Goal: Check status: Check status

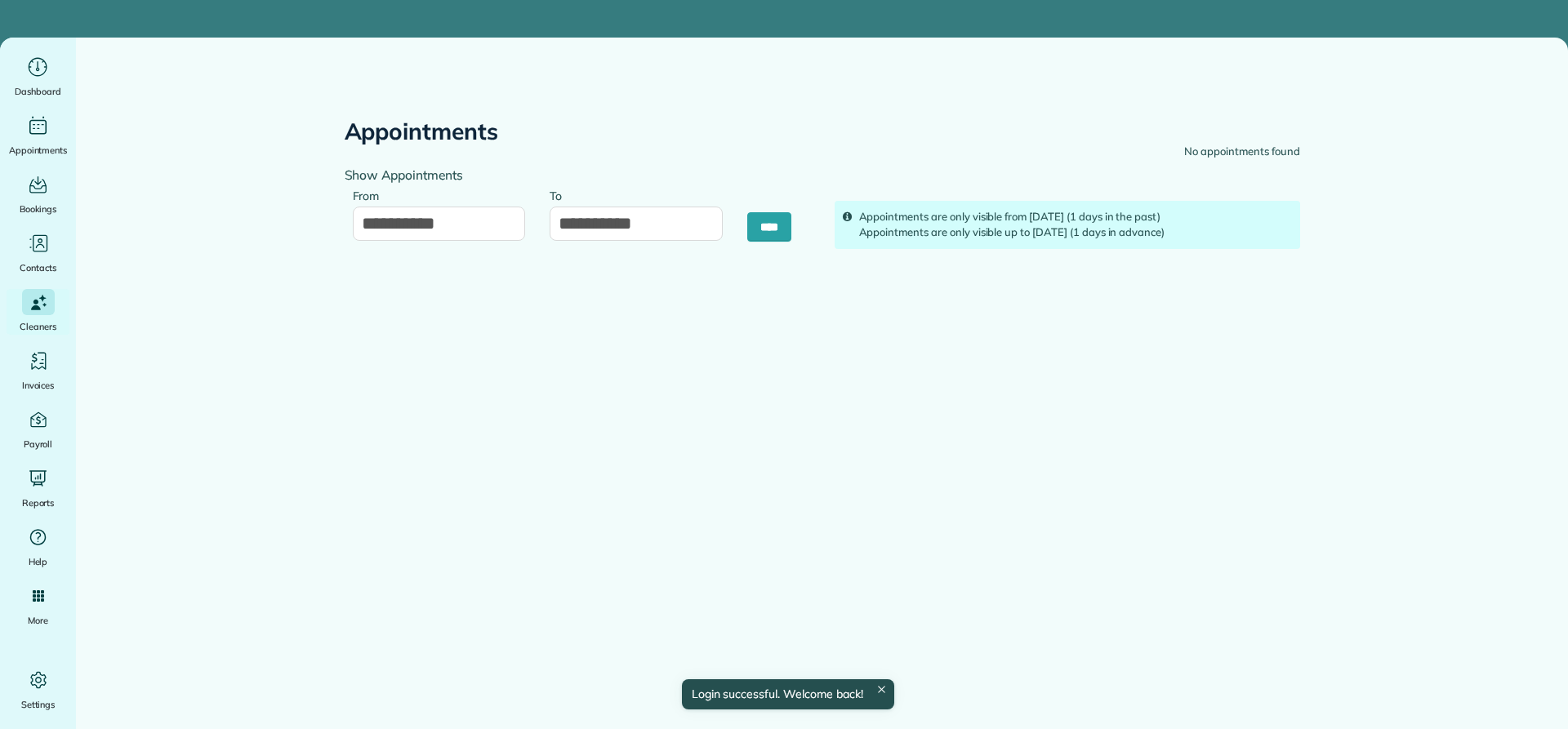
type input "**********"
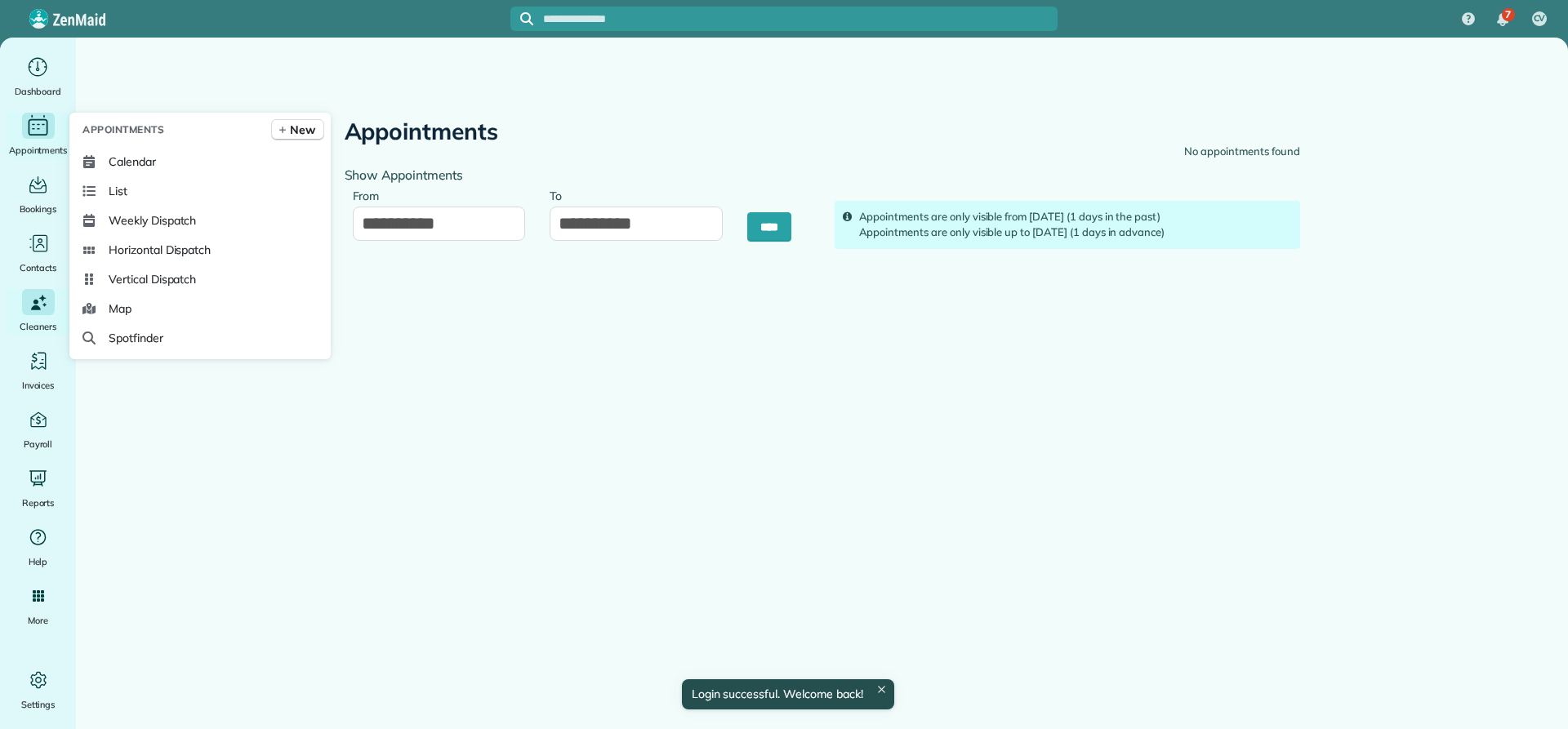
click at [34, 130] on icon "Main" at bounding box center [38, 125] width 25 height 24
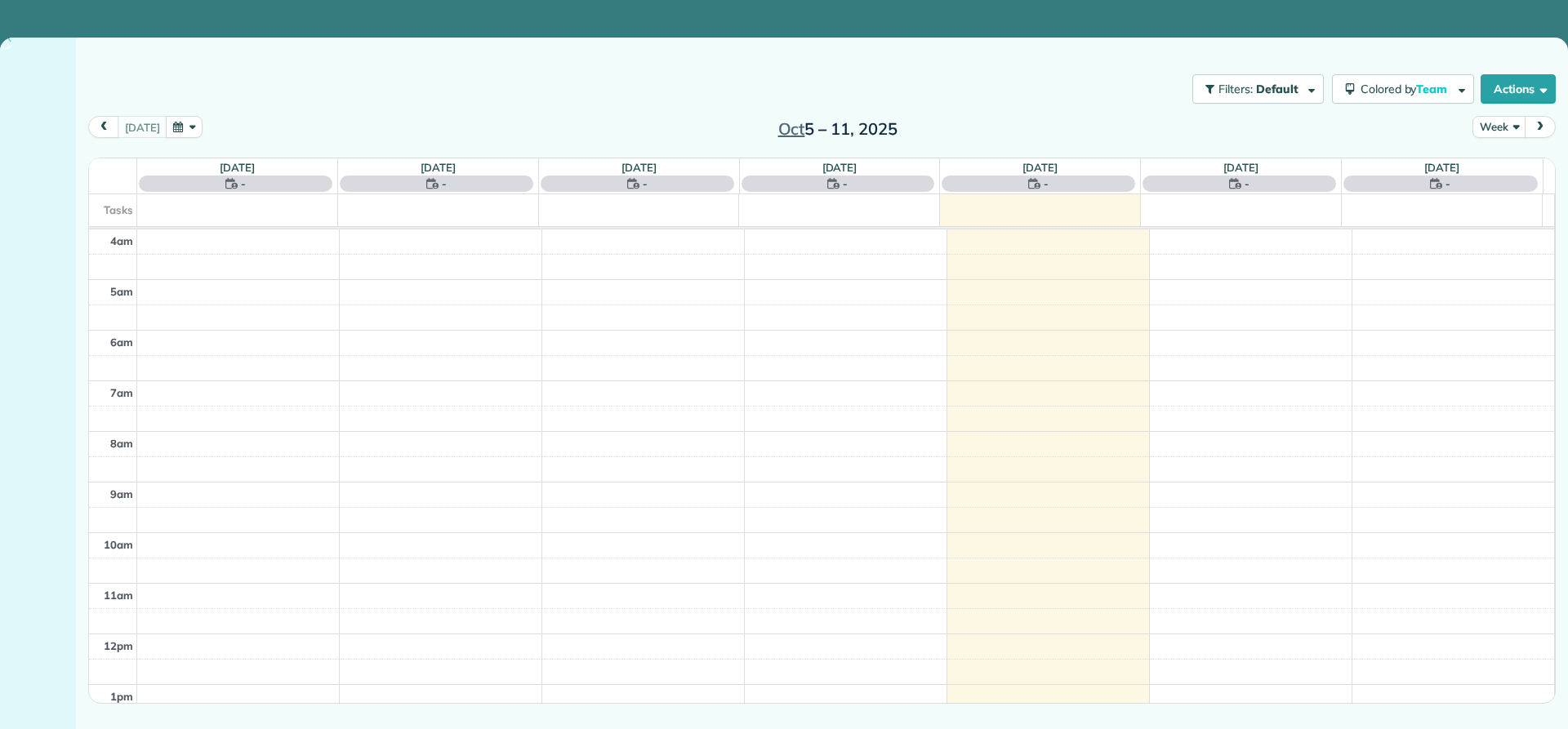
scroll to position [153, 0]
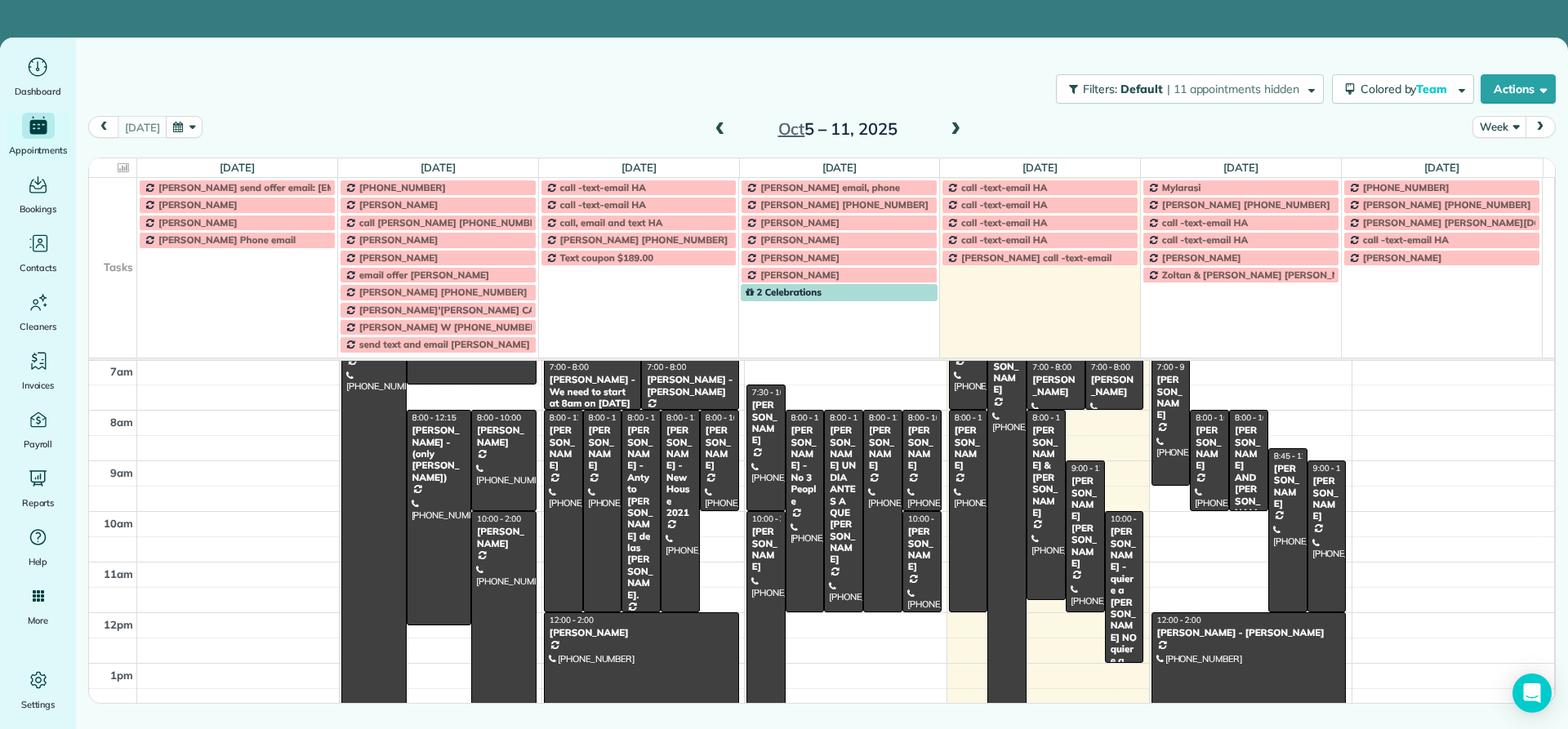
click at [1490, 128] on button "Week" at bounding box center [1498, 127] width 53 height 22
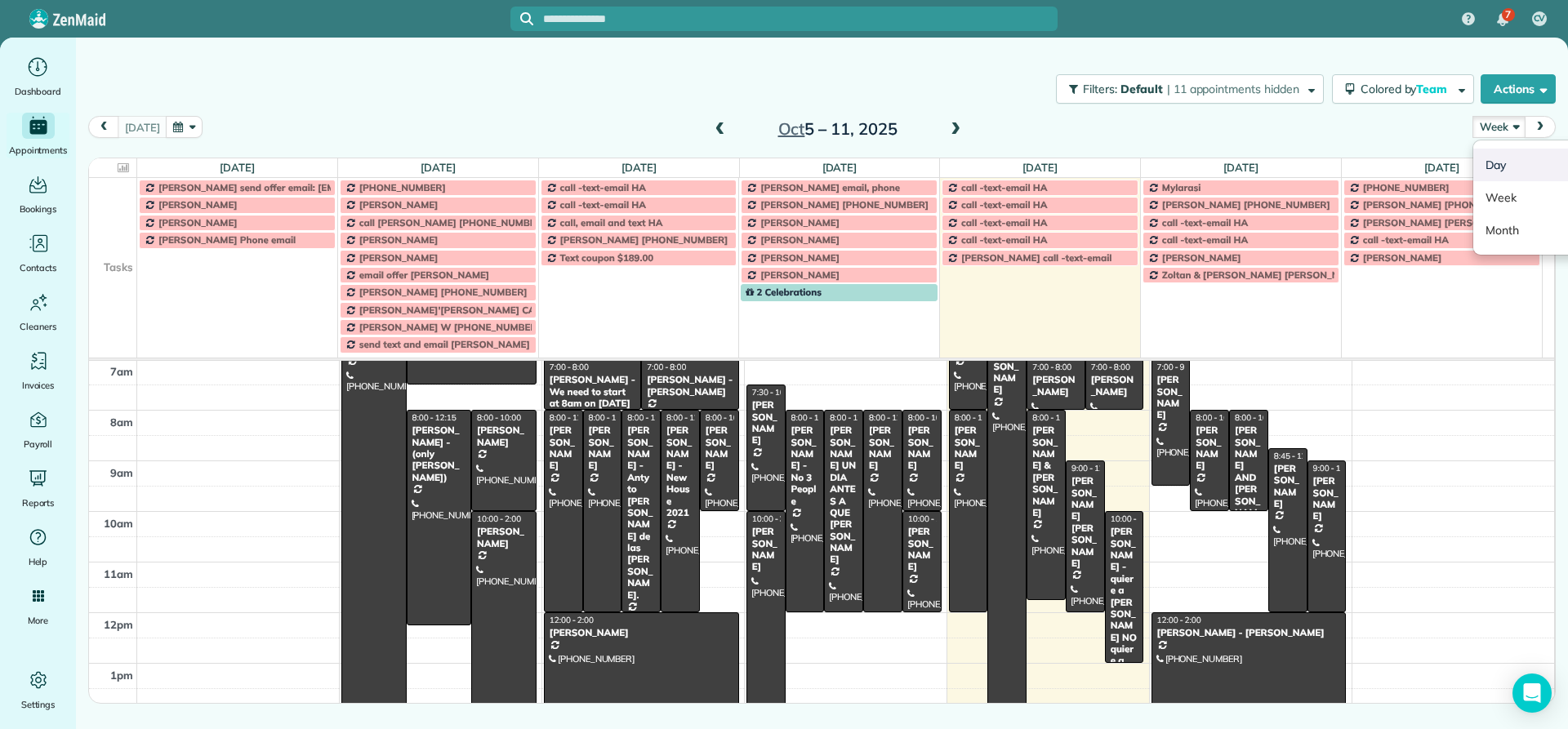
click at [1493, 162] on link "Day" at bounding box center [1537, 165] width 129 height 33
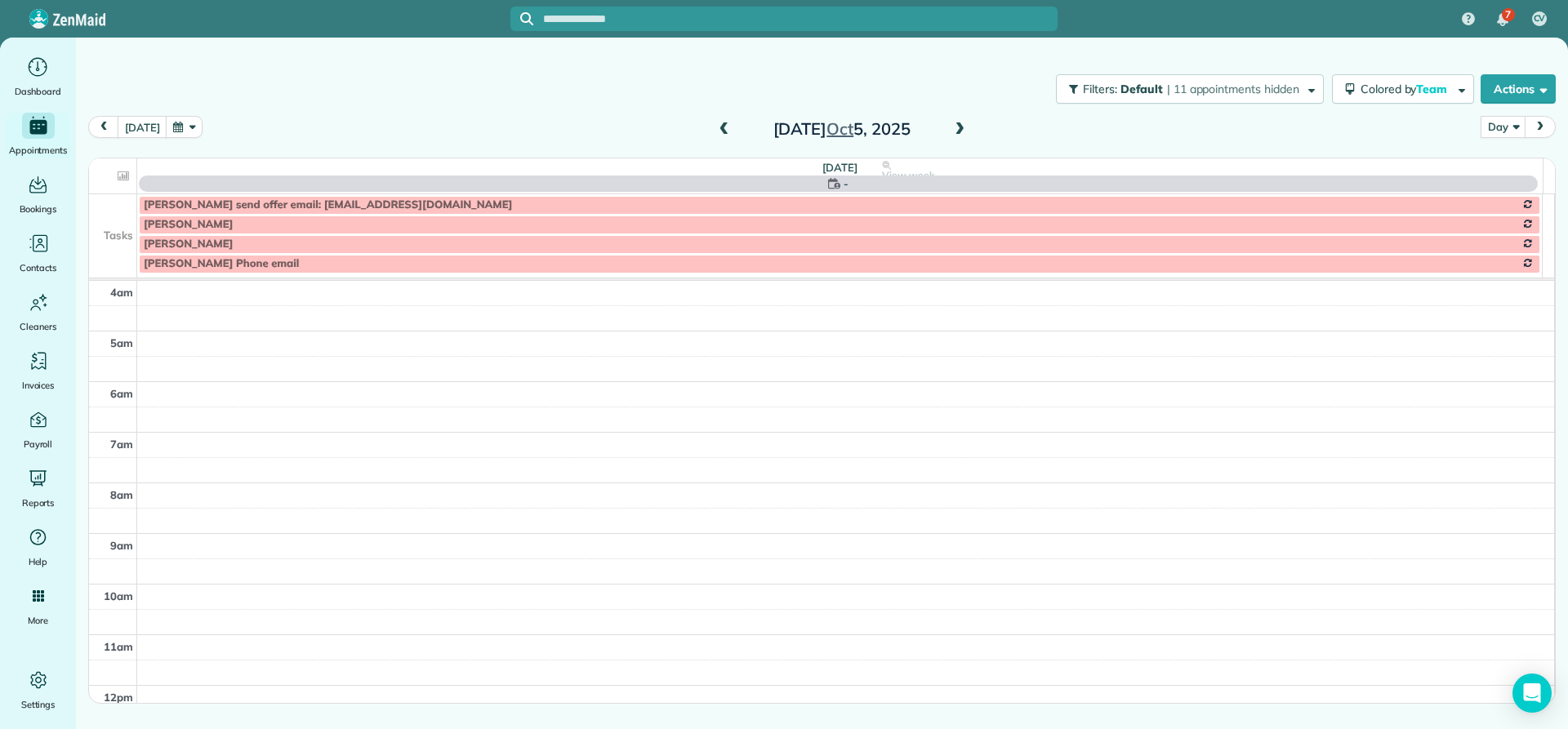
scroll to position [153, 0]
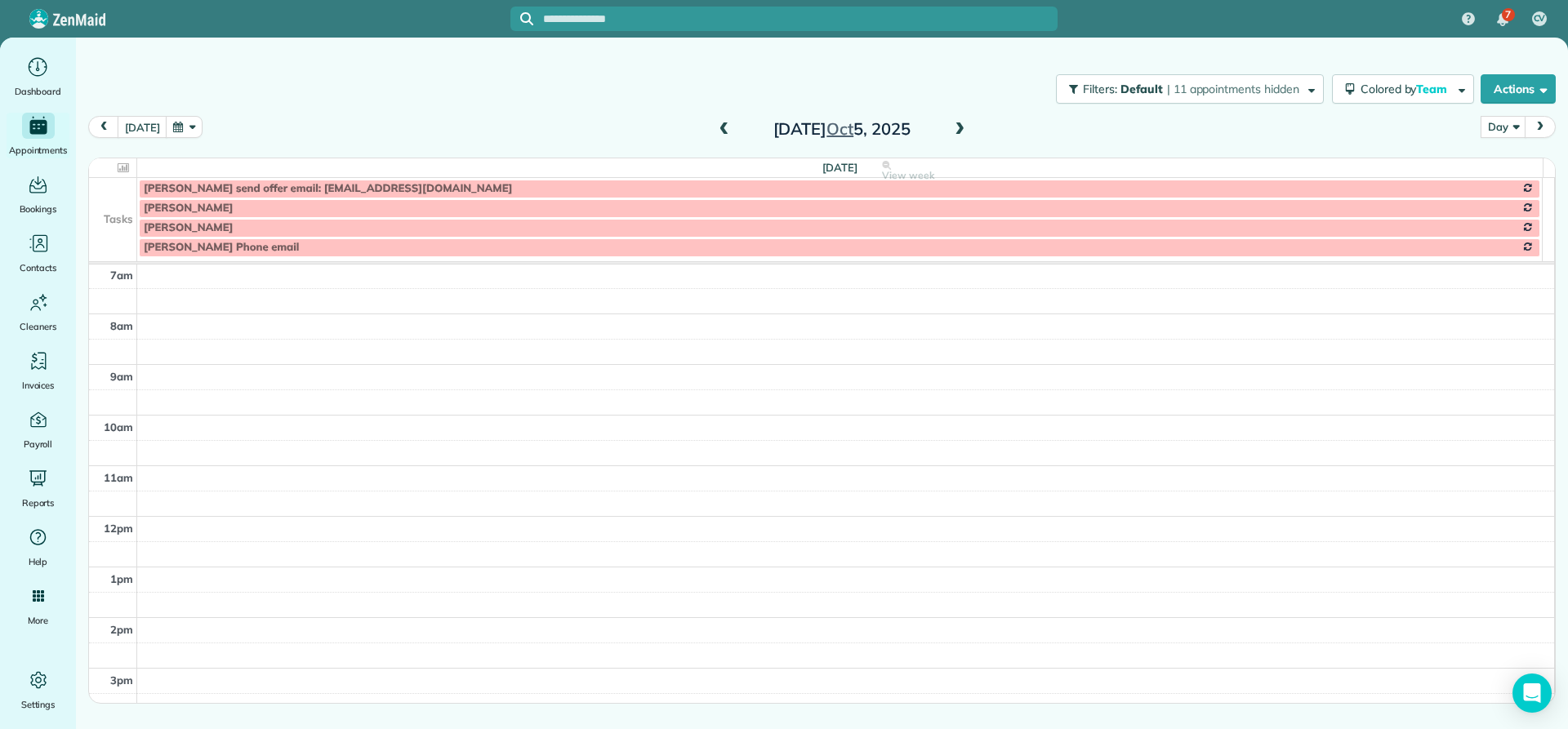
click at [963, 133] on span at bounding box center [959, 129] width 18 height 15
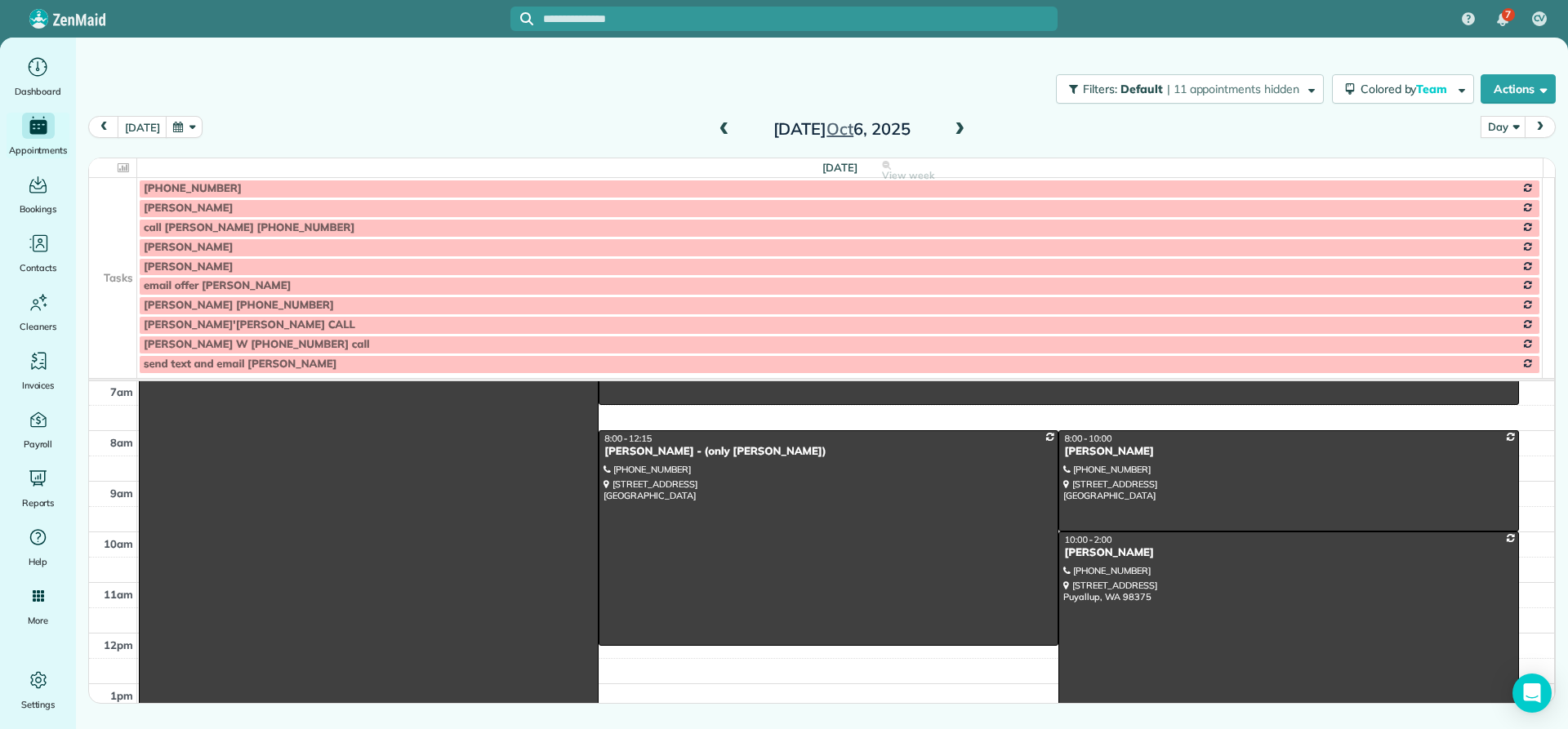
click at [963, 133] on span at bounding box center [959, 129] width 18 height 15
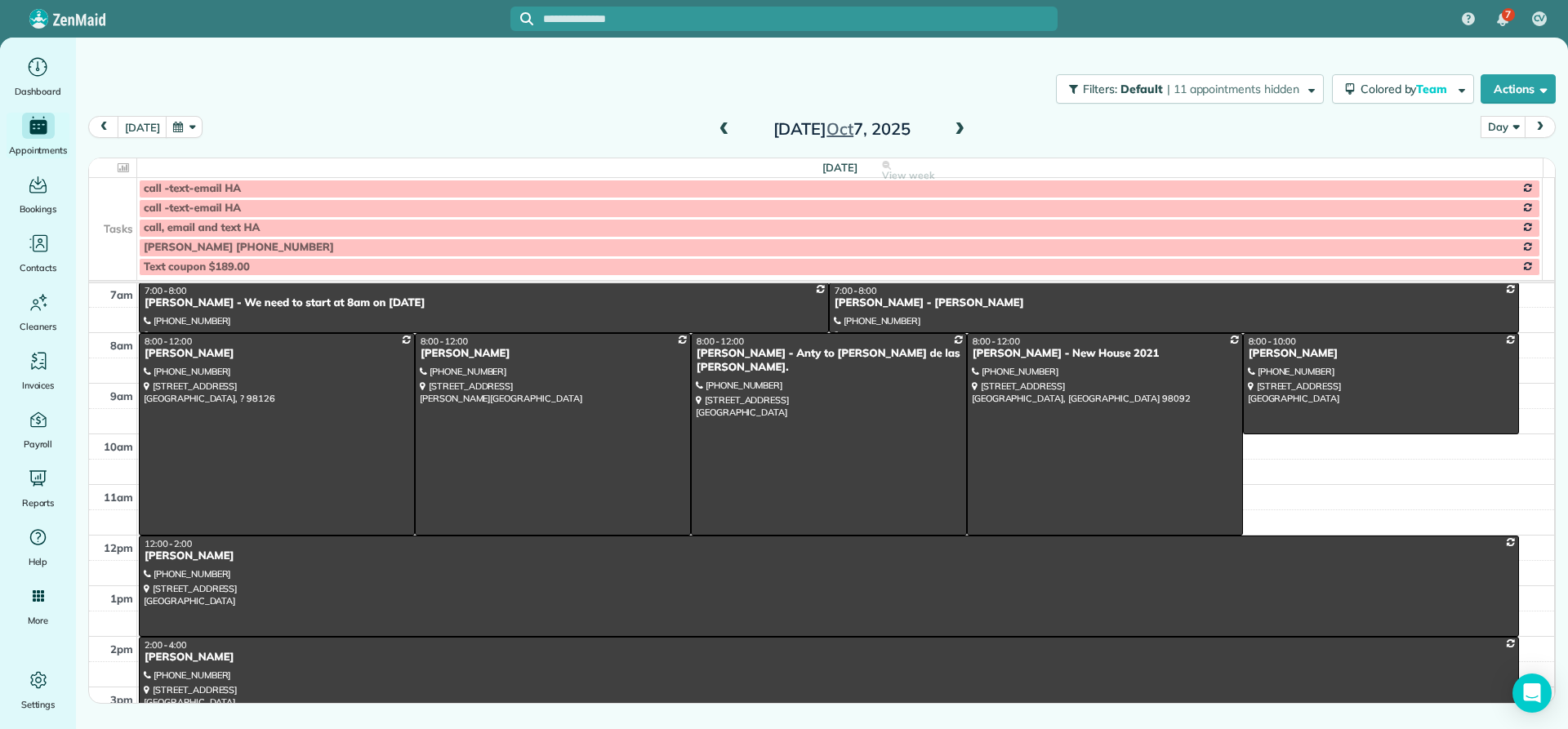
click at [963, 133] on span at bounding box center [959, 129] width 18 height 15
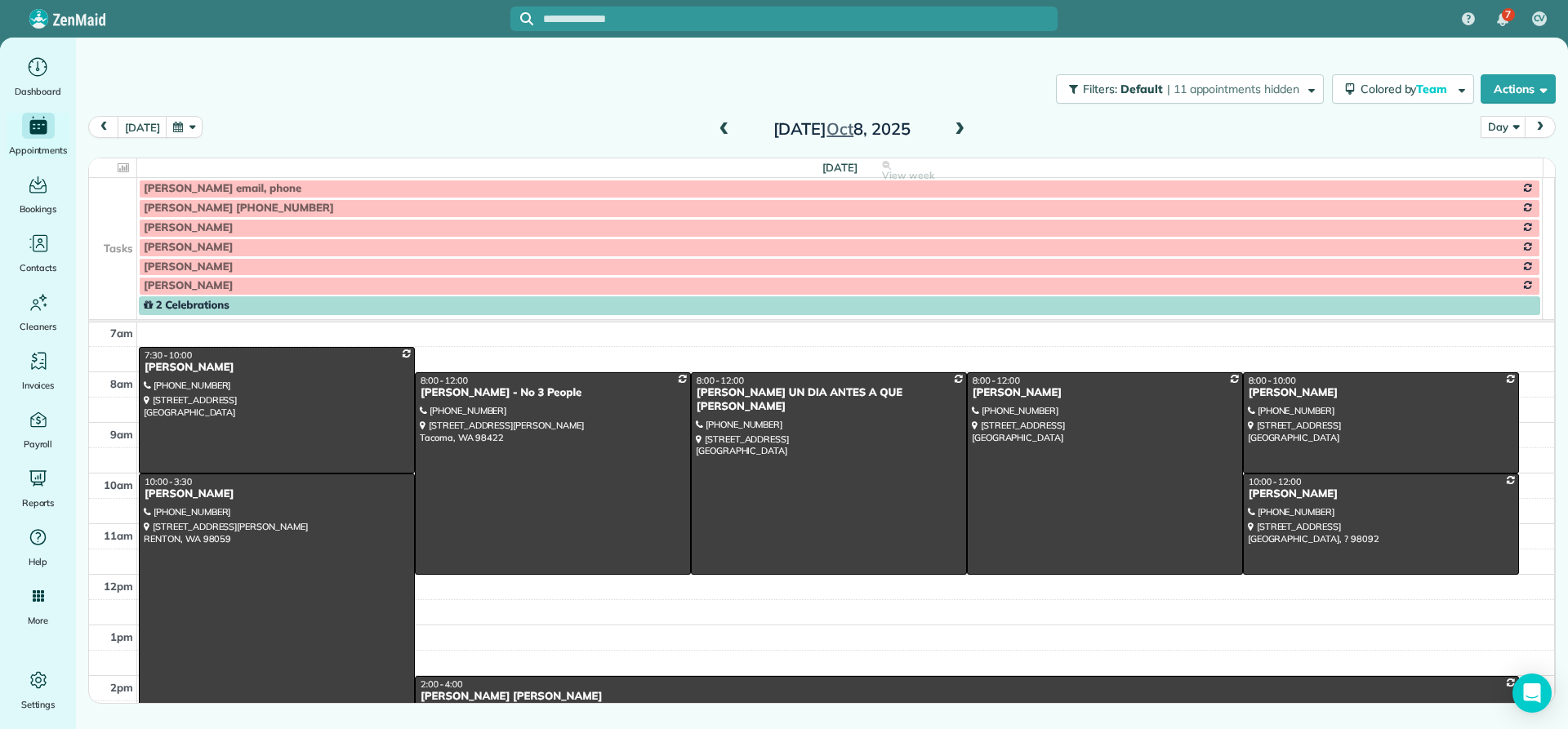
click at [952, 131] on span at bounding box center [959, 129] width 18 height 15
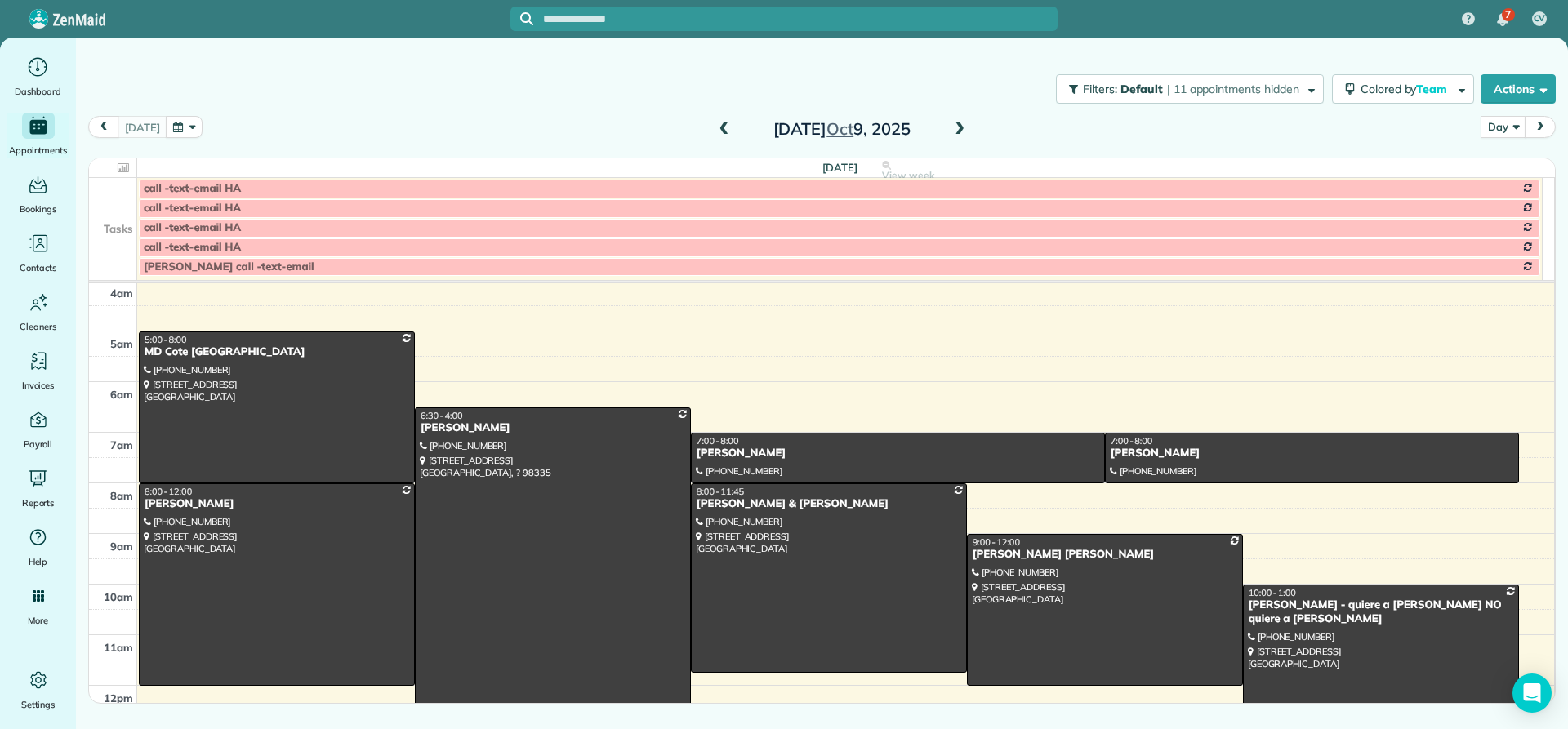
scroll to position [0, 0]
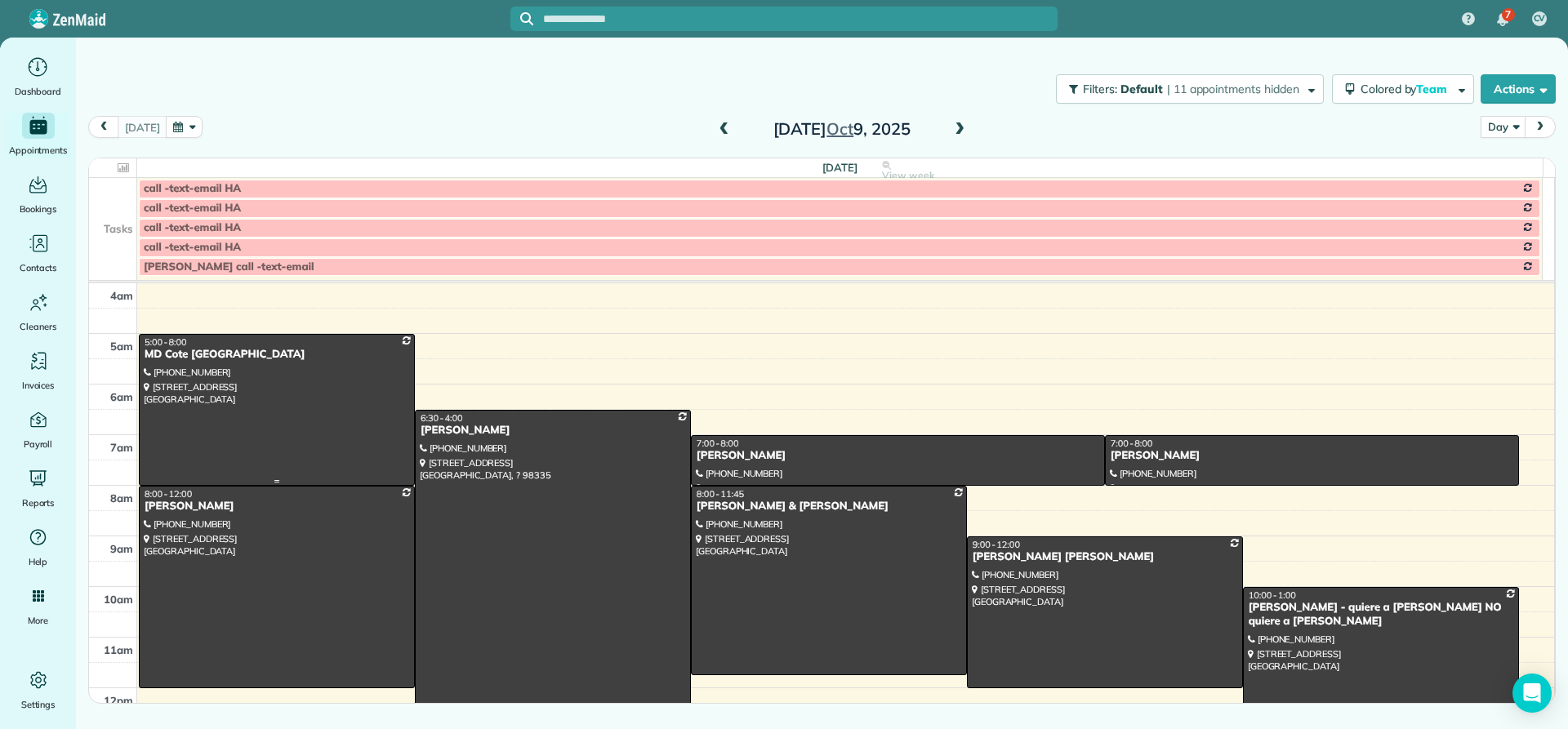
click at [164, 358] on div "MD Cote [GEOGRAPHIC_DATA]" at bounding box center [276, 354] width 266 height 14
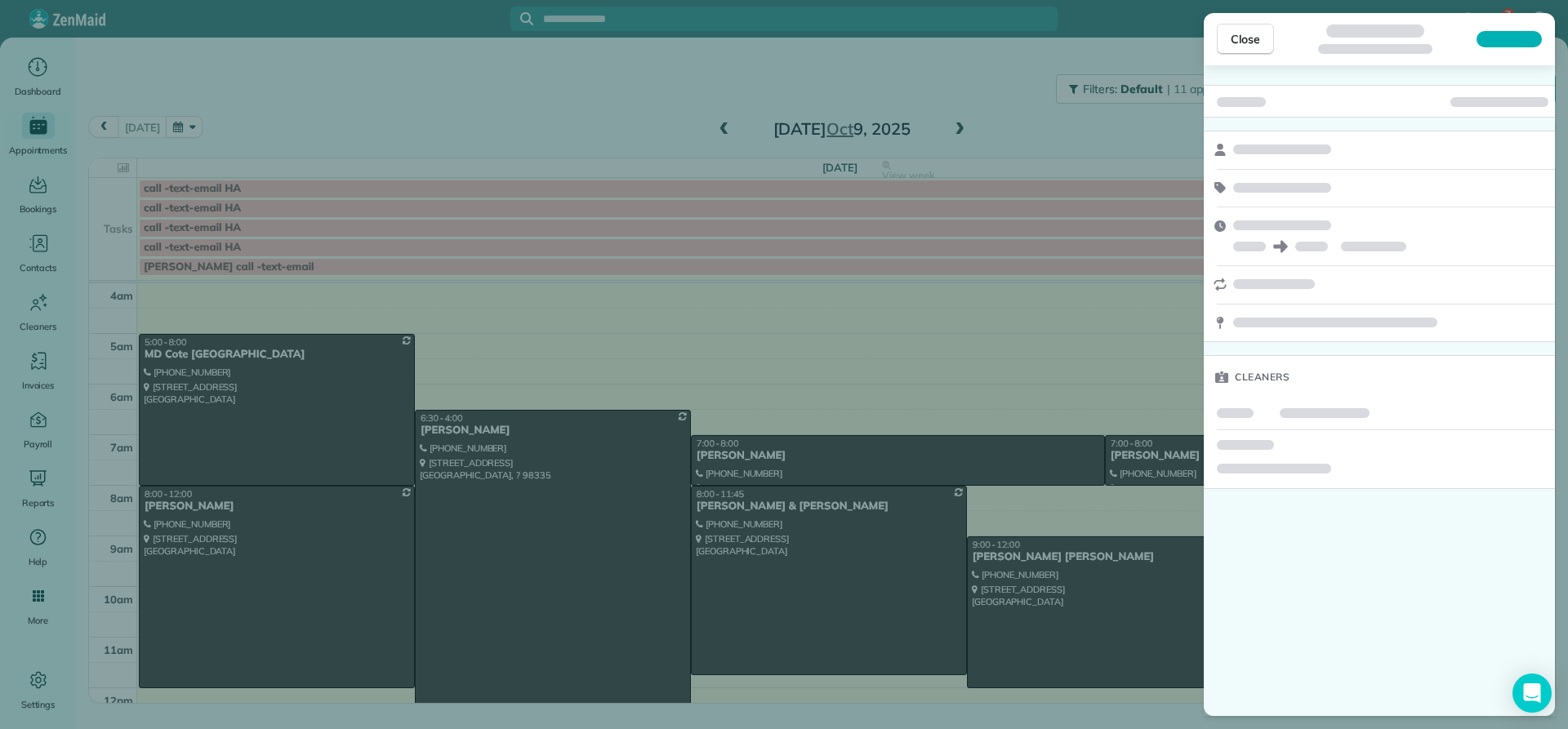
click at [164, 358] on div "Close Cleaners" at bounding box center [784, 364] width 1568 height 729
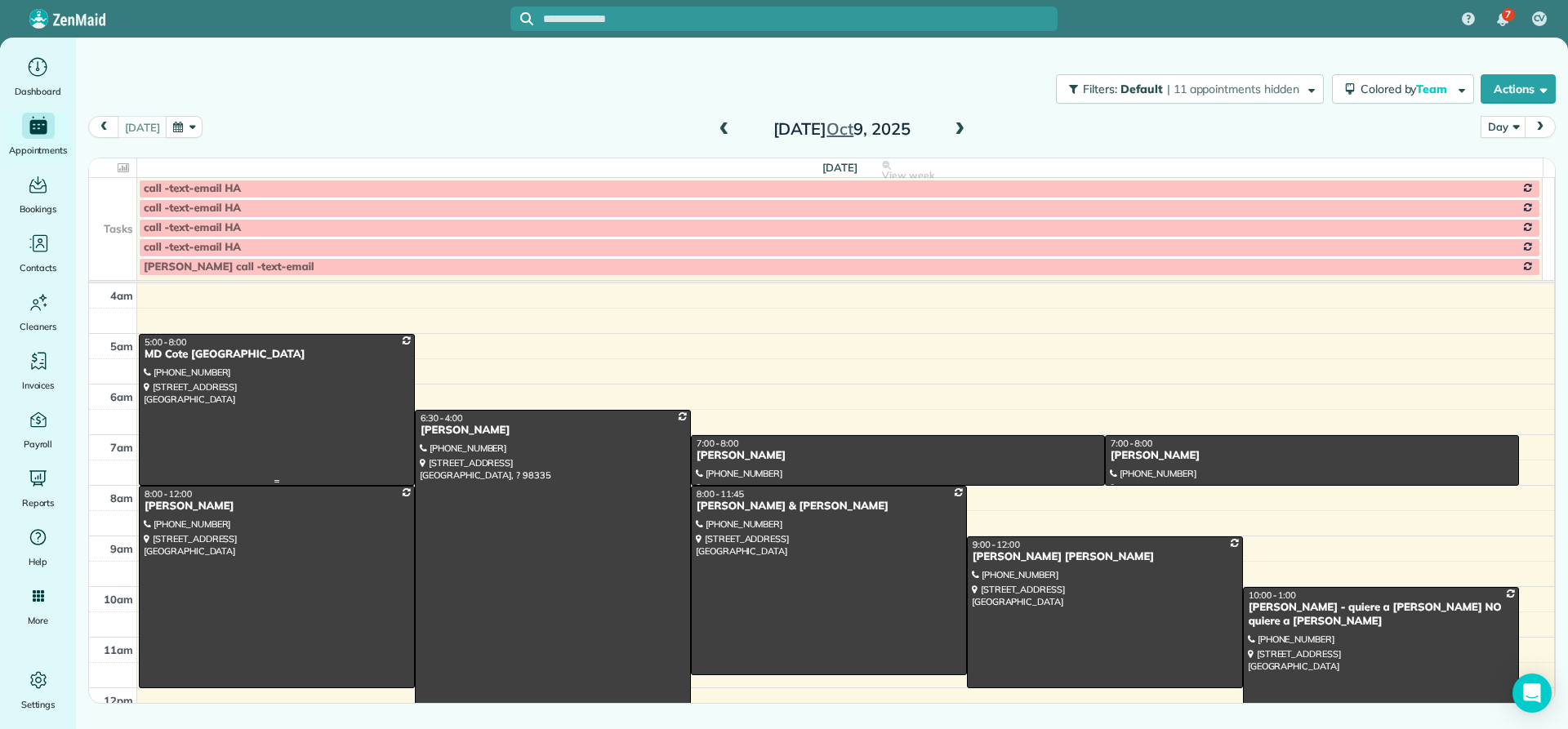
click at [171, 355] on div "MD Cote [GEOGRAPHIC_DATA]" at bounding box center [276, 354] width 266 height 14
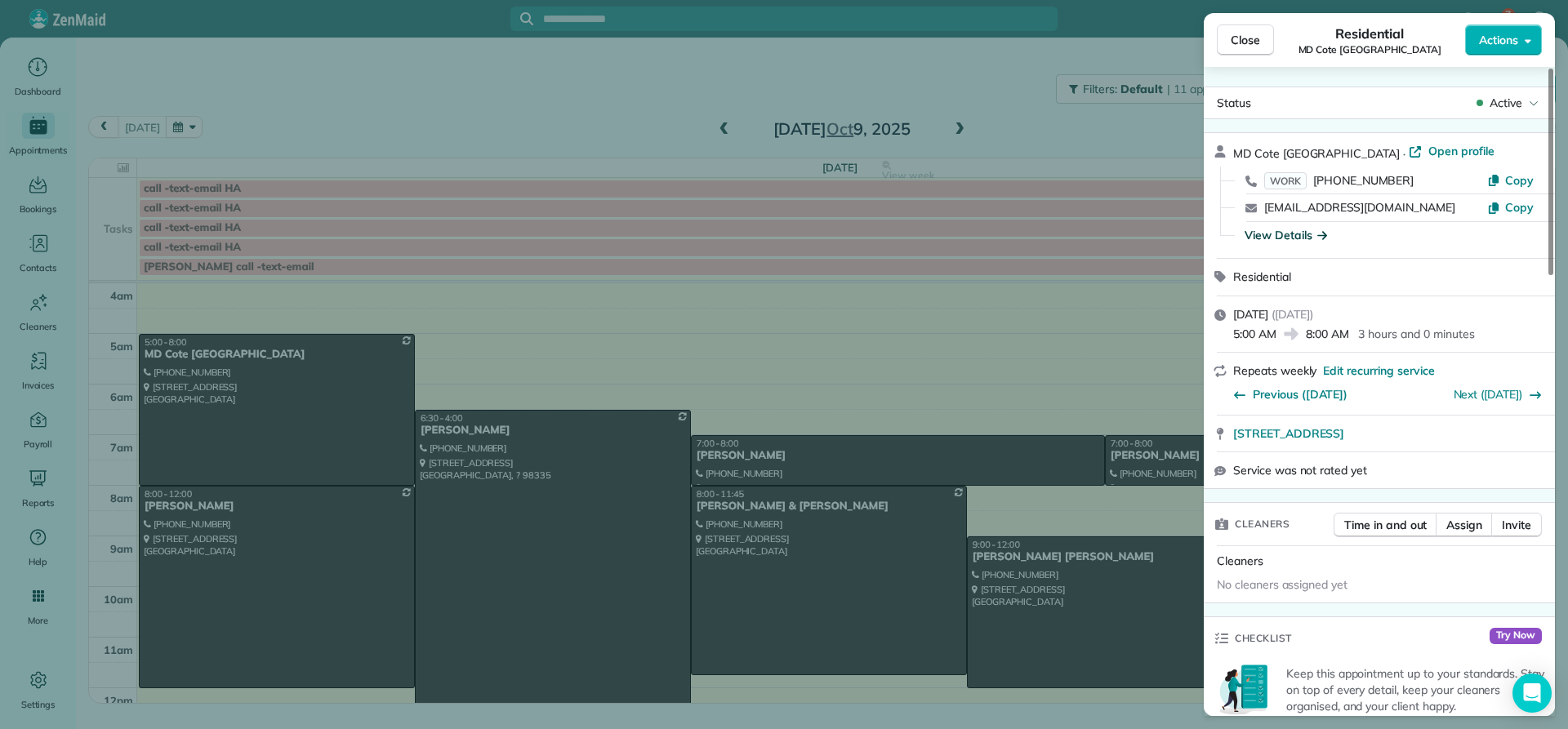
click at [1297, 231] on div "View Details" at bounding box center [1285, 234] width 82 height 16
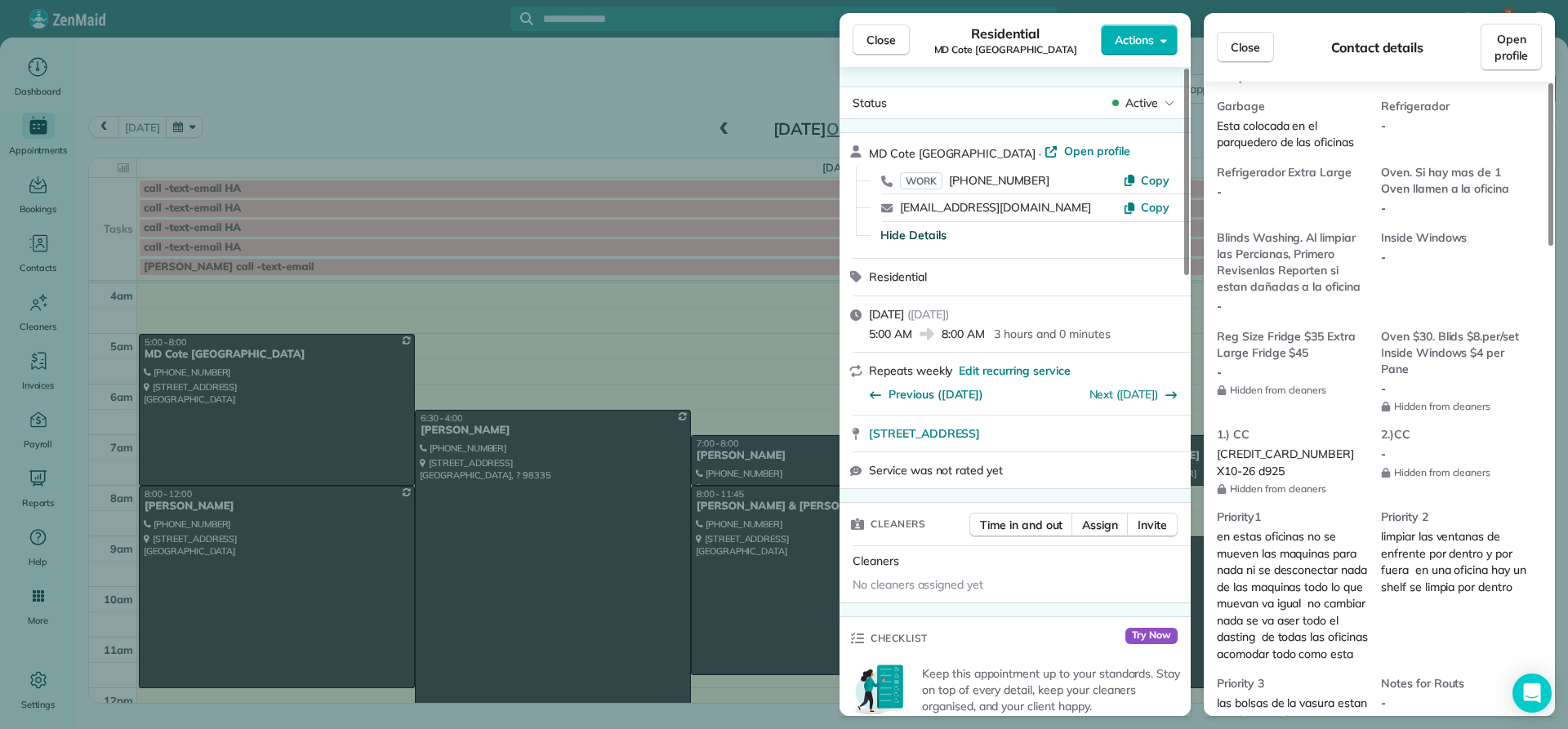
scroll to position [1142, 0]
click at [877, 40] on span "Close" at bounding box center [881, 40] width 29 height 16
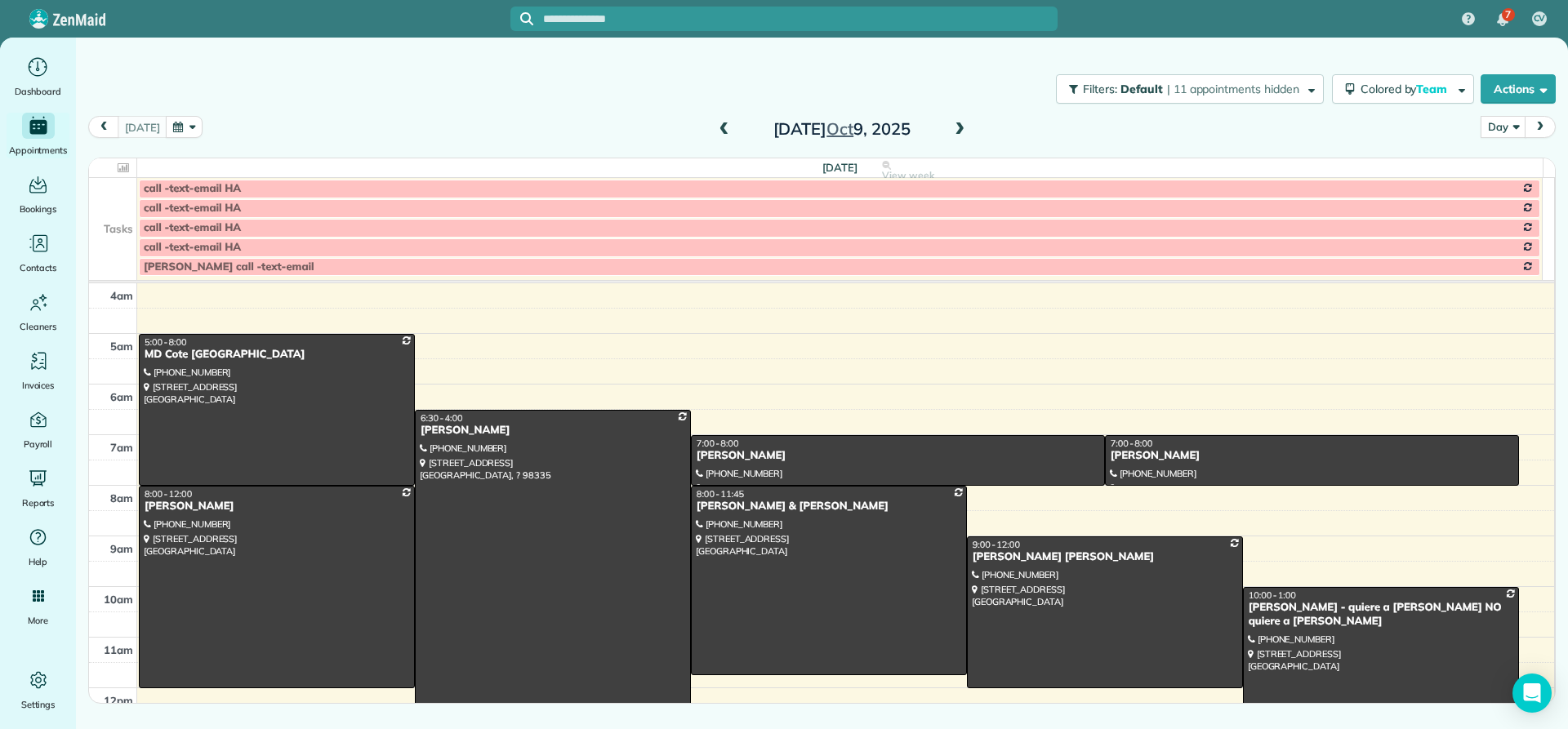
click at [449, 429] on div "[PERSON_NAME]" at bounding box center [552, 431] width 266 height 14
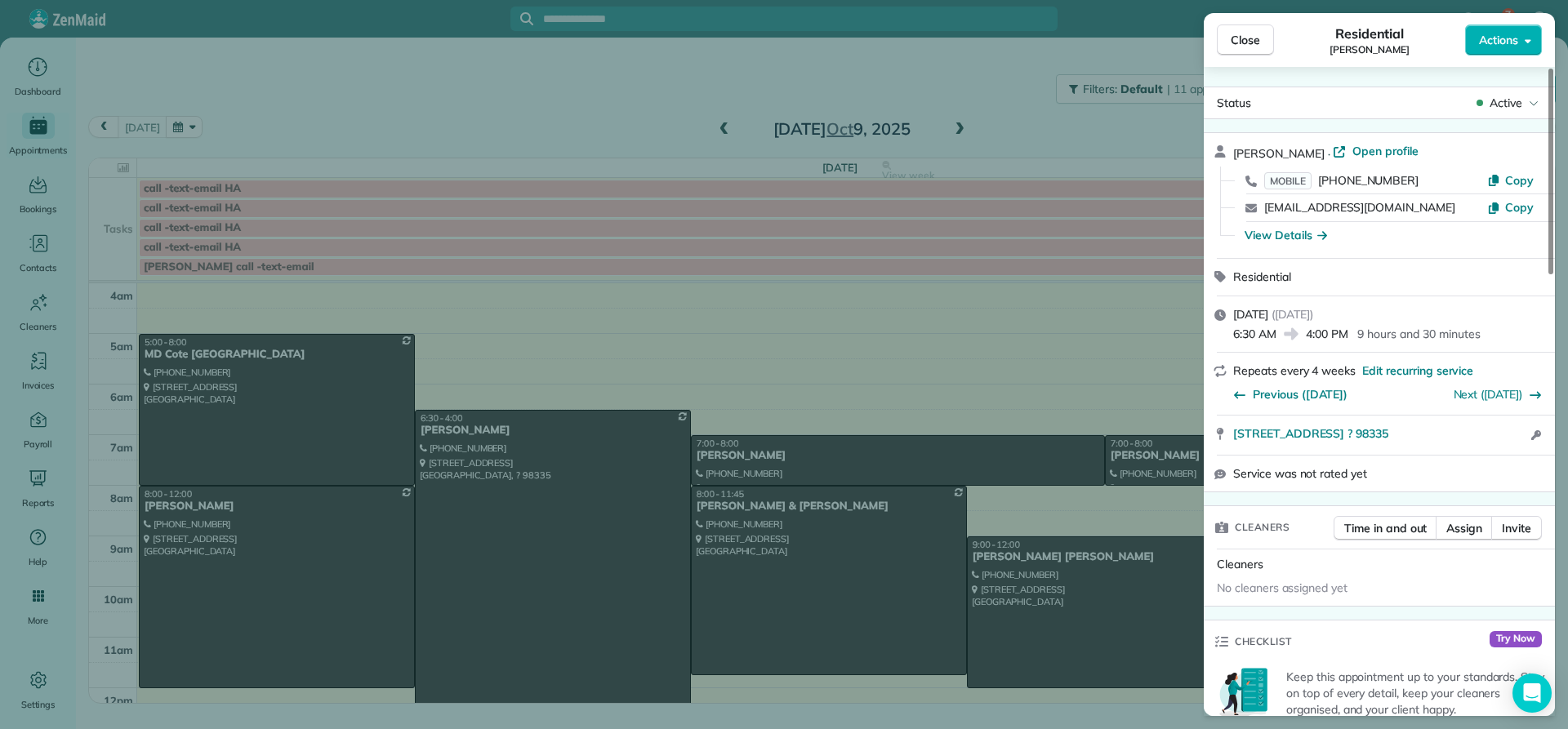
drag, startPoint x: 1327, startPoint y: 150, endPoint x: 1217, endPoint y: 149, distance: 110.0
click at [1217, 149] on div "[PERSON_NAME] · Open profile MOBILE [PHONE_NUMBER] Copy [EMAIL_ADDRESS][DOMAIN_…" at bounding box center [1379, 195] width 352 height 125
copy span "[PERSON_NAME]"
click at [1270, 239] on div "View Details" at bounding box center [1285, 234] width 82 height 16
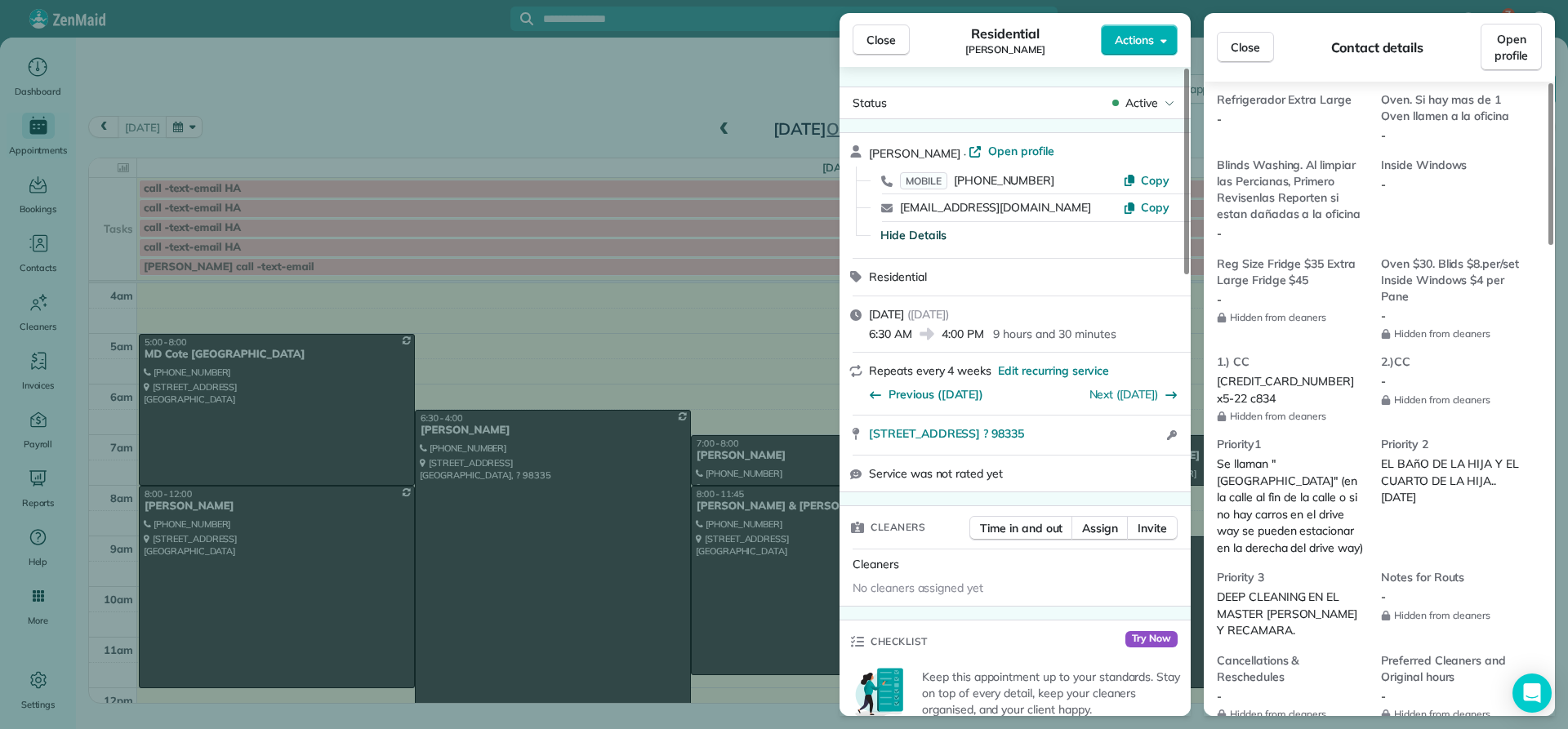
scroll to position [1479, 0]
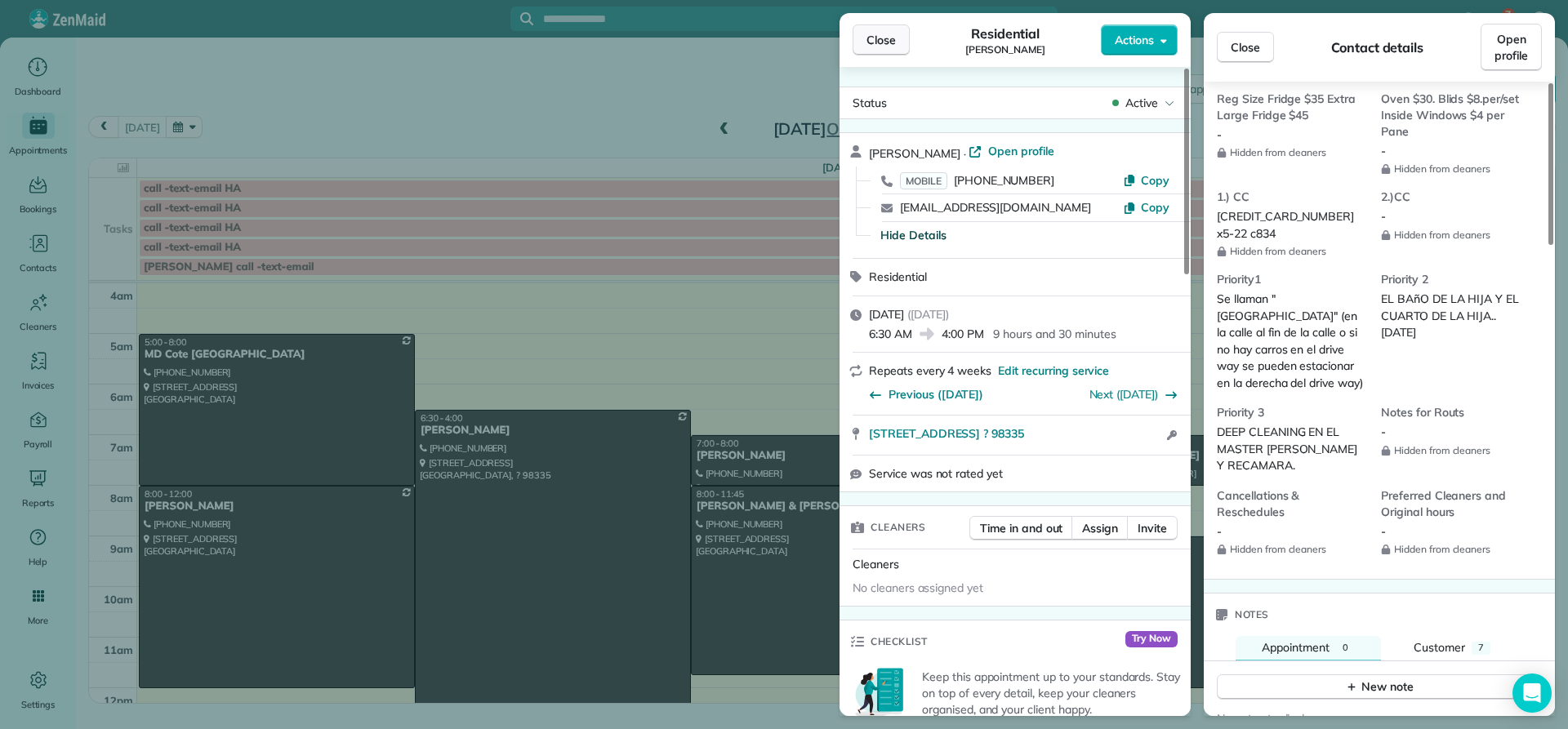
click at [869, 43] on span "Close" at bounding box center [881, 40] width 29 height 16
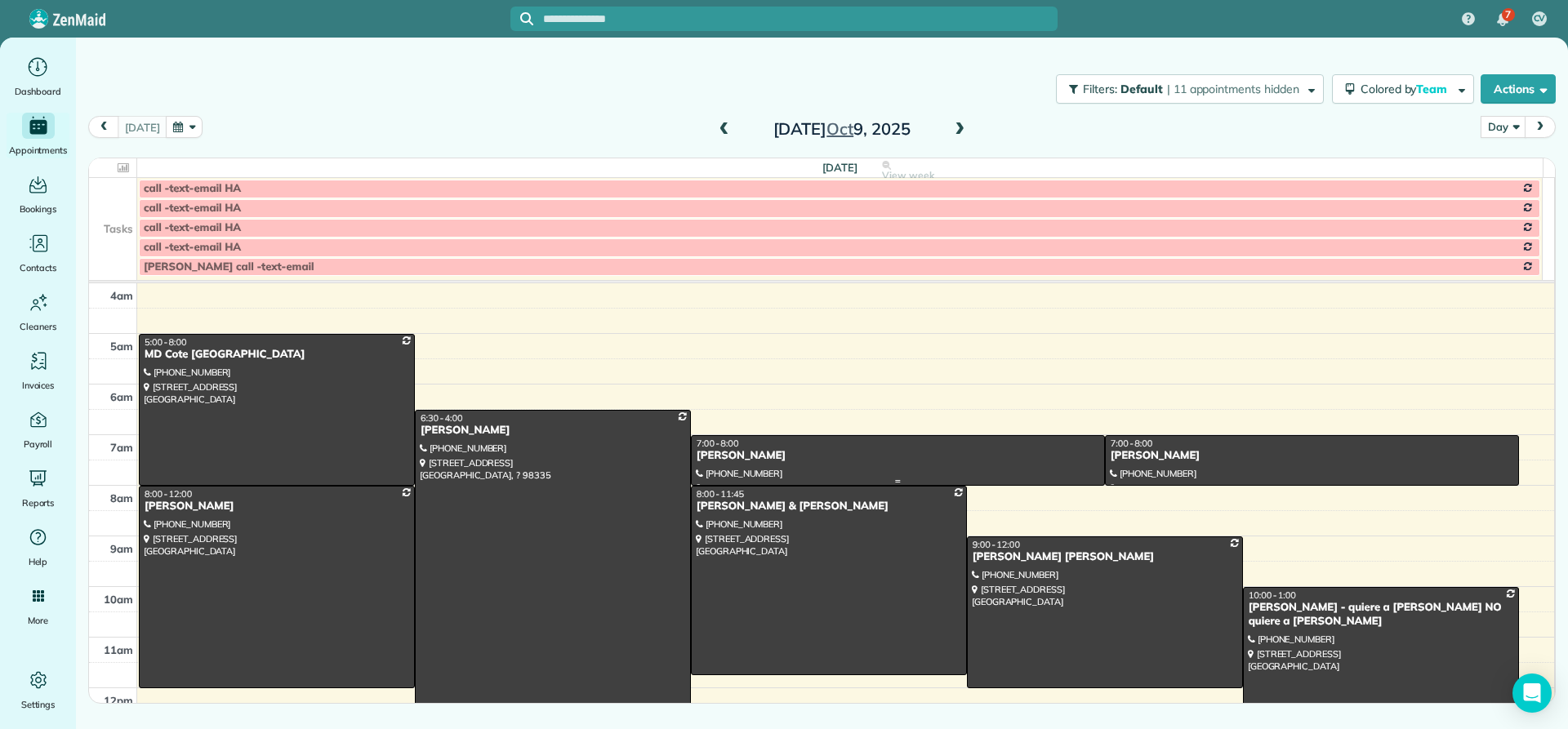
click at [699, 460] on div "[PERSON_NAME]" at bounding box center [897, 456] width 404 height 14
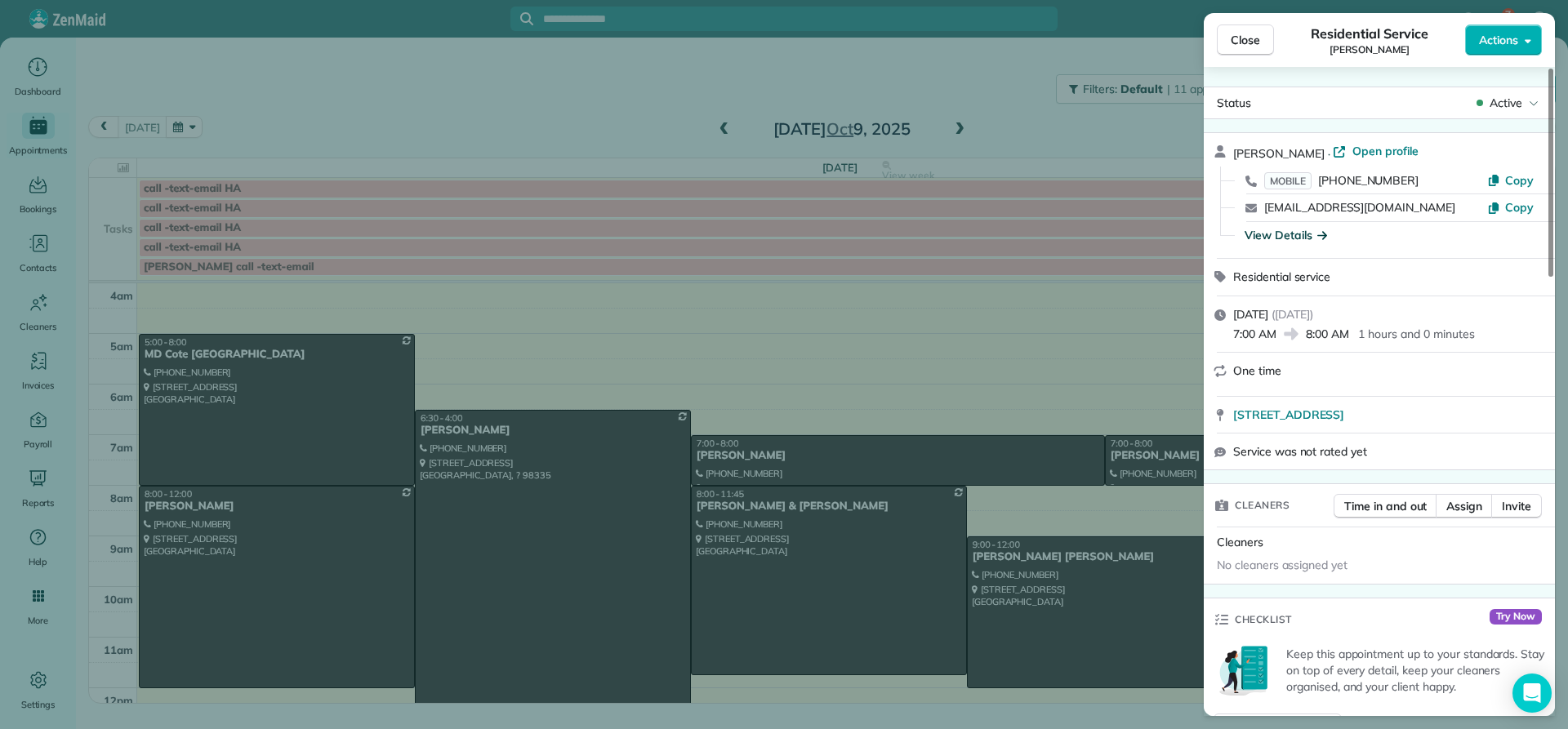
click at [1267, 231] on div "View Details" at bounding box center [1285, 234] width 82 height 16
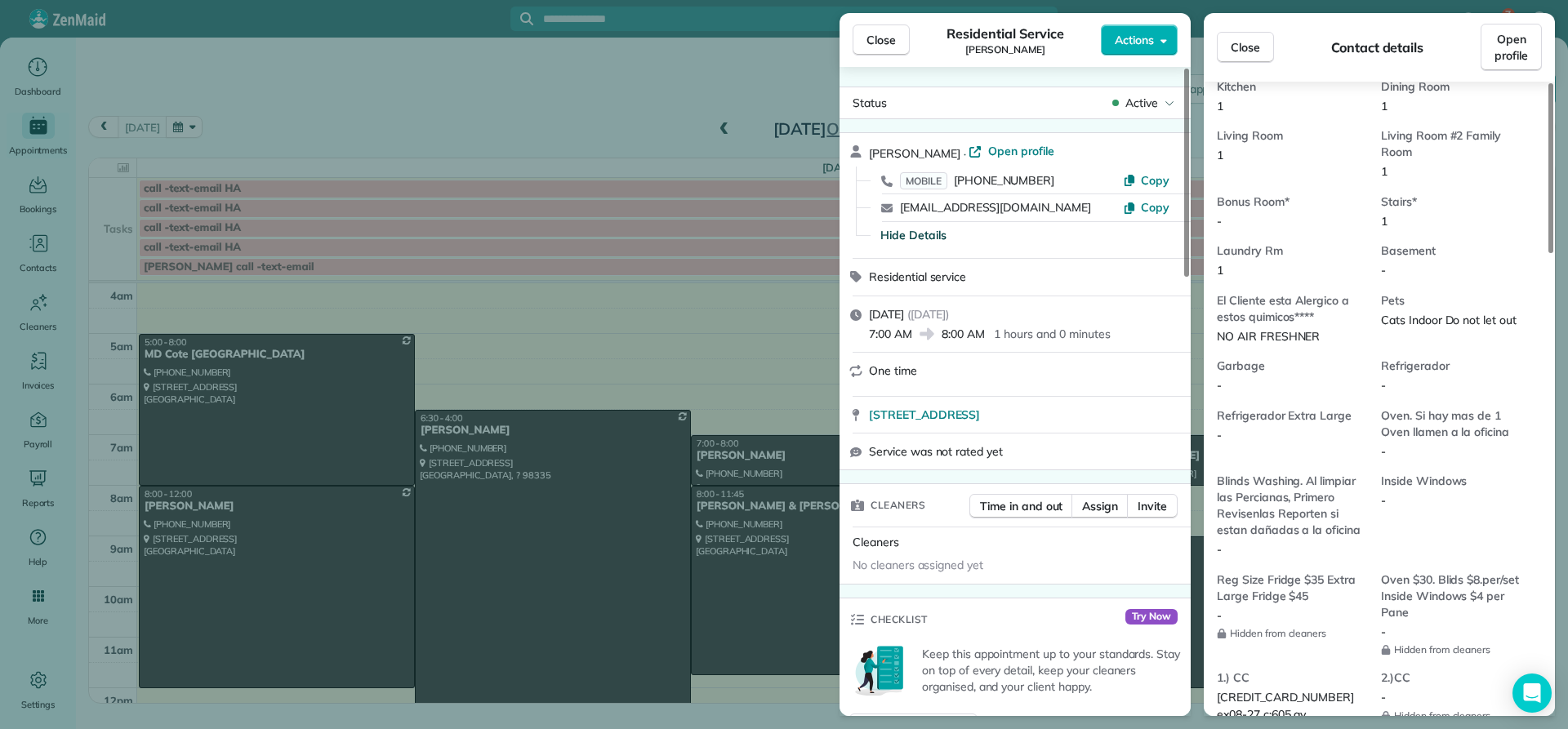
scroll to position [1061, 0]
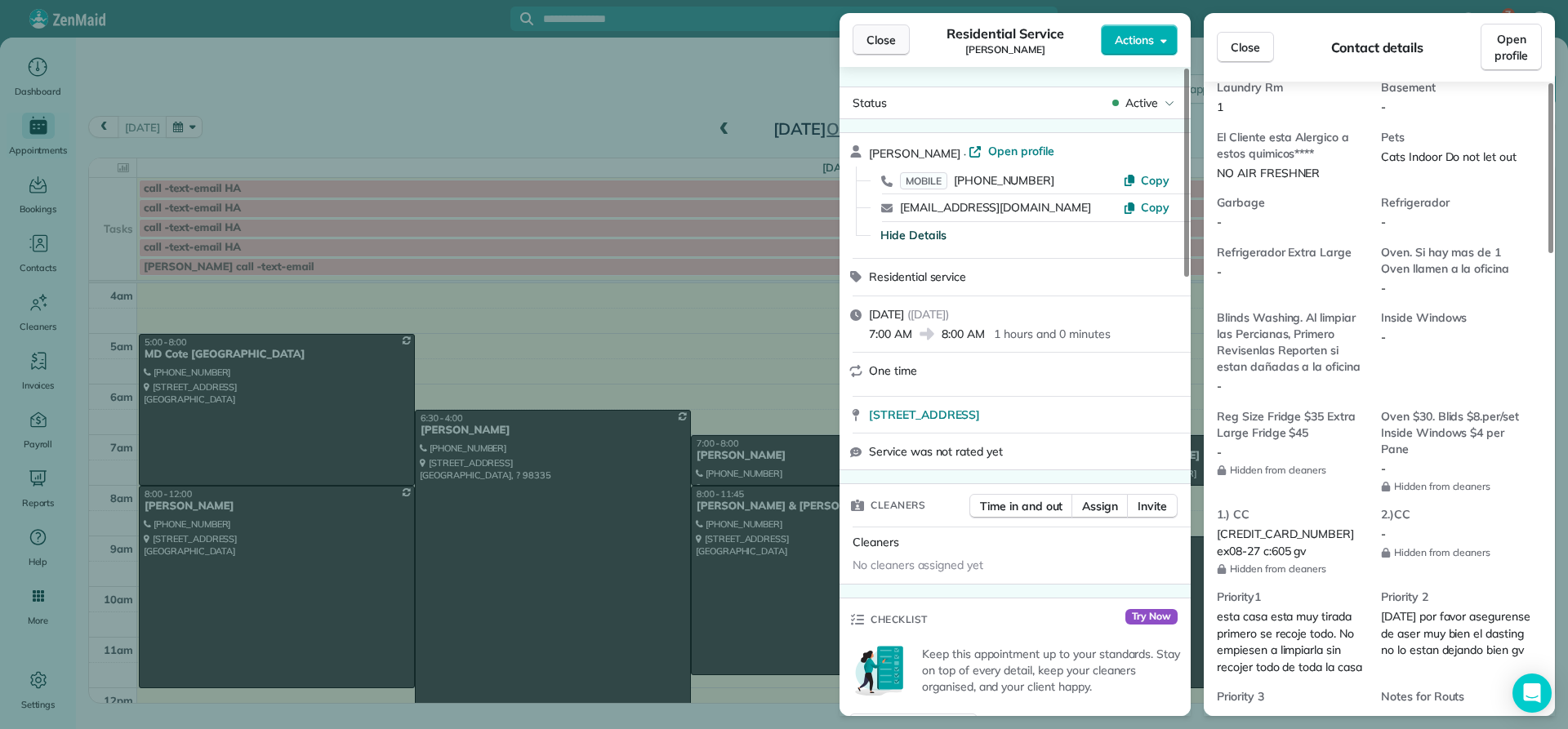
click at [886, 47] on span "Close" at bounding box center [881, 40] width 29 height 16
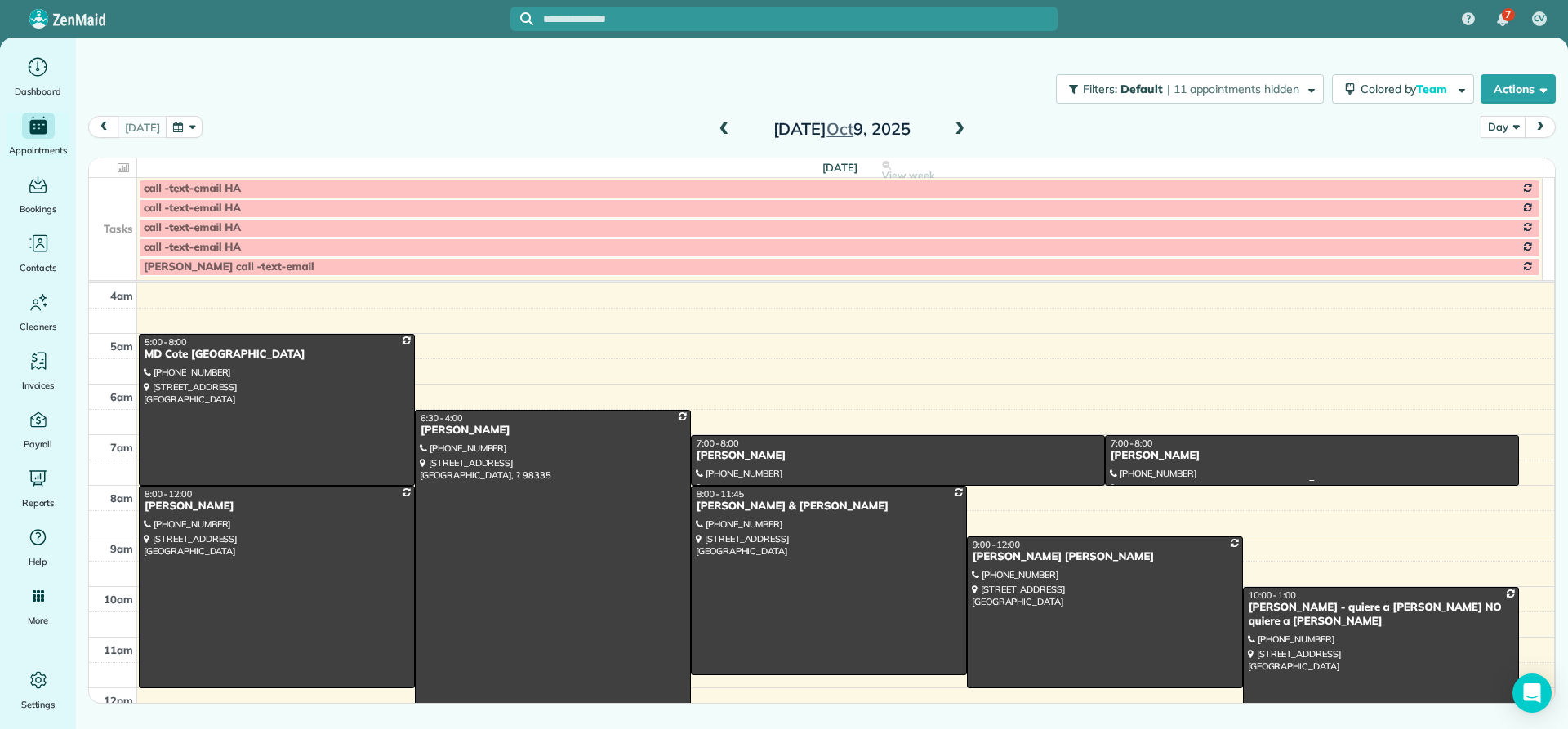
click at [1117, 459] on div "[PERSON_NAME]" at bounding box center [1311, 456] width 404 height 14
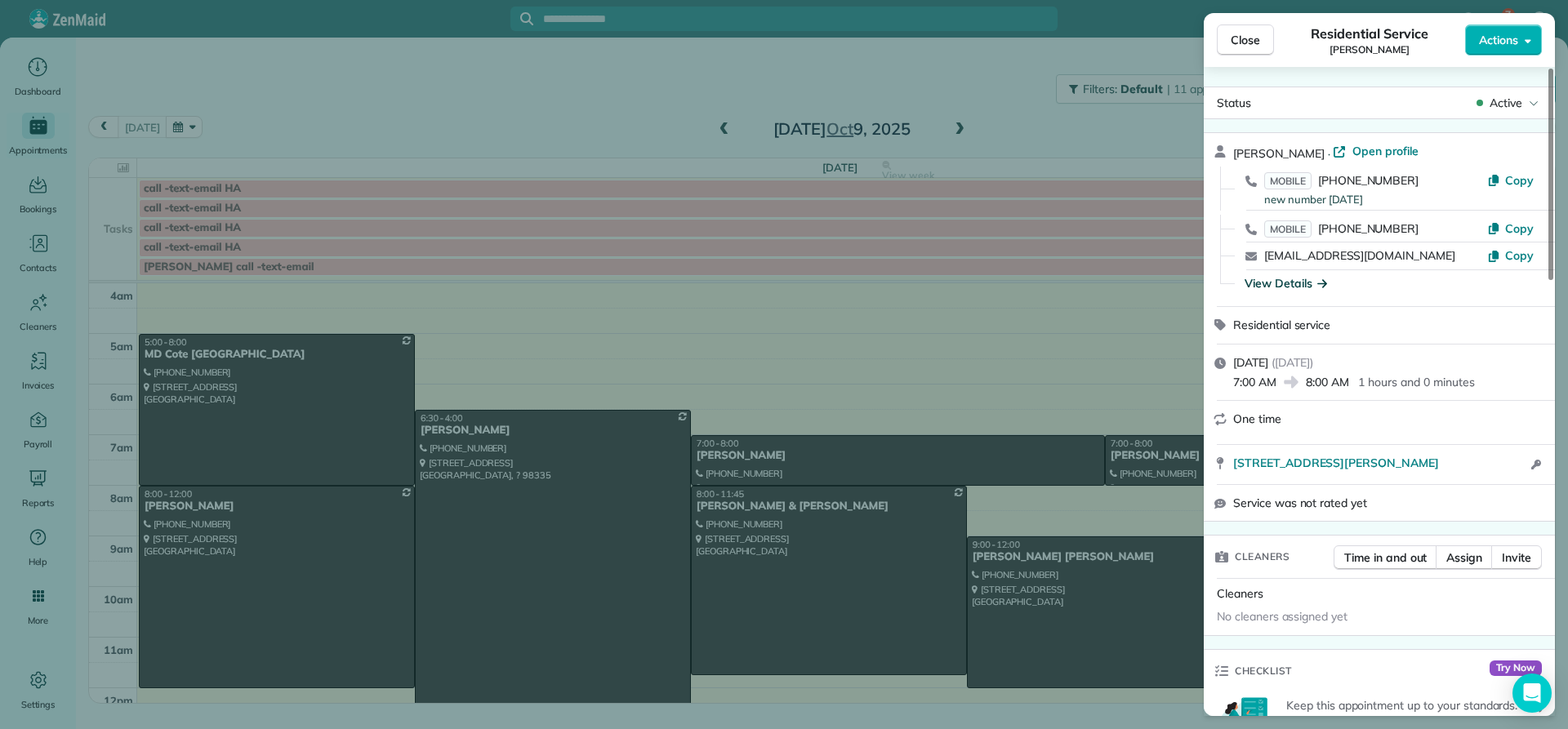
click at [1277, 284] on div "View Details" at bounding box center [1285, 283] width 82 height 16
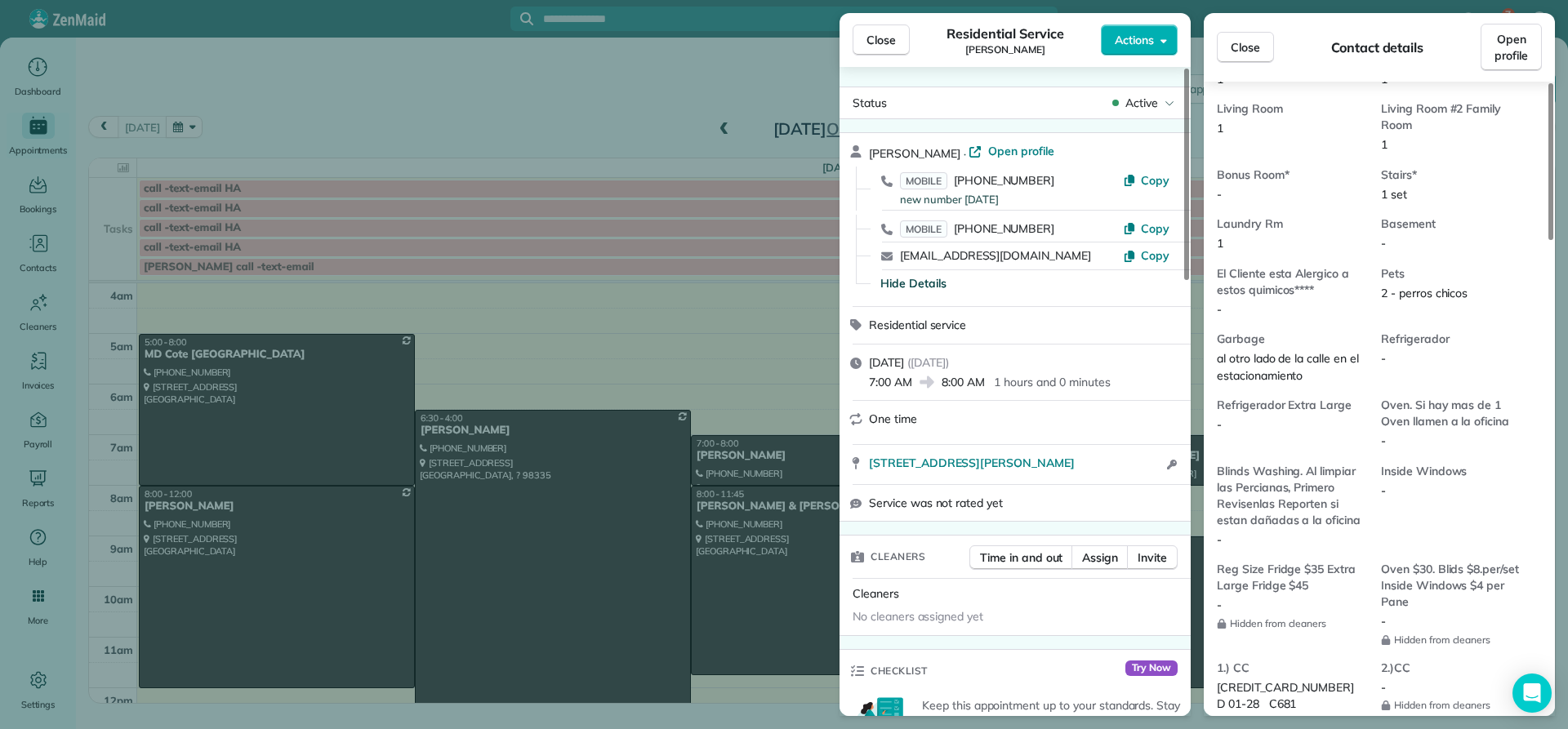
scroll to position [1228, 0]
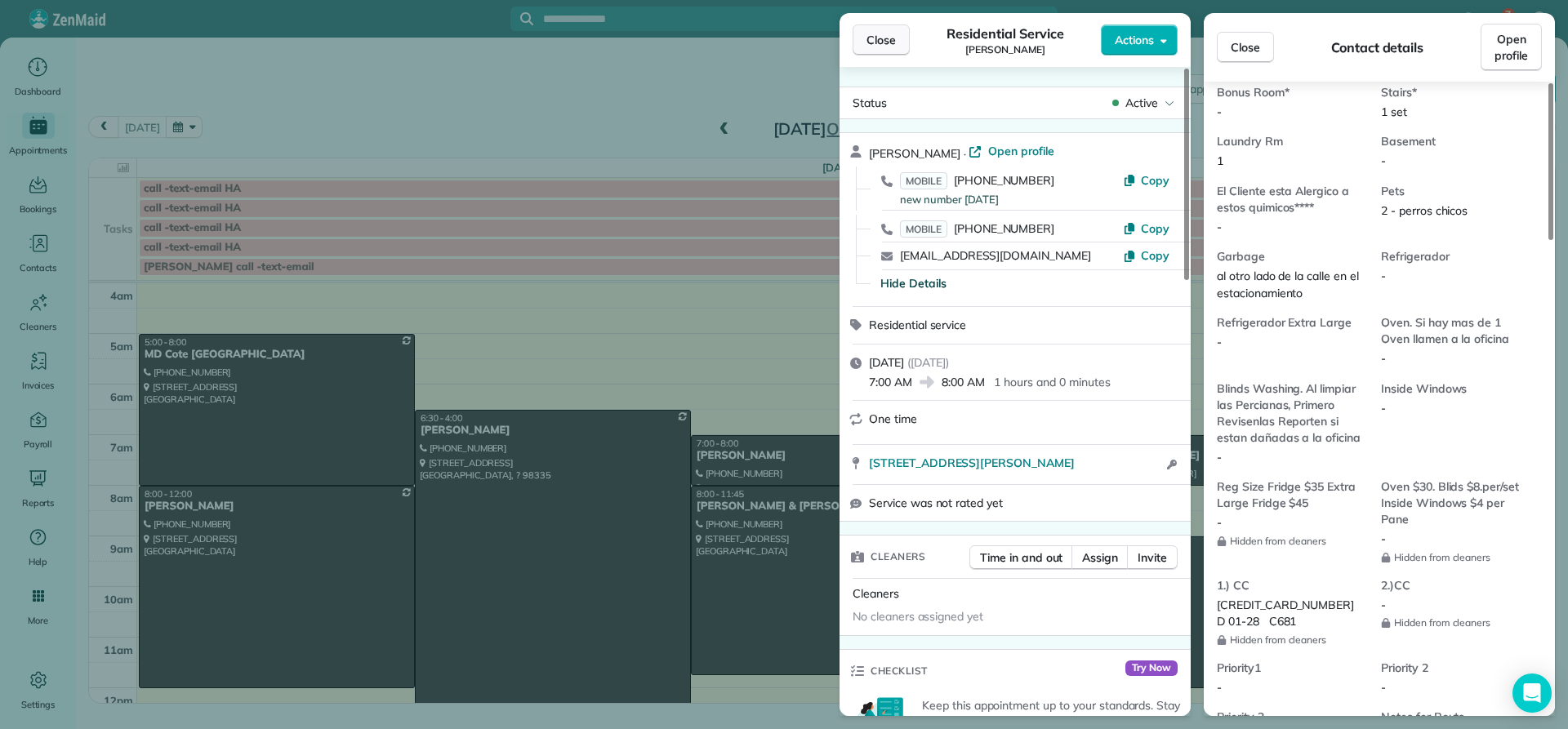
click at [881, 34] on span "Close" at bounding box center [881, 40] width 29 height 16
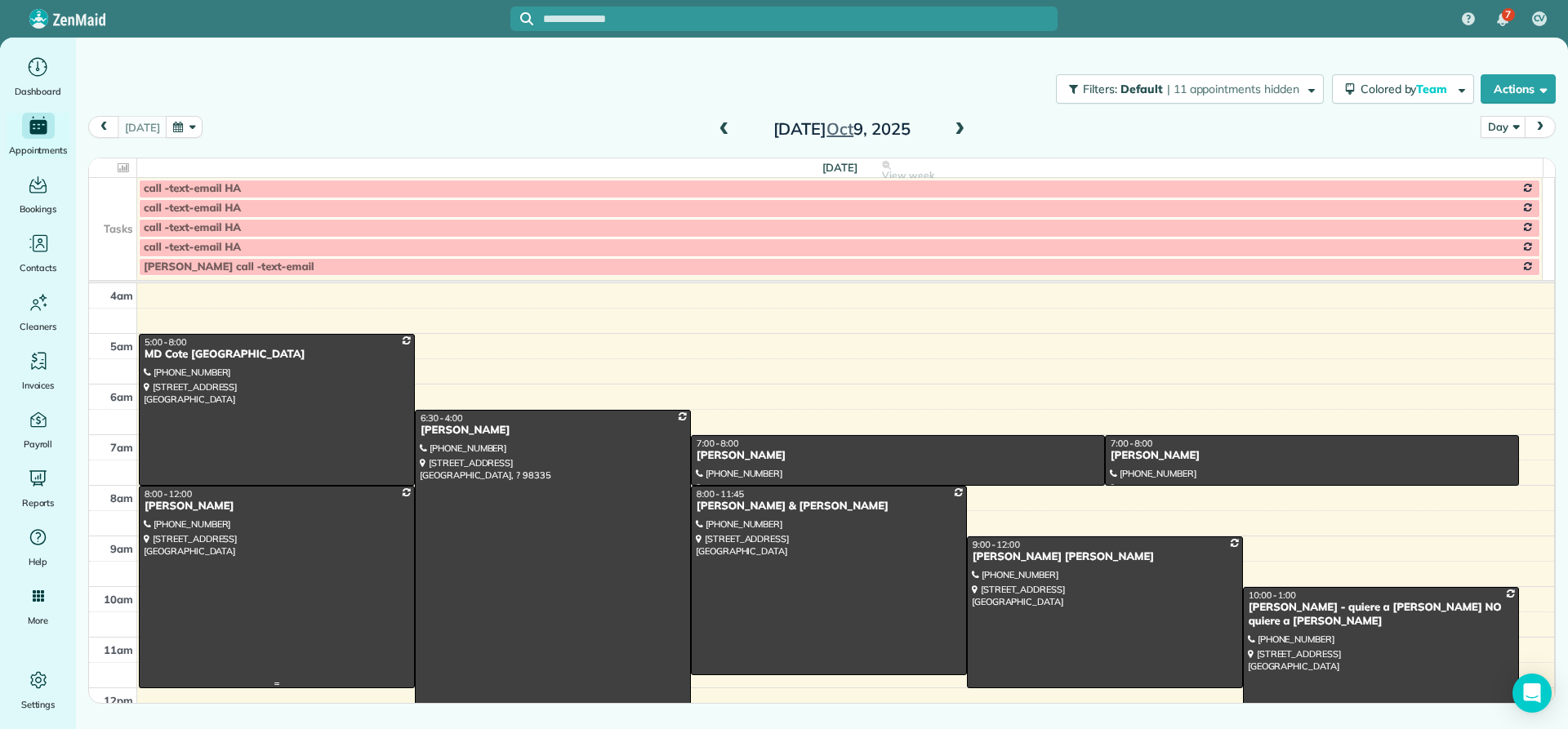
click at [208, 513] on div "[PERSON_NAME]" at bounding box center [276, 506] width 266 height 14
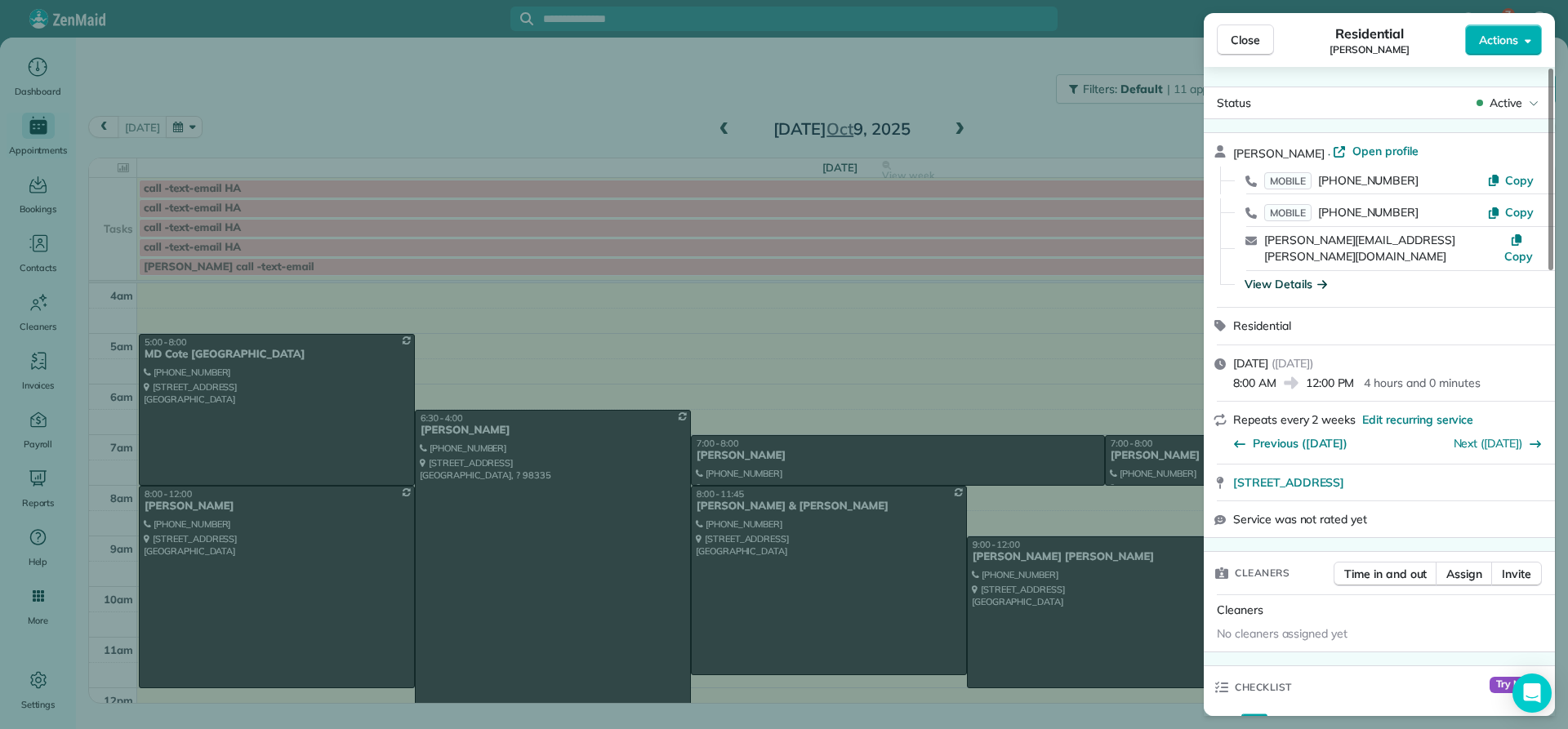
click at [1279, 276] on div "View Details" at bounding box center [1285, 284] width 82 height 16
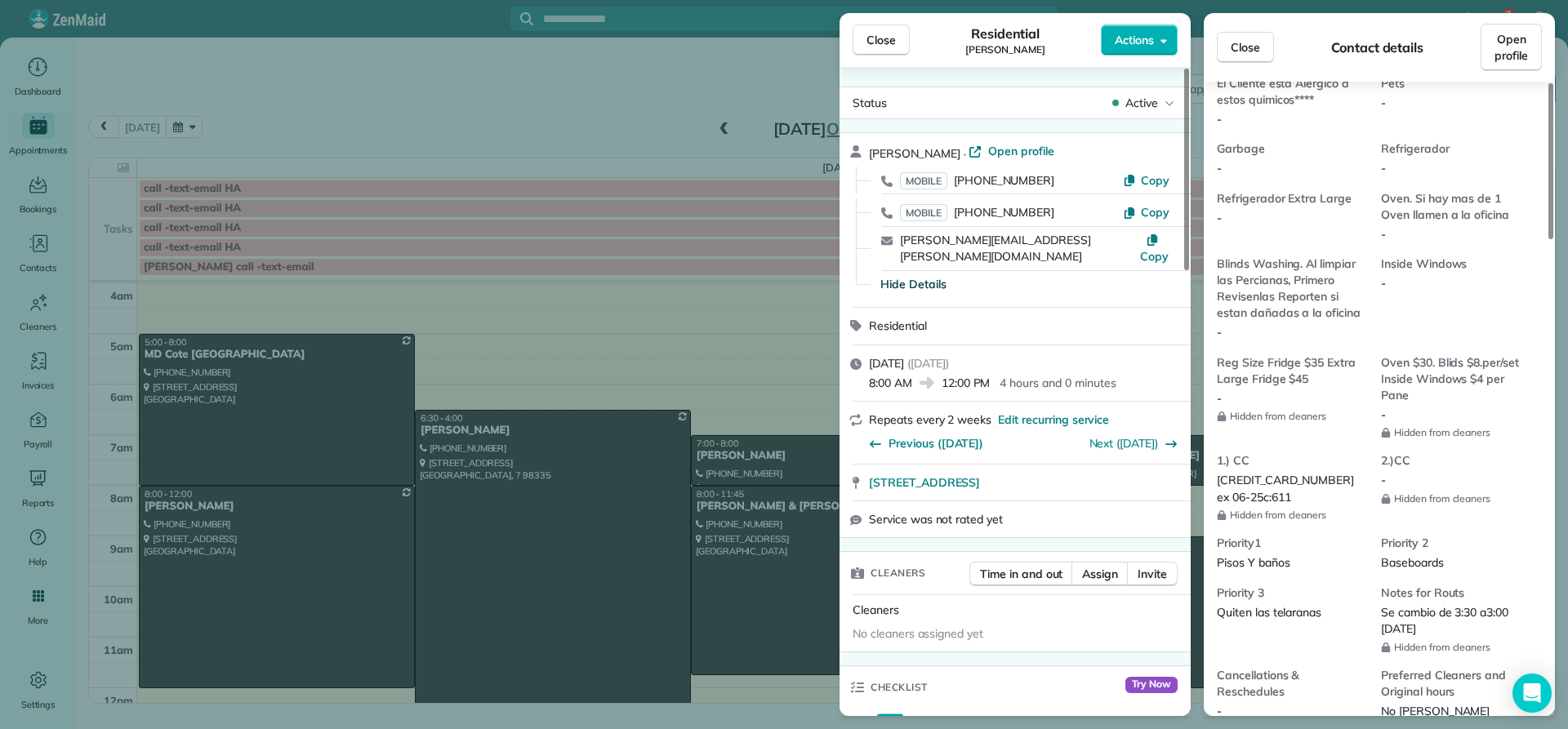
scroll to position [1390, 0]
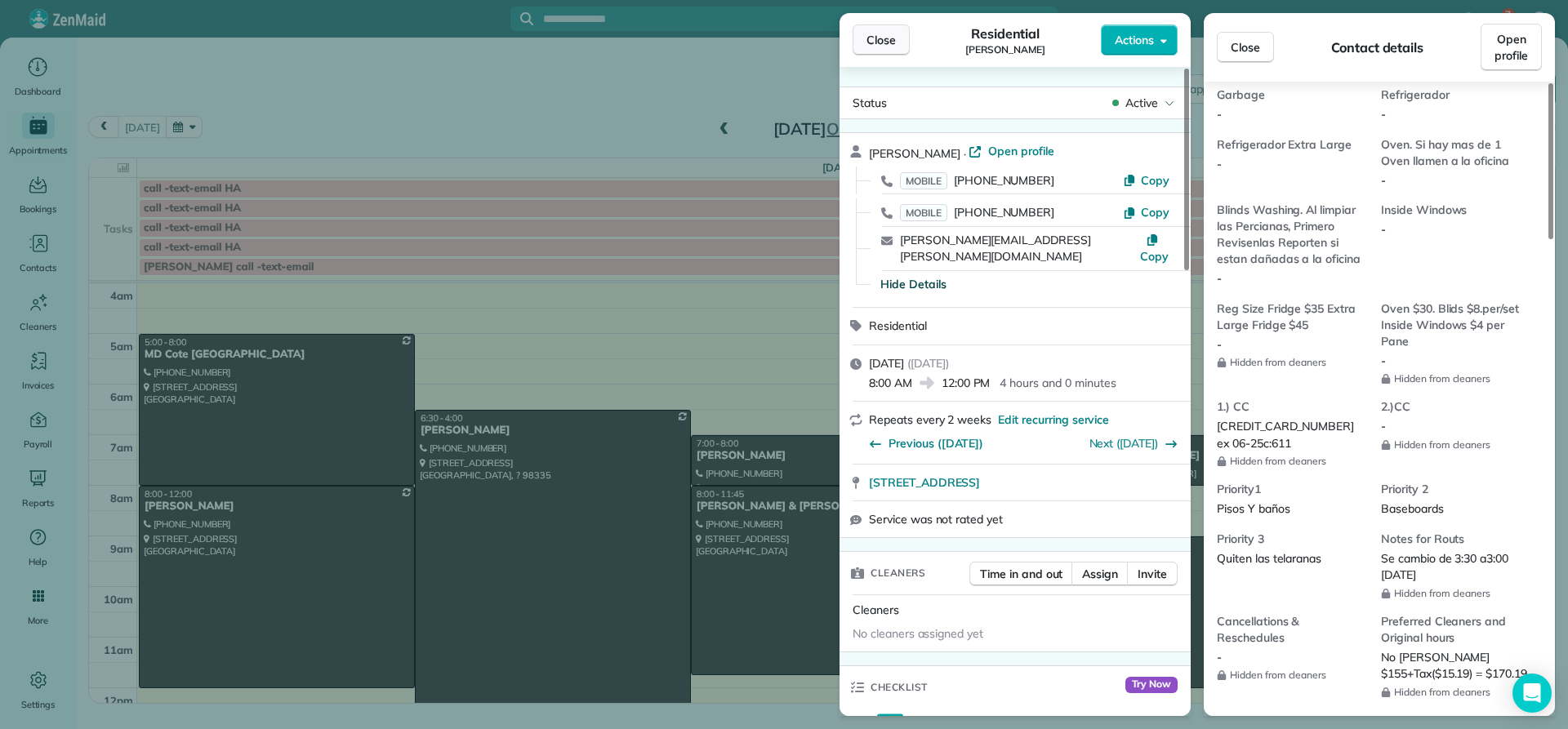
click at [867, 39] on span "Close" at bounding box center [881, 40] width 29 height 16
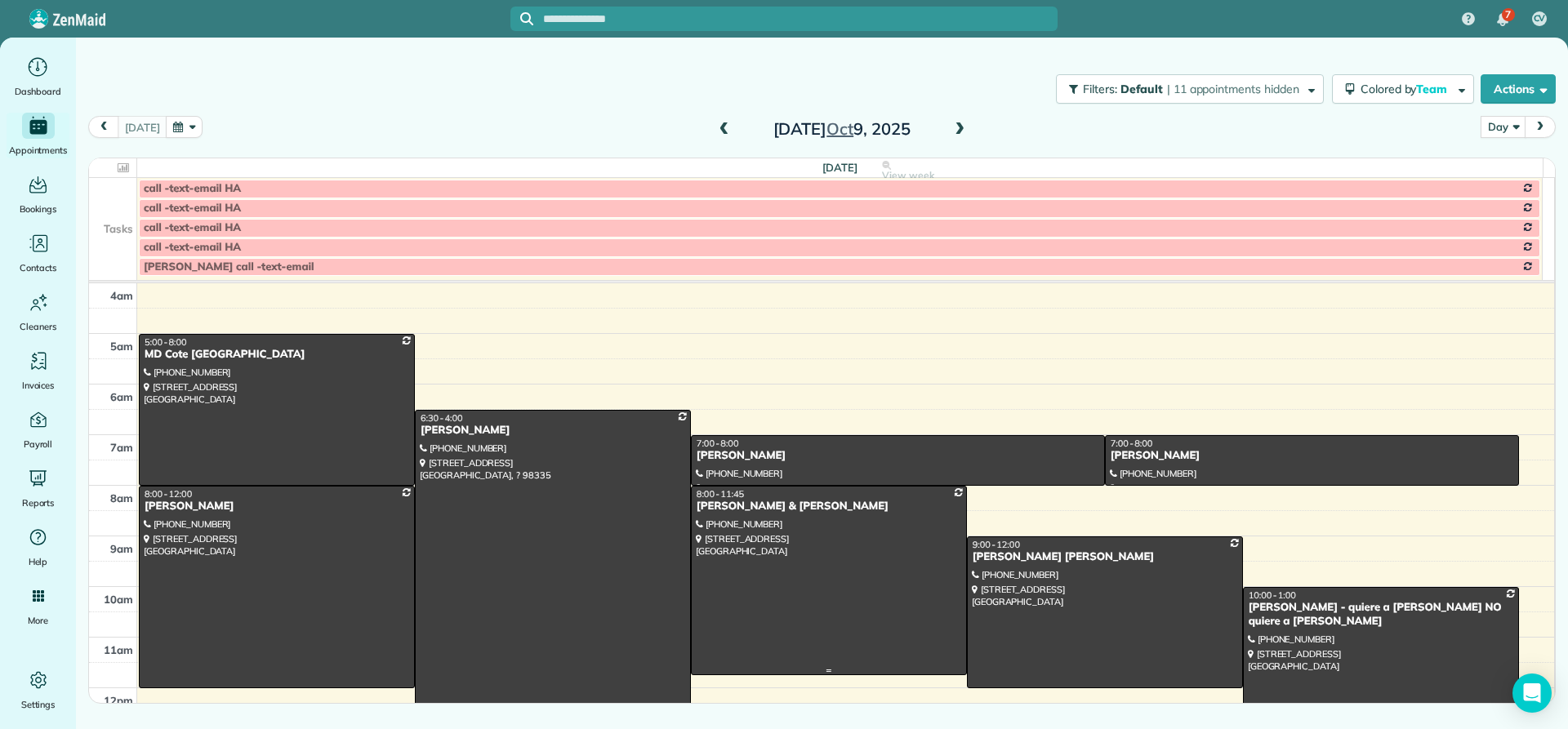
click at [728, 503] on div "[PERSON_NAME] & [PERSON_NAME]" at bounding box center [828, 506] width 266 height 14
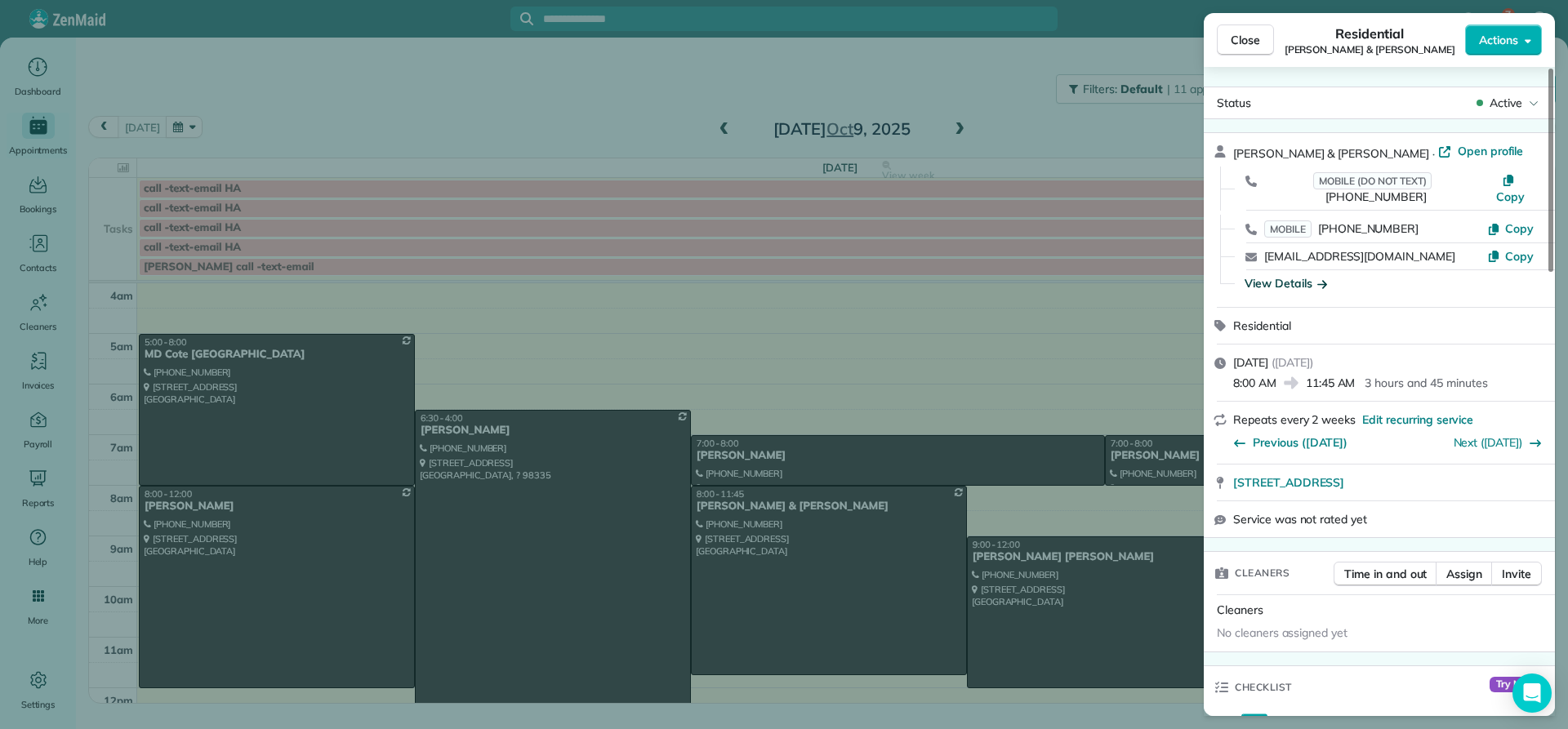
click at [1275, 275] on div "View Details" at bounding box center [1285, 283] width 82 height 16
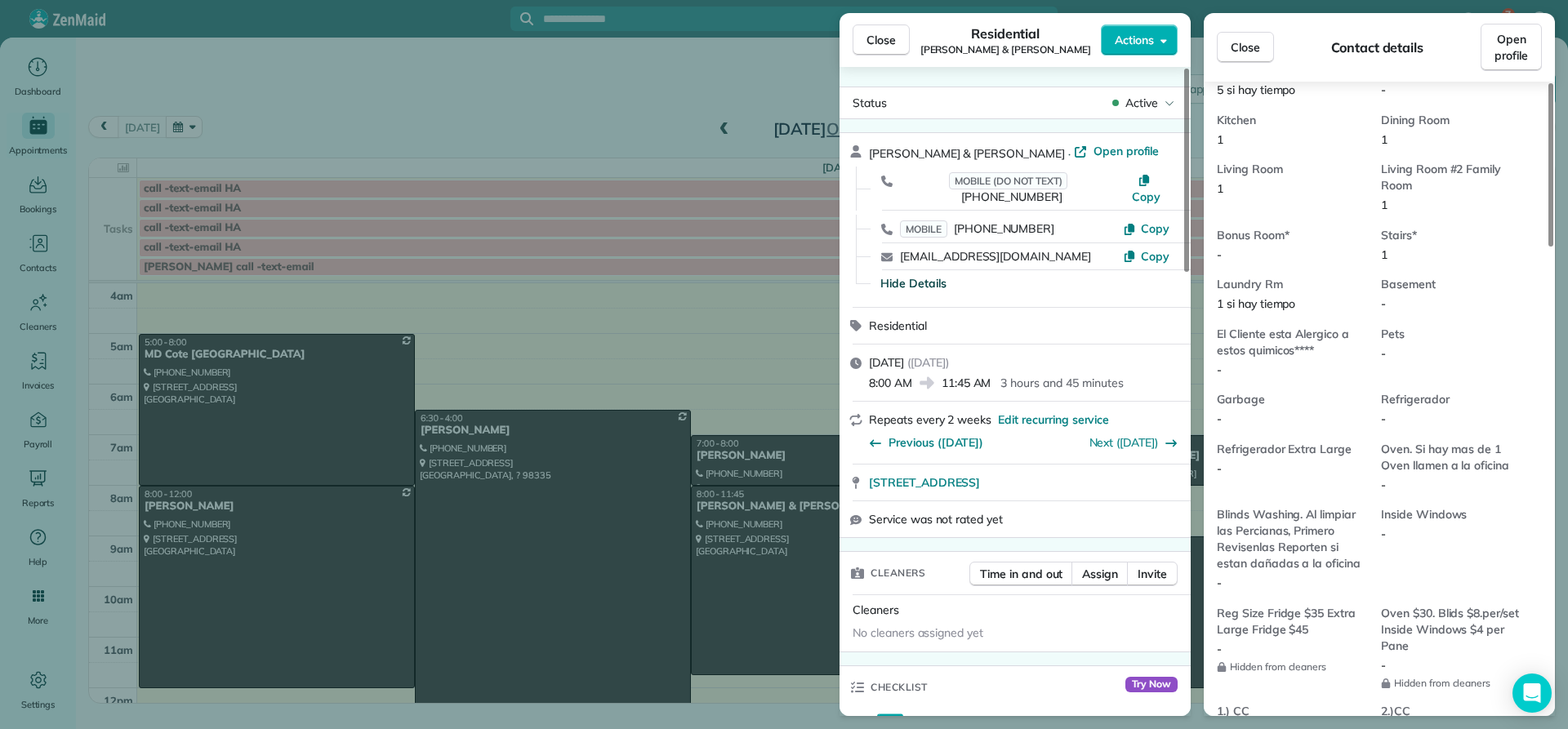
scroll to position [986, 0]
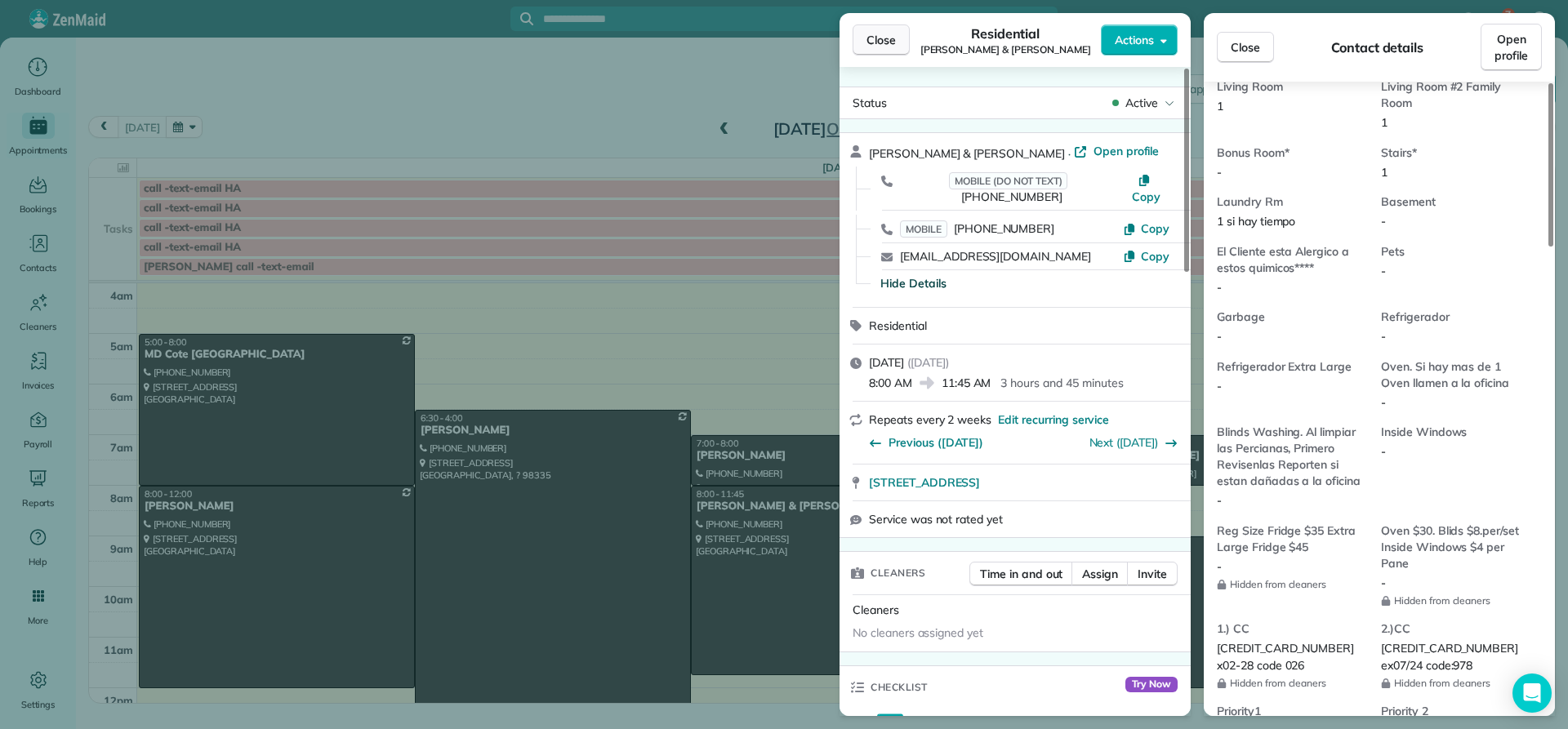
click at [882, 45] on span "Close" at bounding box center [881, 40] width 29 height 16
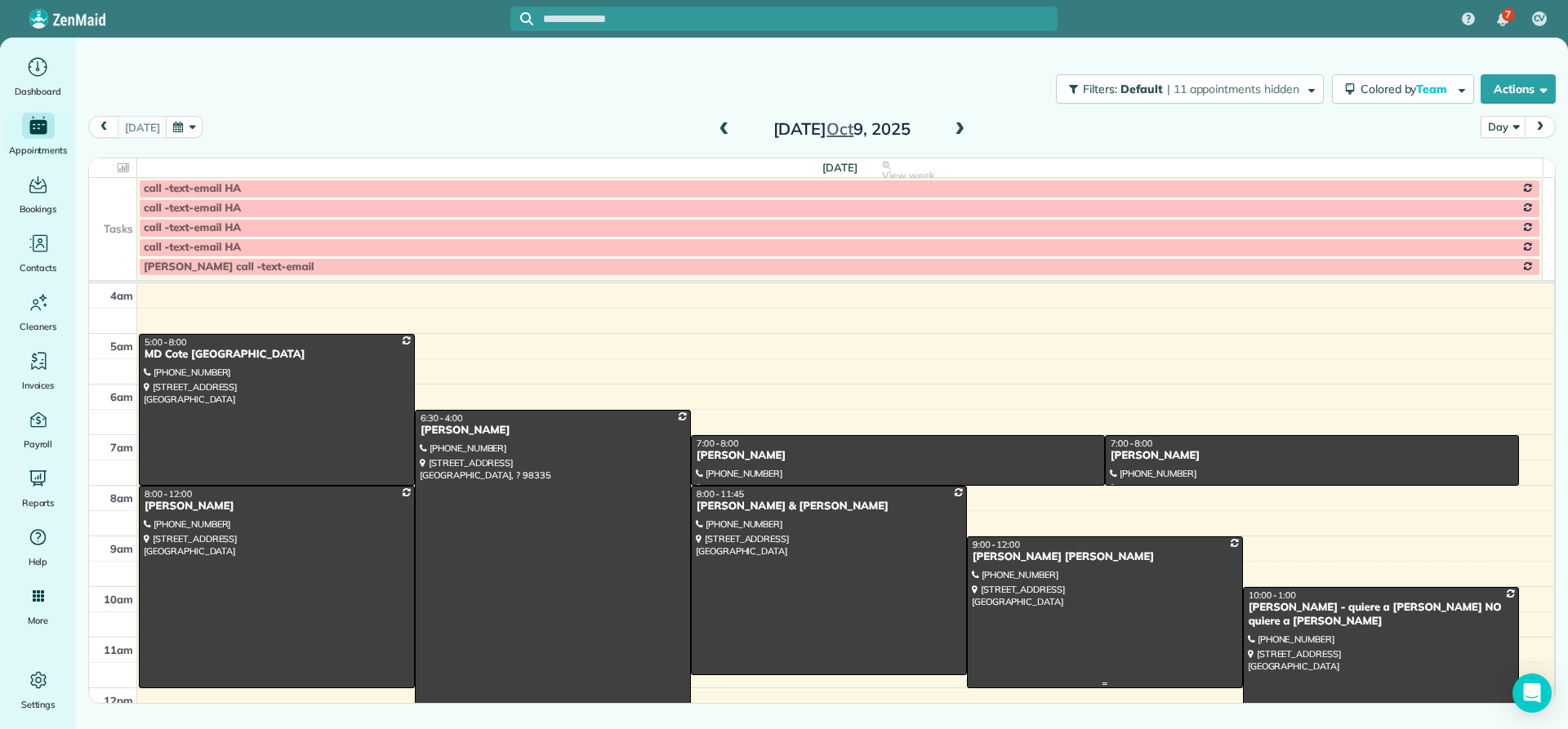
click at [990, 560] on div "[PERSON_NAME] [PERSON_NAME]" at bounding box center [1104, 557] width 266 height 14
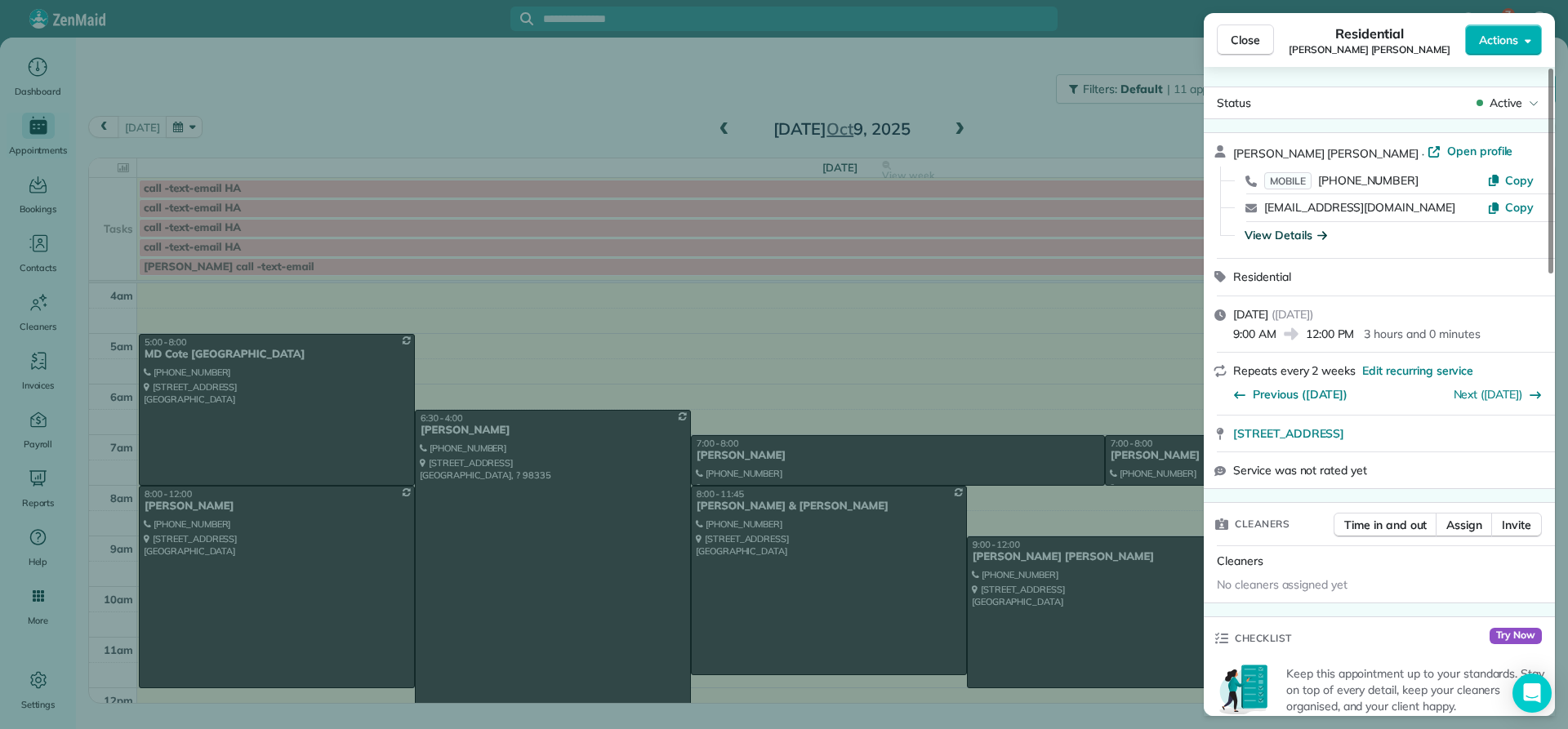
click at [1281, 233] on div "View Details" at bounding box center [1285, 234] width 82 height 16
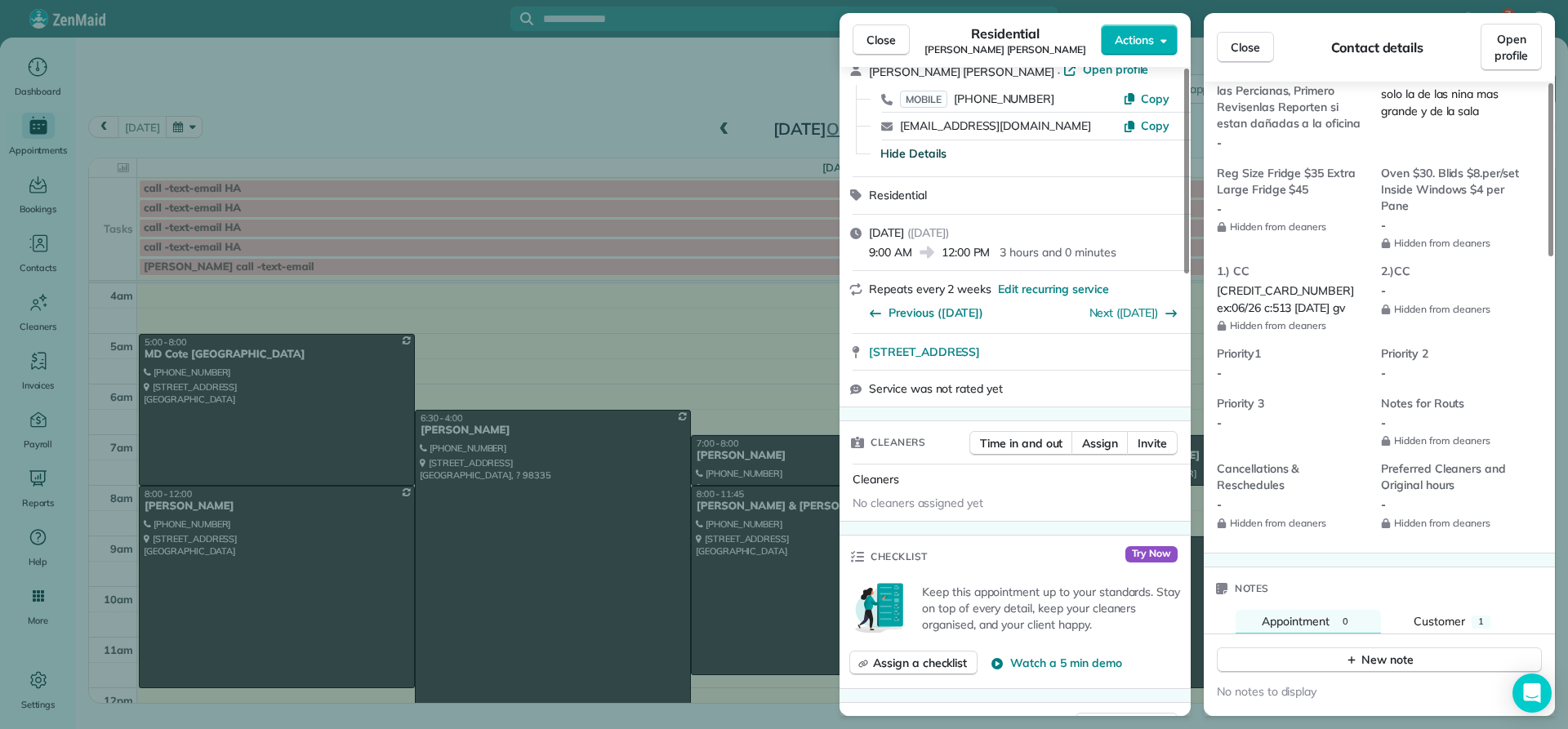
scroll to position [1308, 0]
click at [877, 37] on span "Close" at bounding box center [881, 40] width 29 height 16
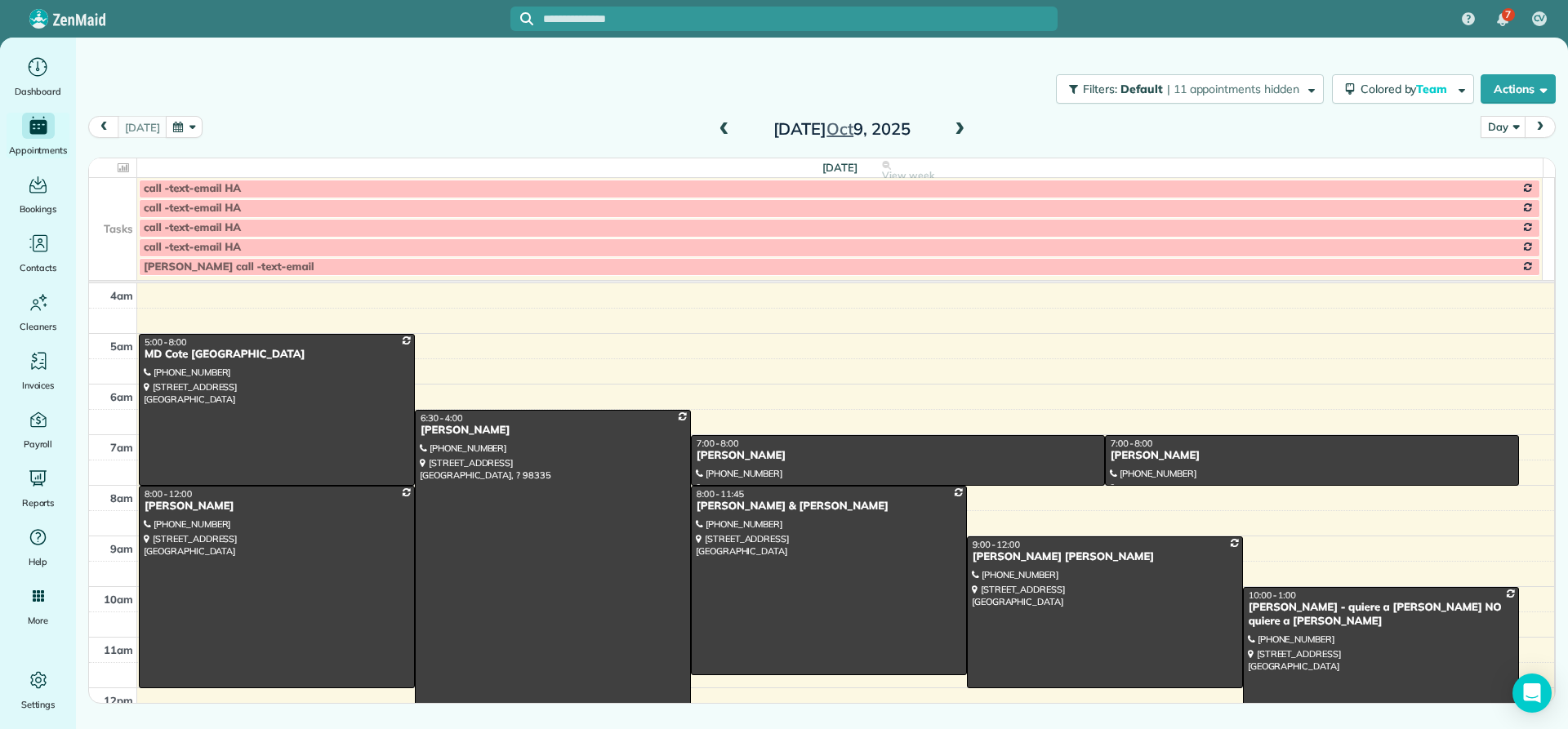
click at [1266, 610] on div "[PERSON_NAME] - quiere a [PERSON_NAME] NO quiere a [PERSON_NAME]" at bounding box center [1380, 615] width 266 height 28
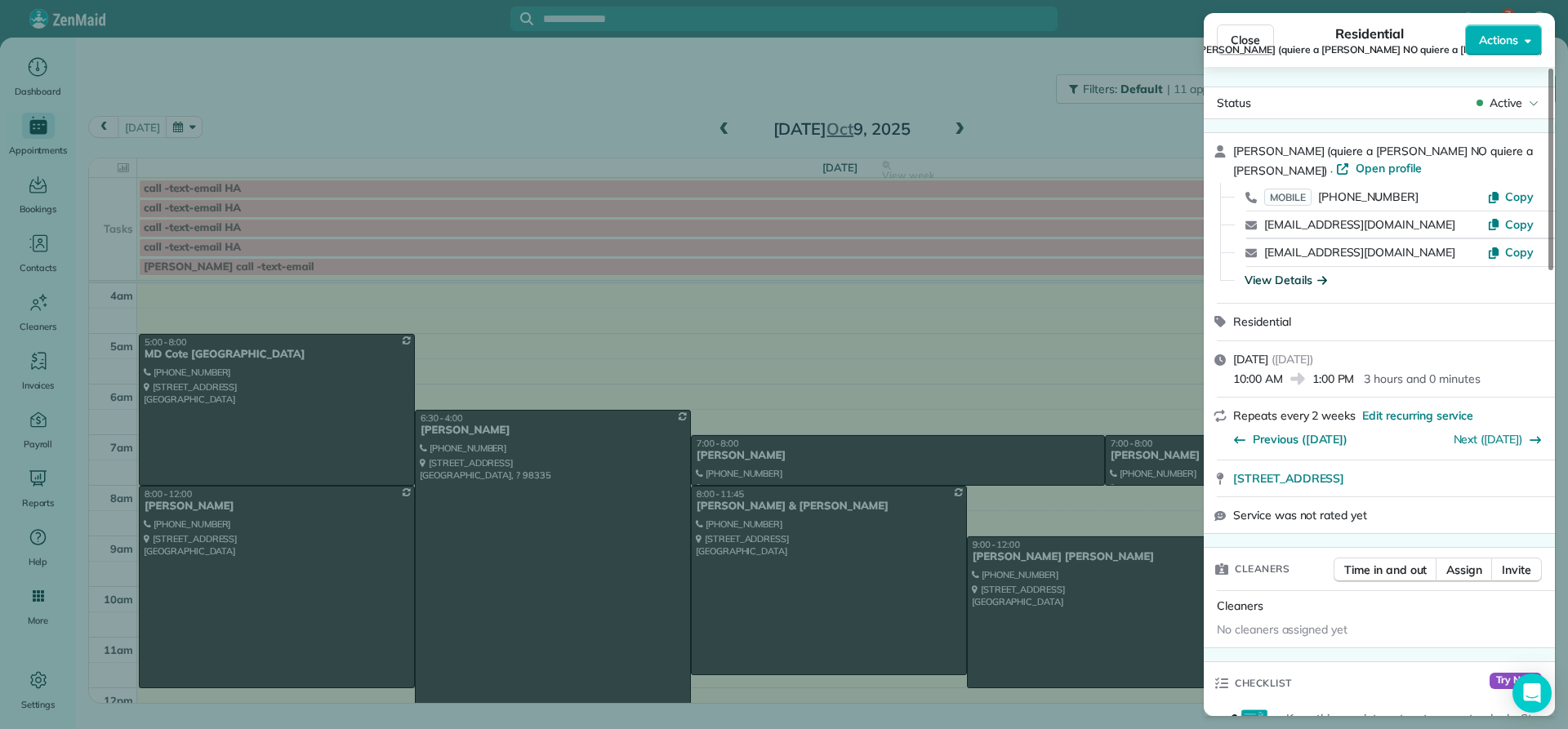
click at [1264, 280] on div "View Details" at bounding box center [1285, 280] width 82 height 16
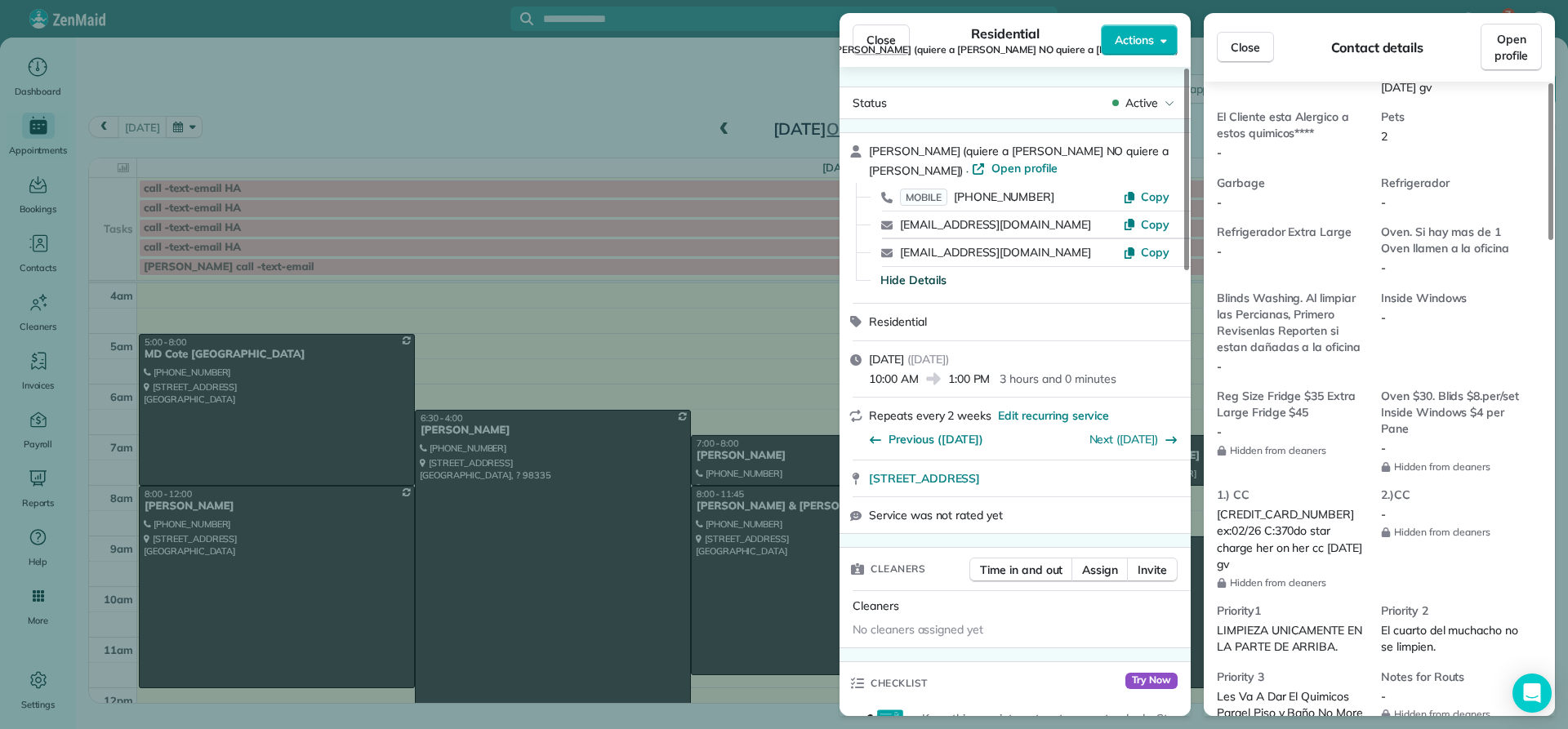
scroll to position [1306, 0]
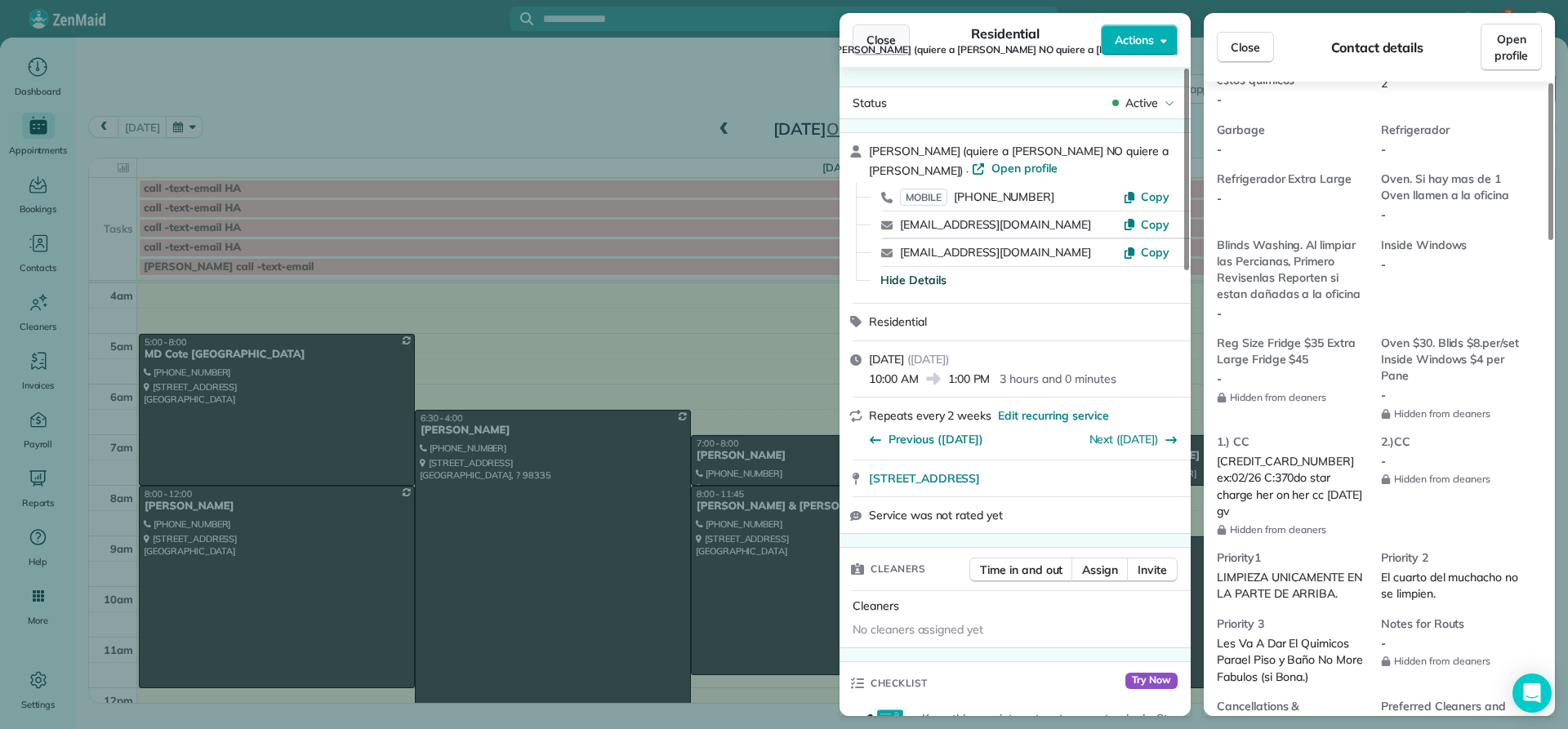
click at [882, 45] on span "Close" at bounding box center [881, 40] width 29 height 16
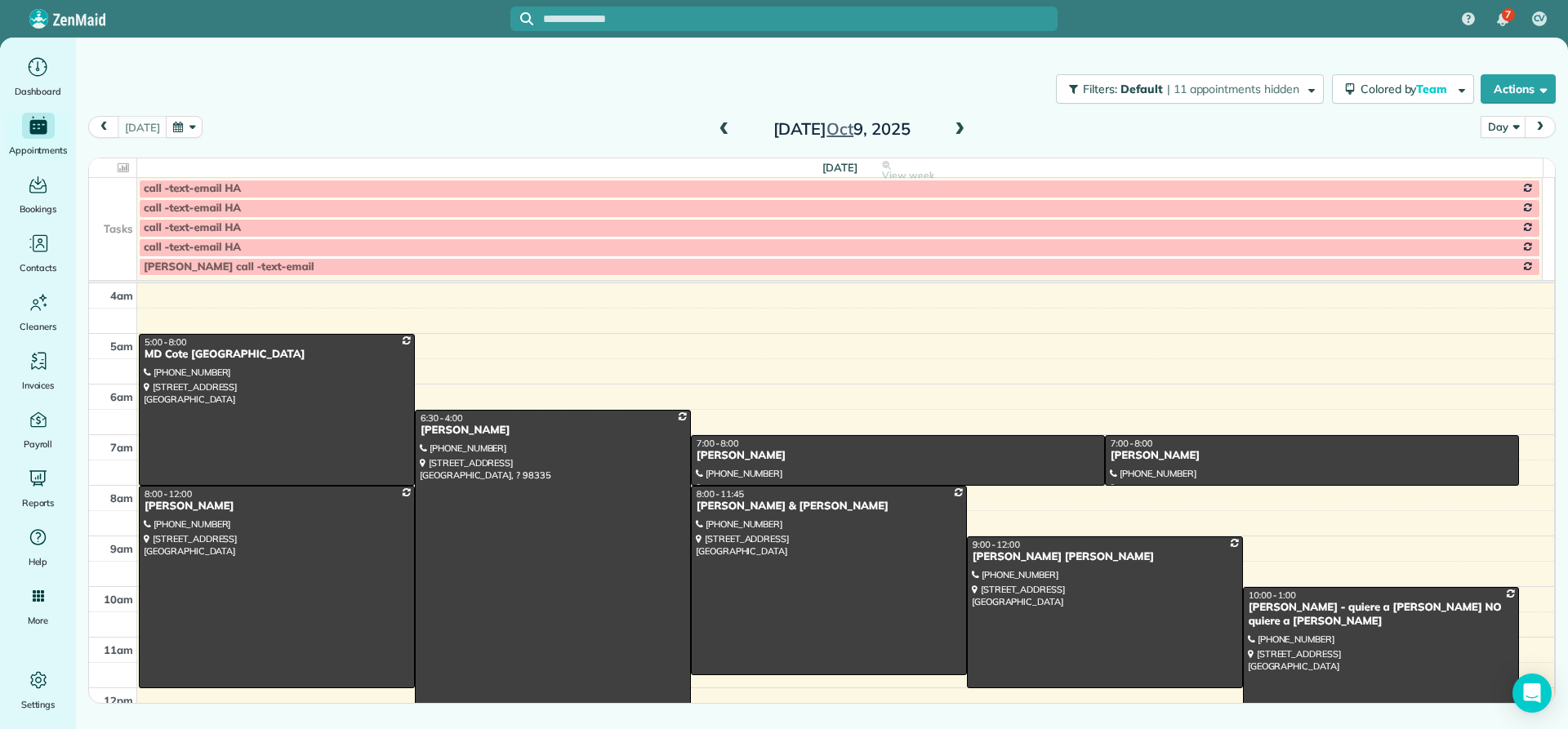
click at [957, 133] on span at bounding box center [959, 129] width 18 height 15
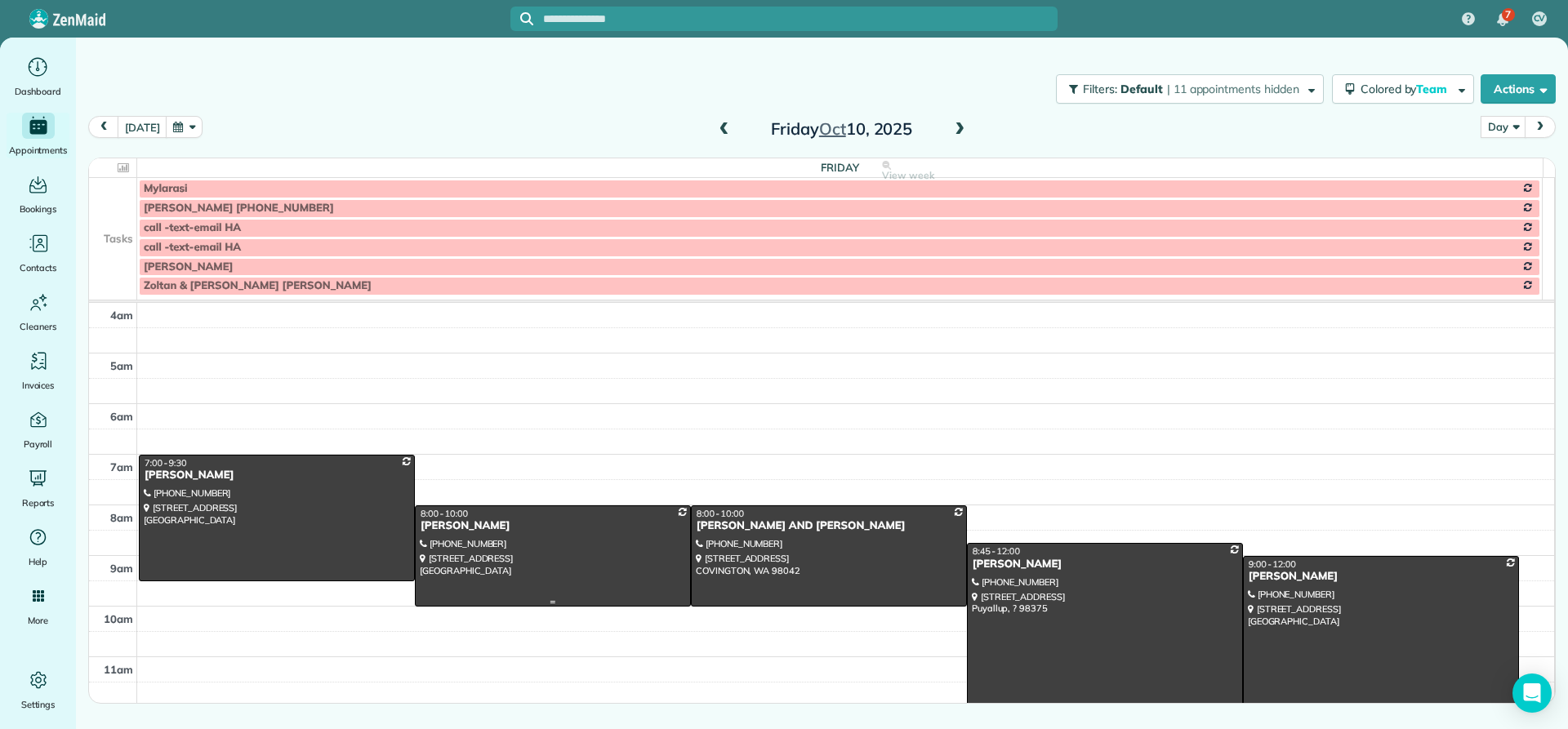
click at [486, 523] on div "[PERSON_NAME]" at bounding box center [552, 526] width 266 height 14
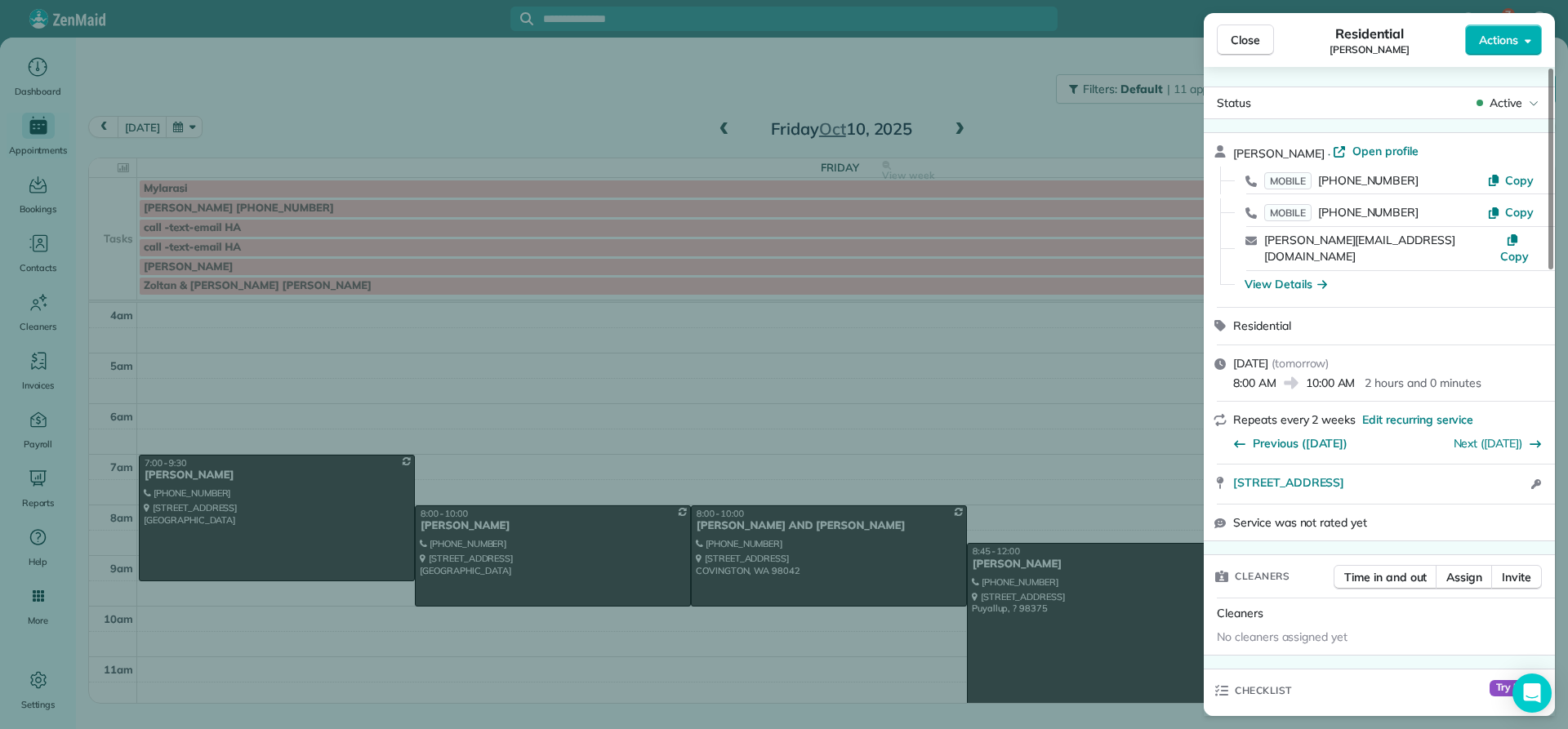
click at [1283, 276] on div "View Details" at bounding box center [1285, 284] width 82 height 16
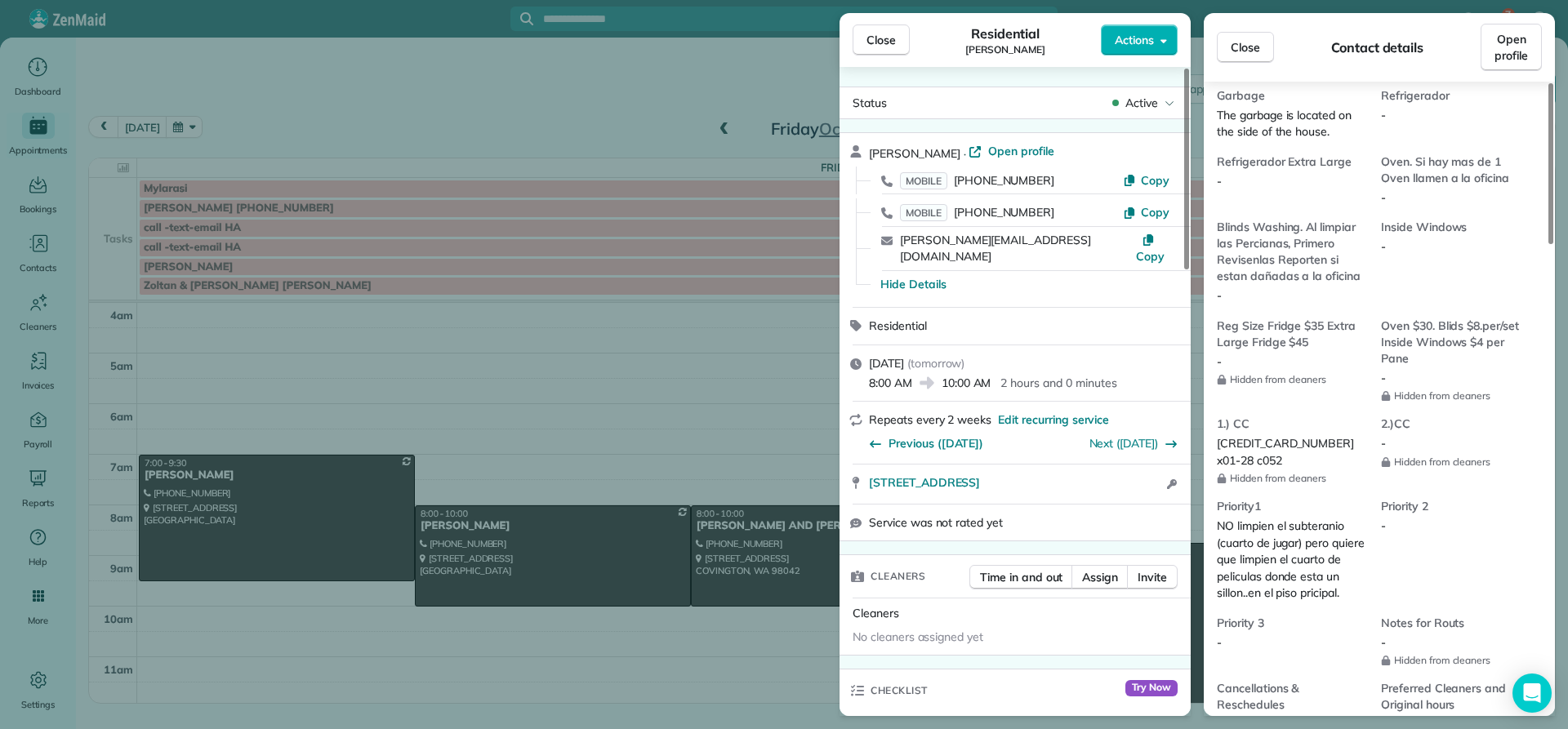
scroll to position [1387, 0]
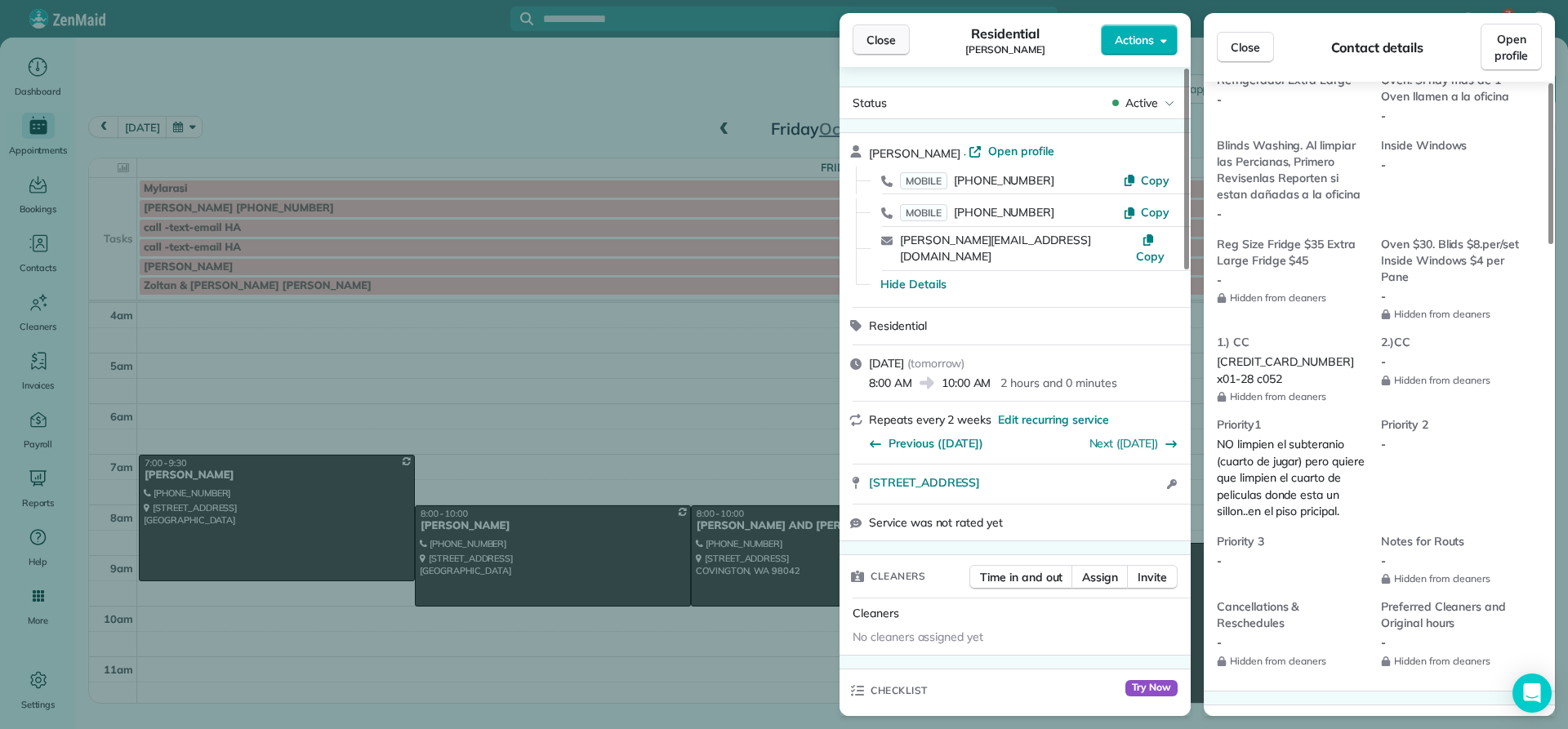
click at [875, 36] on span "Close" at bounding box center [881, 40] width 29 height 16
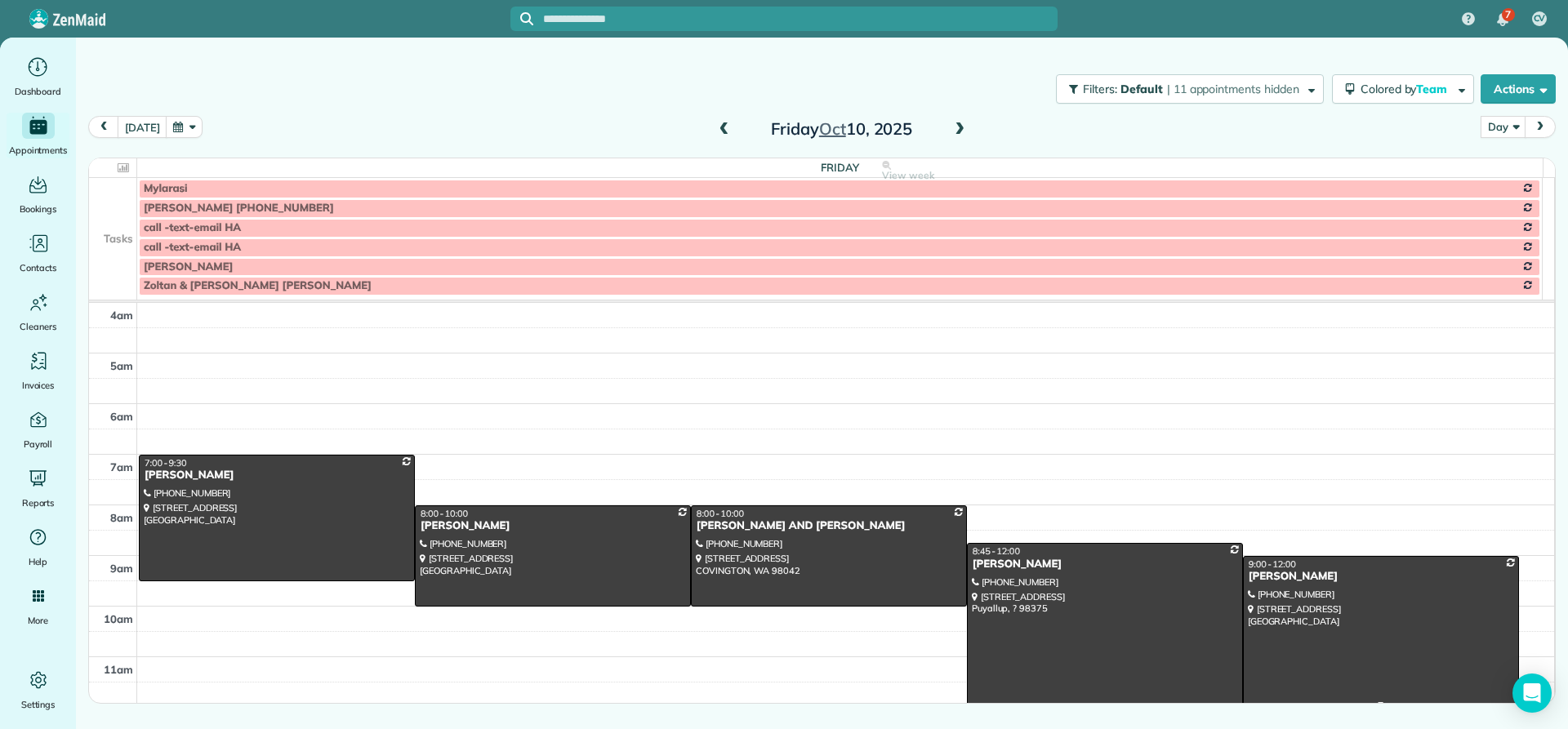
click at [1265, 573] on div "[PERSON_NAME]" at bounding box center [1380, 576] width 266 height 14
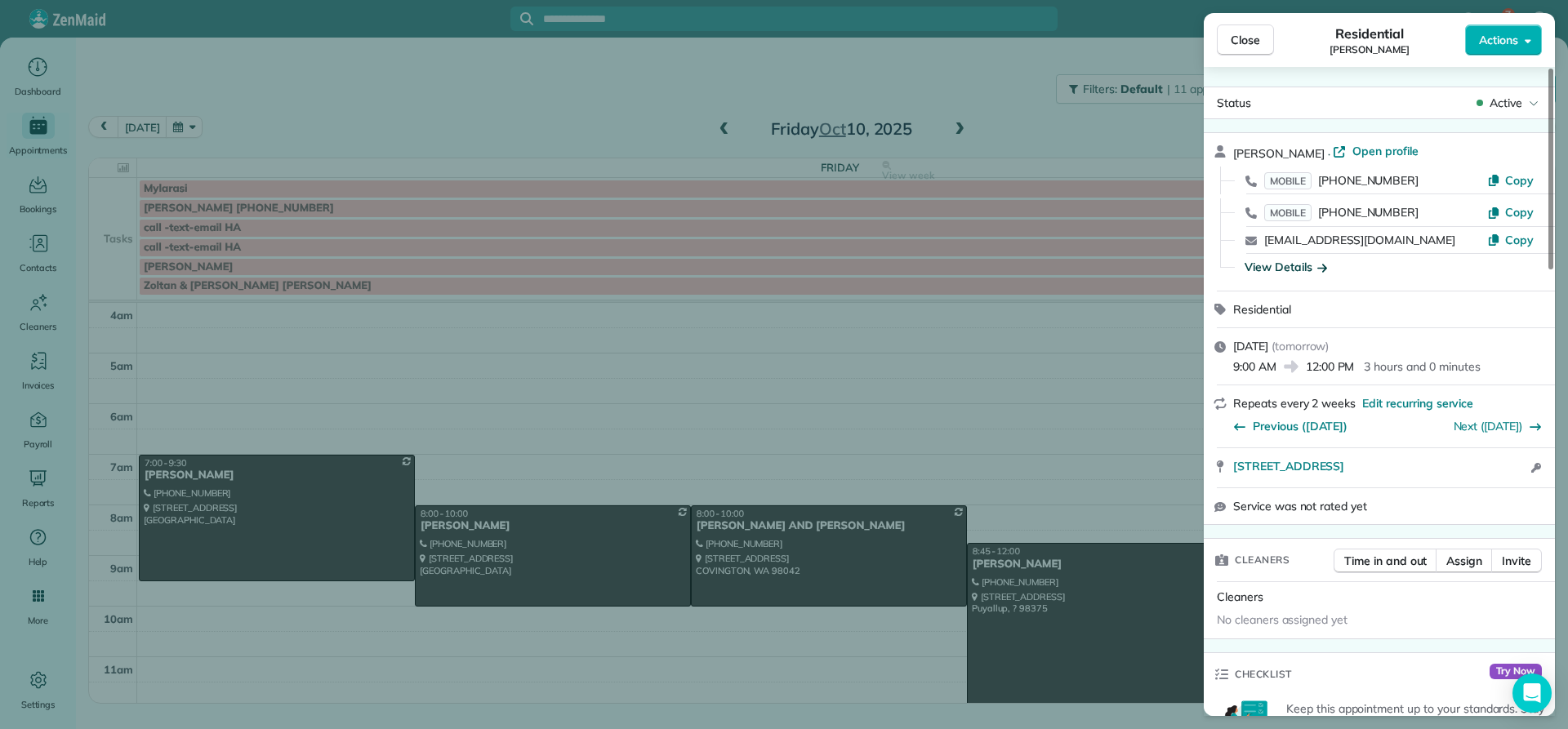
click at [1279, 266] on div "View Details" at bounding box center [1285, 266] width 82 height 16
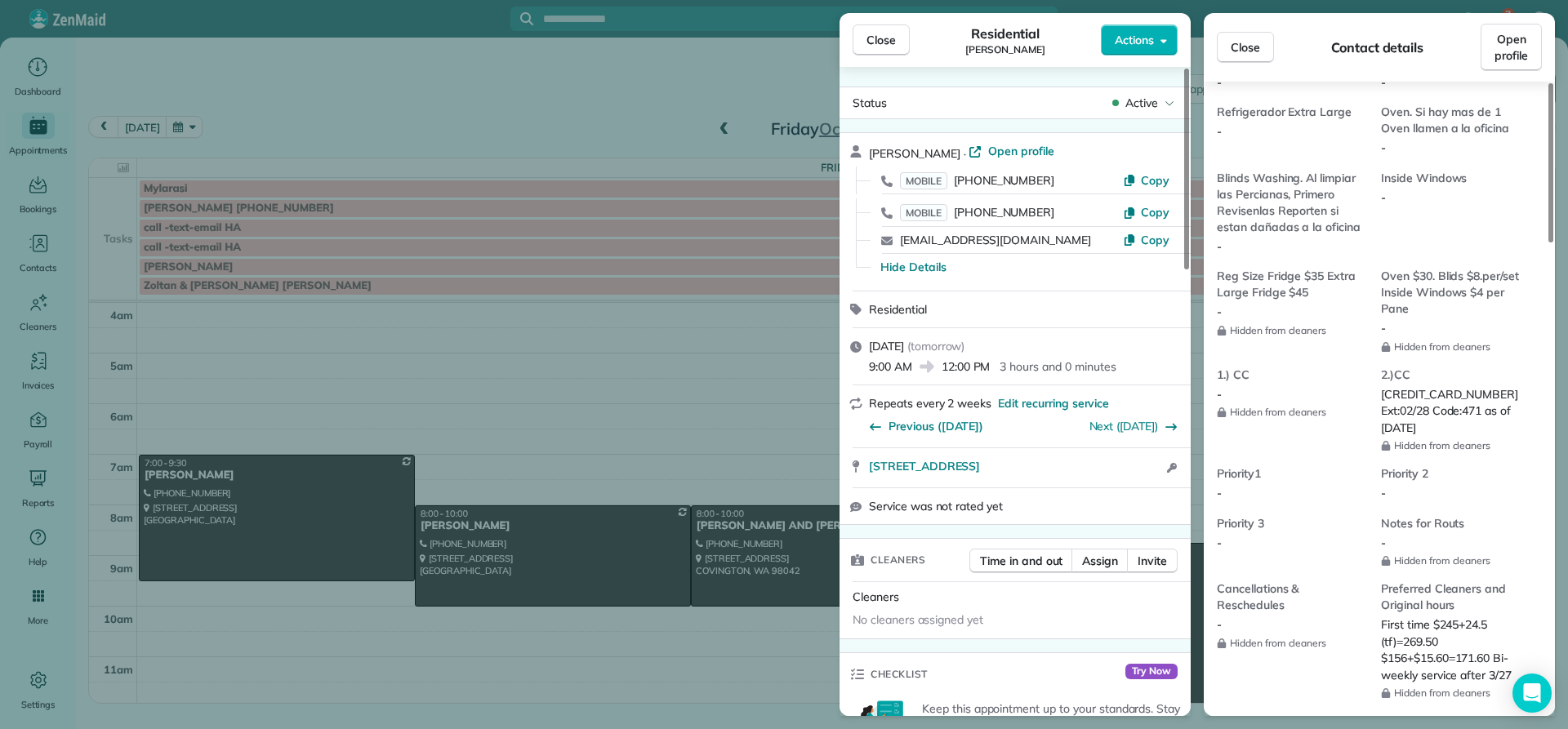
scroll to position [1391, 0]
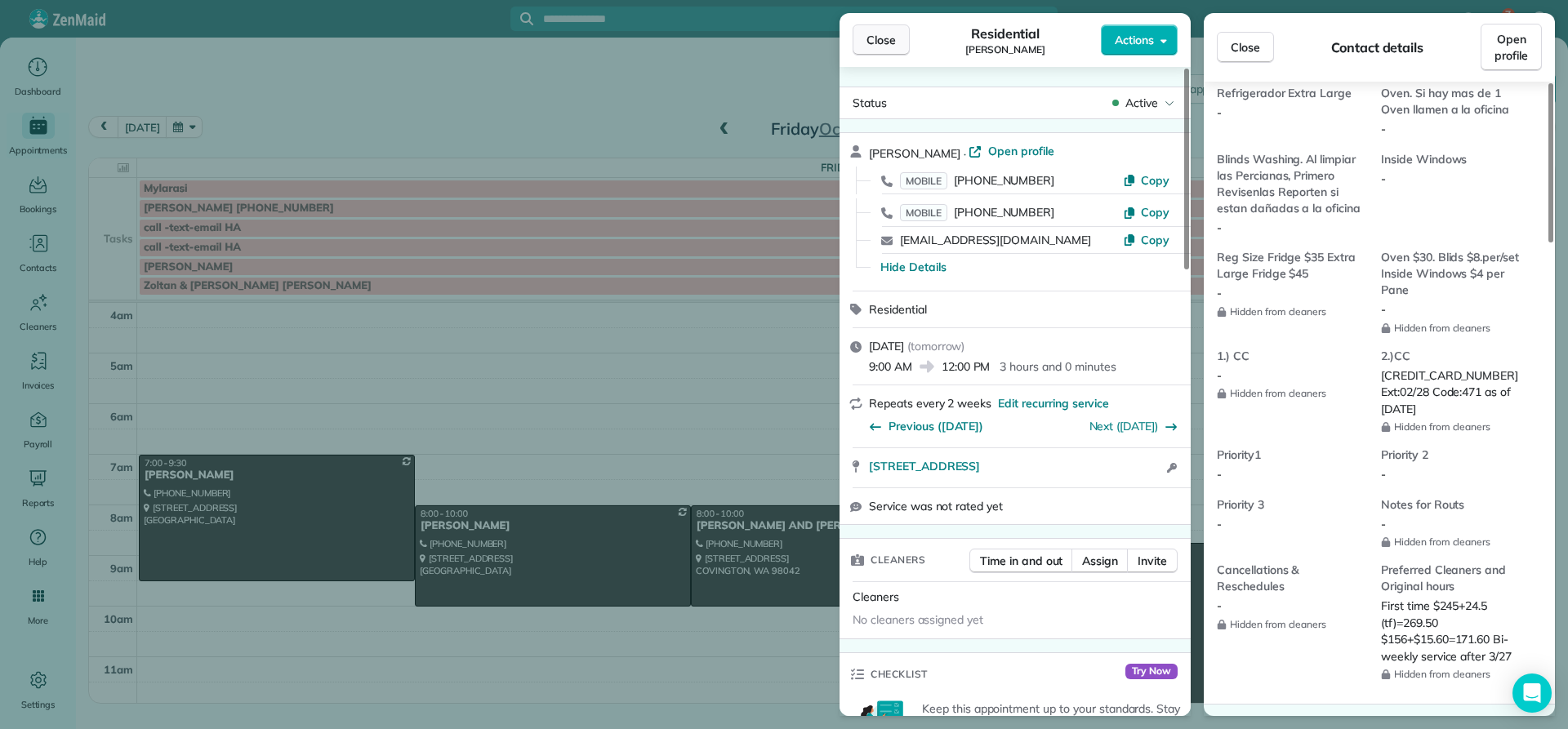
click at [883, 35] on span "Close" at bounding box center [881, 40] width 29 height 16
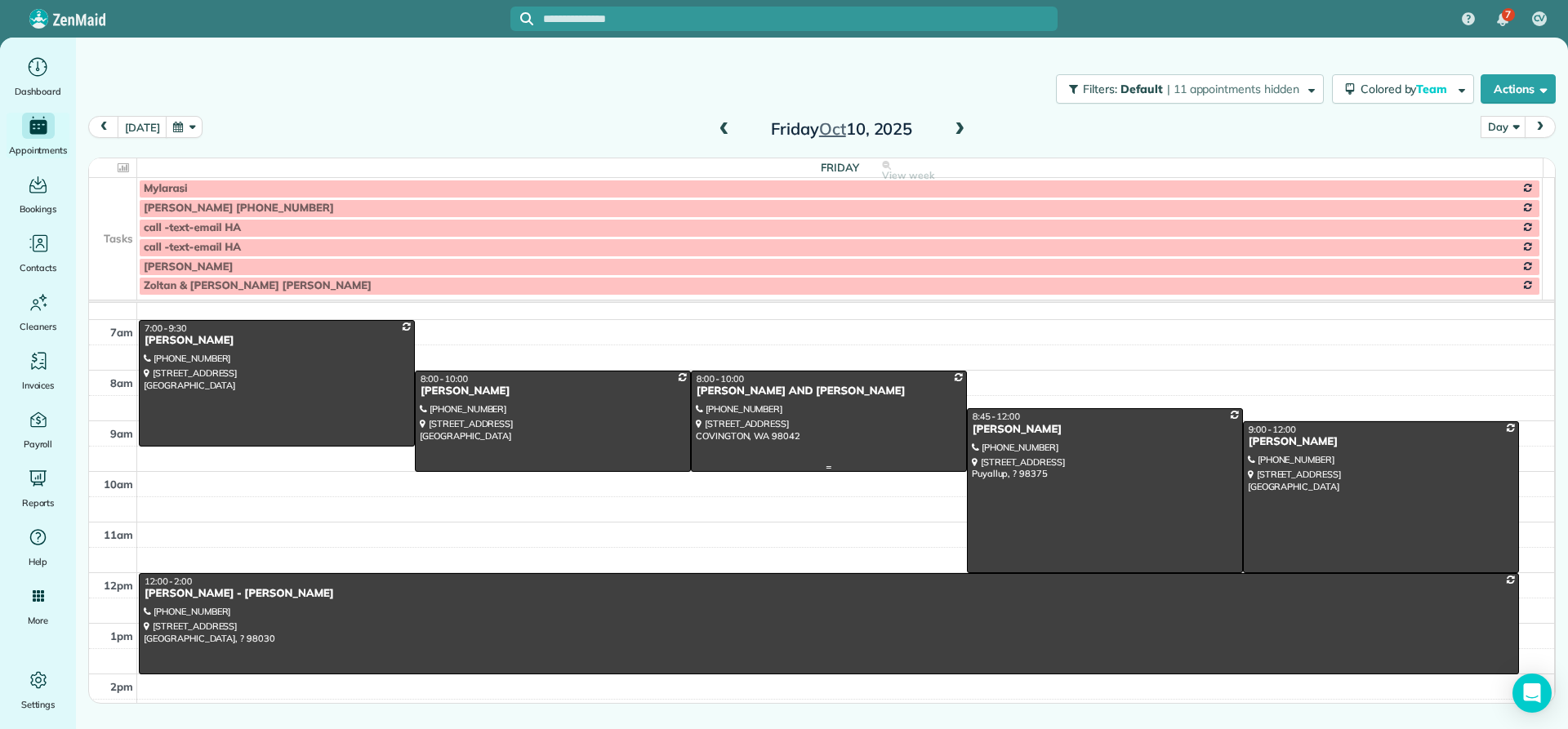
scroll to position [164, 0]
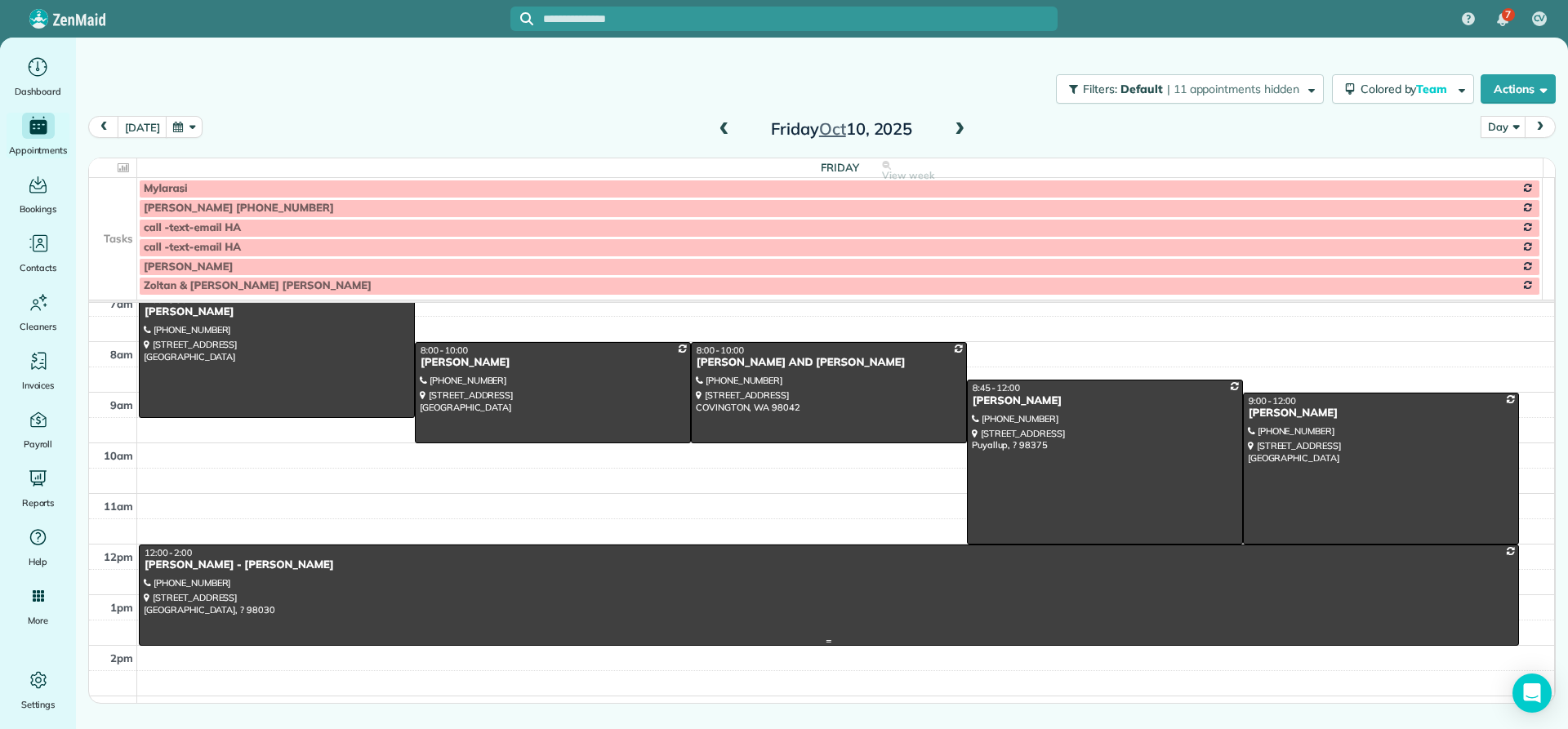
click at [191, 565] on div "[PERSON_NAME] - [PERSON_NAME]" at bounding box center [828, 565] width 1370 height 14
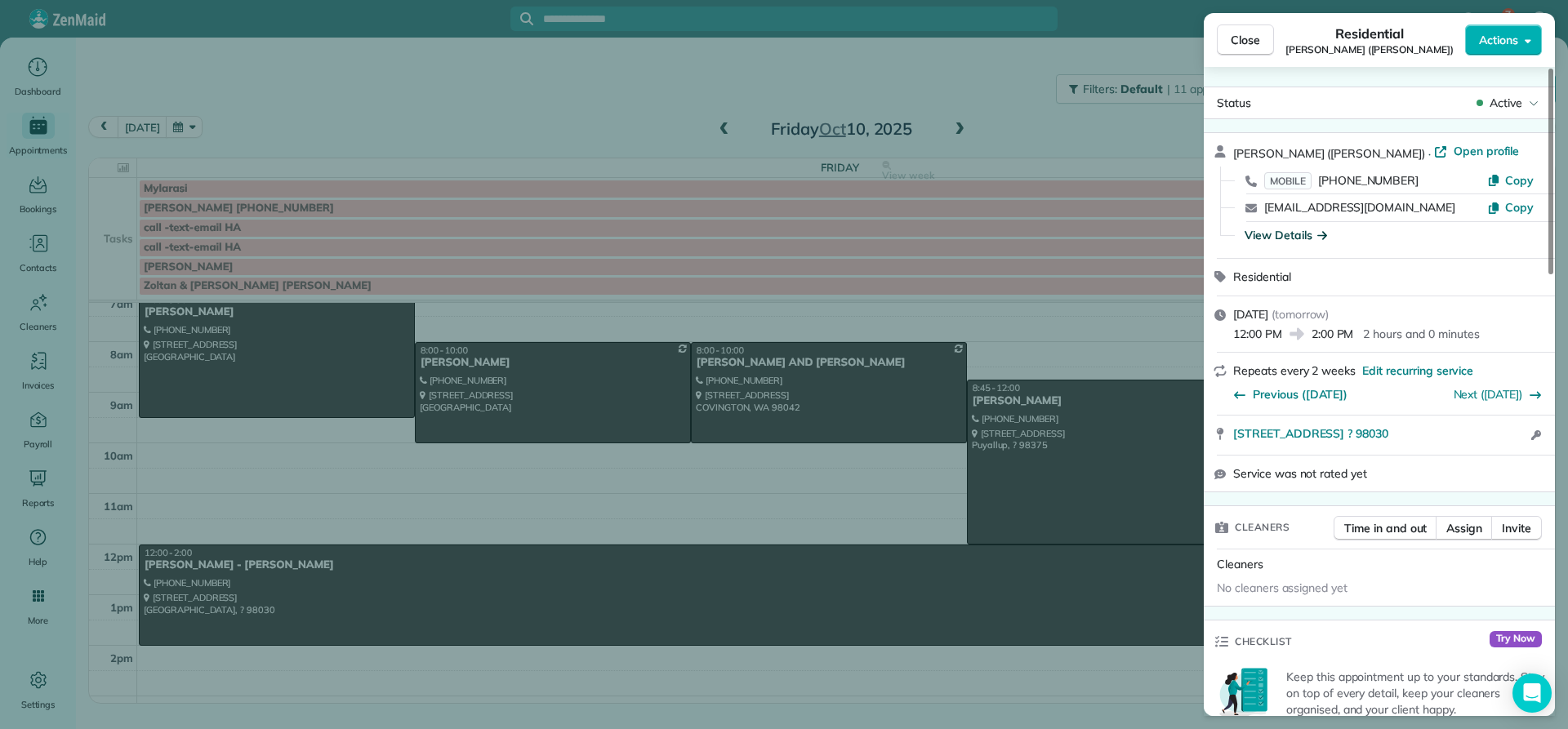
click at [1267, 233] on div "View Details" at bounding box center [1285, 234] width 82 height 16
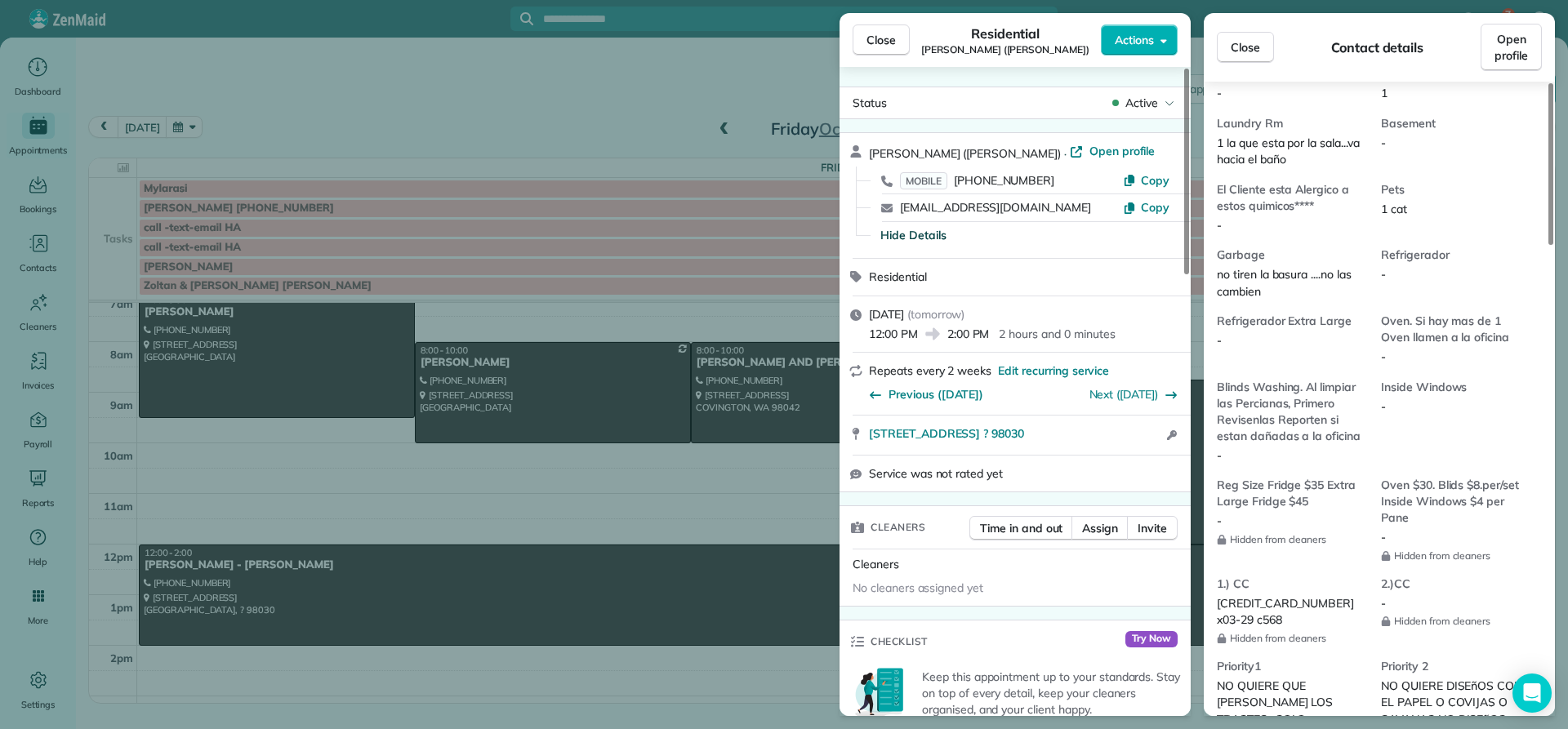
scroll to position [1145, 0]
click at [882, 40] on span "Close" at bounding box center [881, 40] width 29 height 16
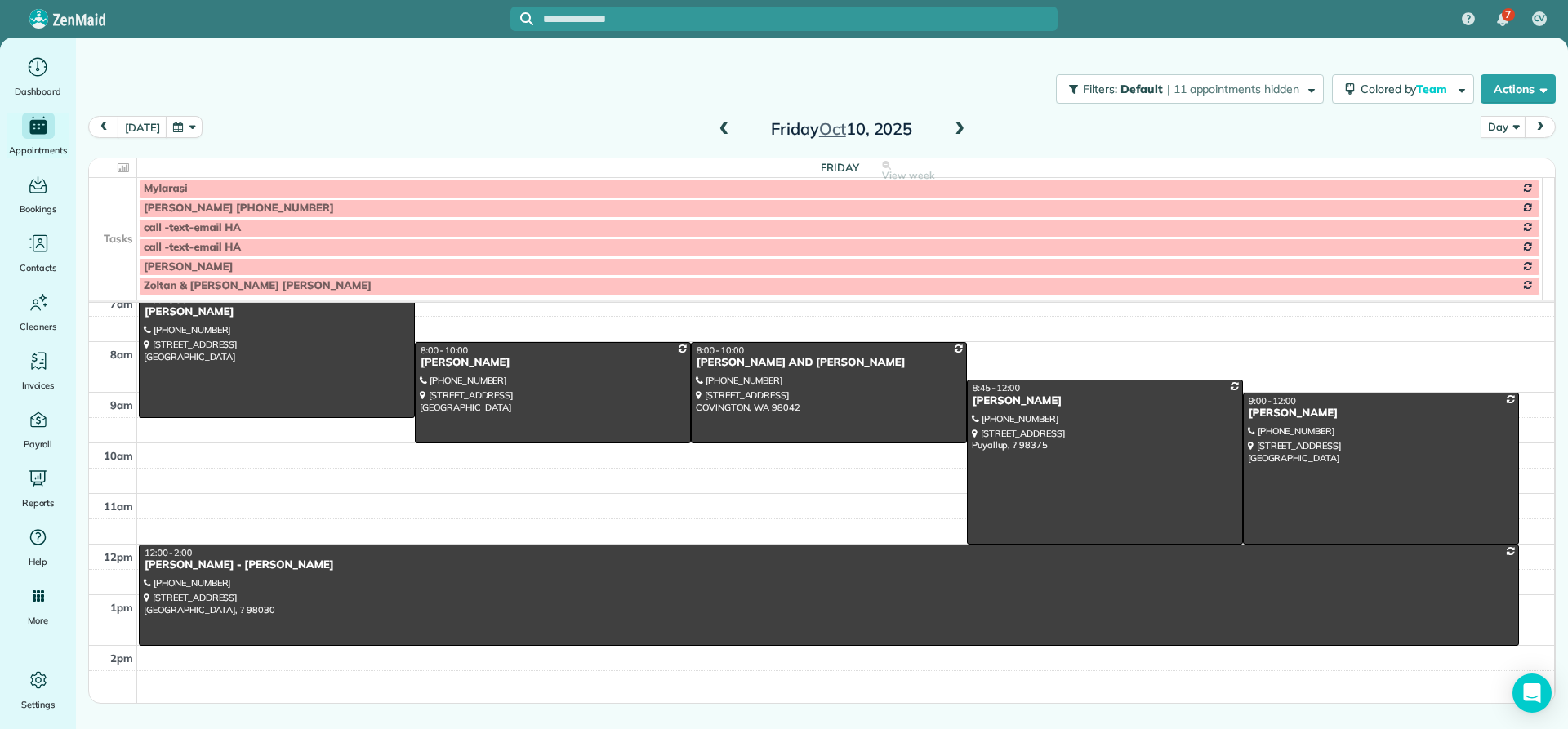
click at [721, 133] on span at bounding box center [724, 129] width 18 height 15
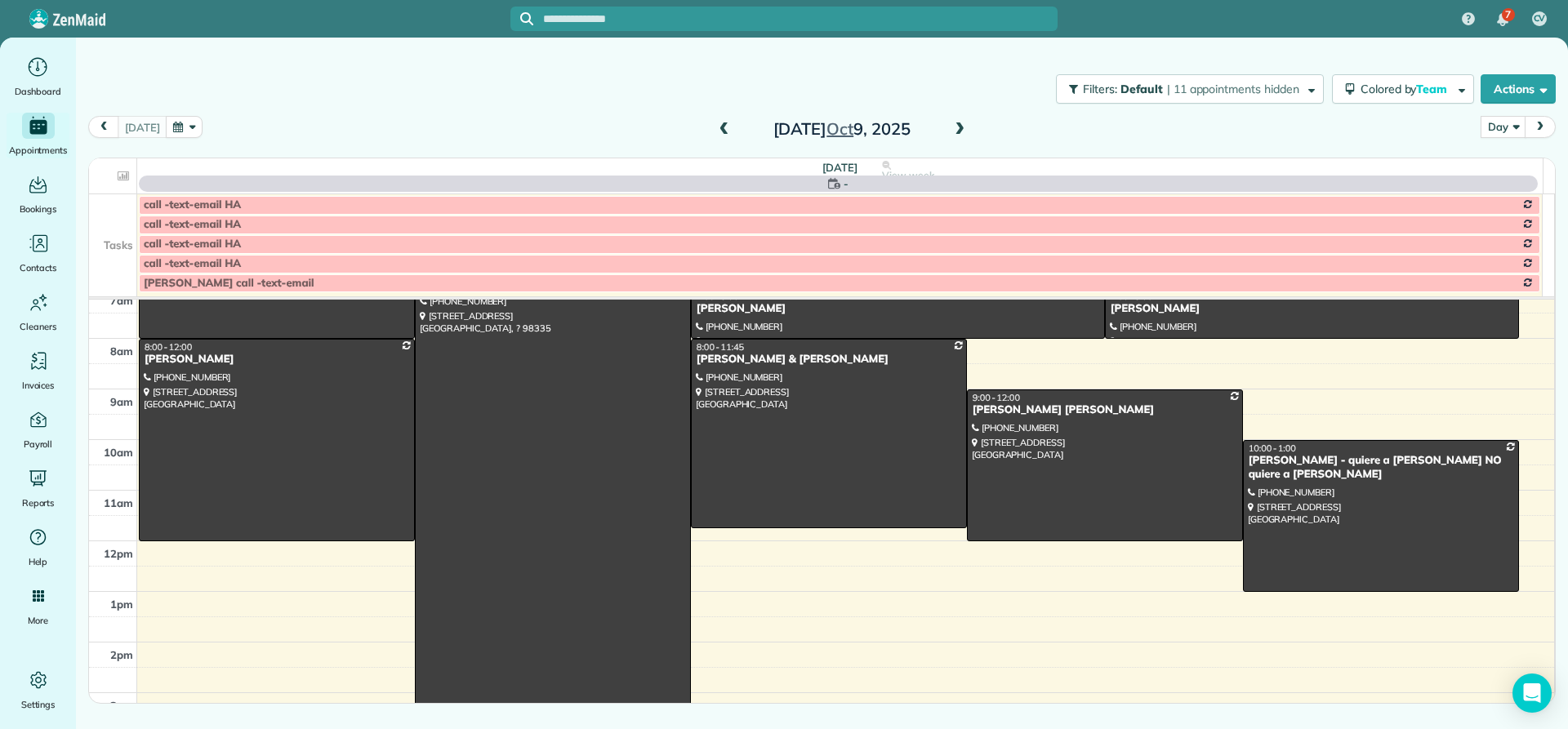
scroll to position [153, 0]
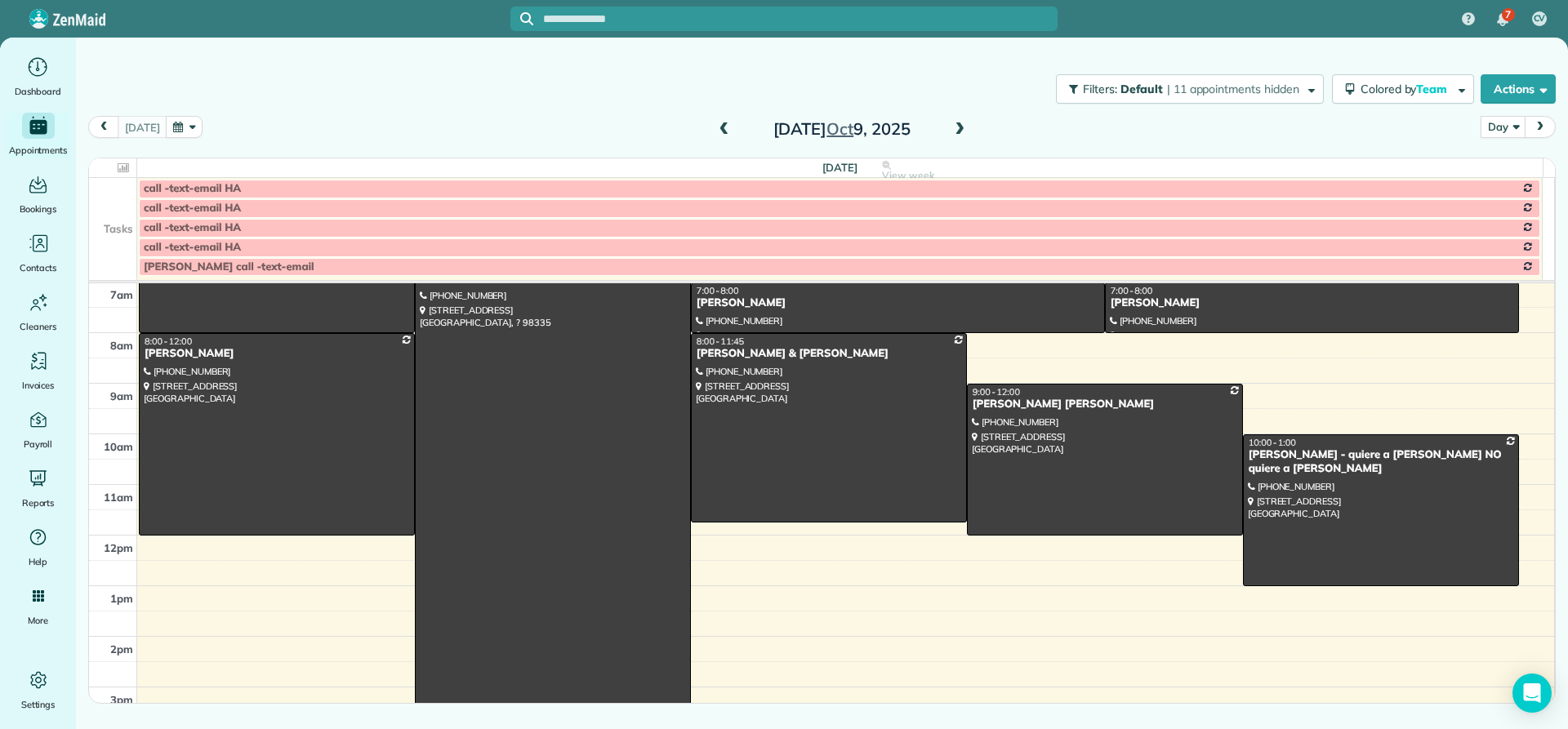
click at [720, 133] on span at bounding box center [724, 129] width 18 height 15
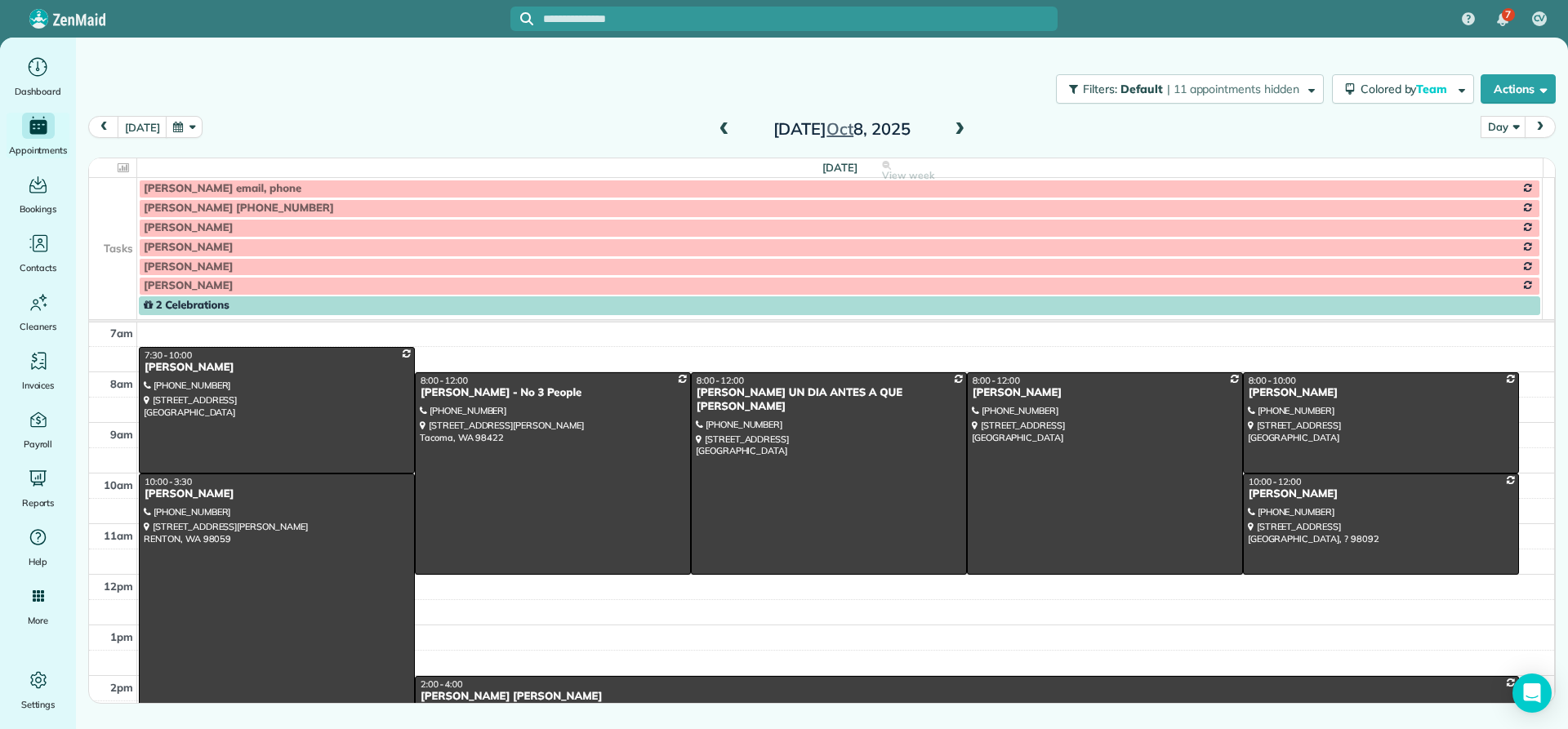
click at [720, 133] on span at bounding box center [724, 129] width 18 height 15
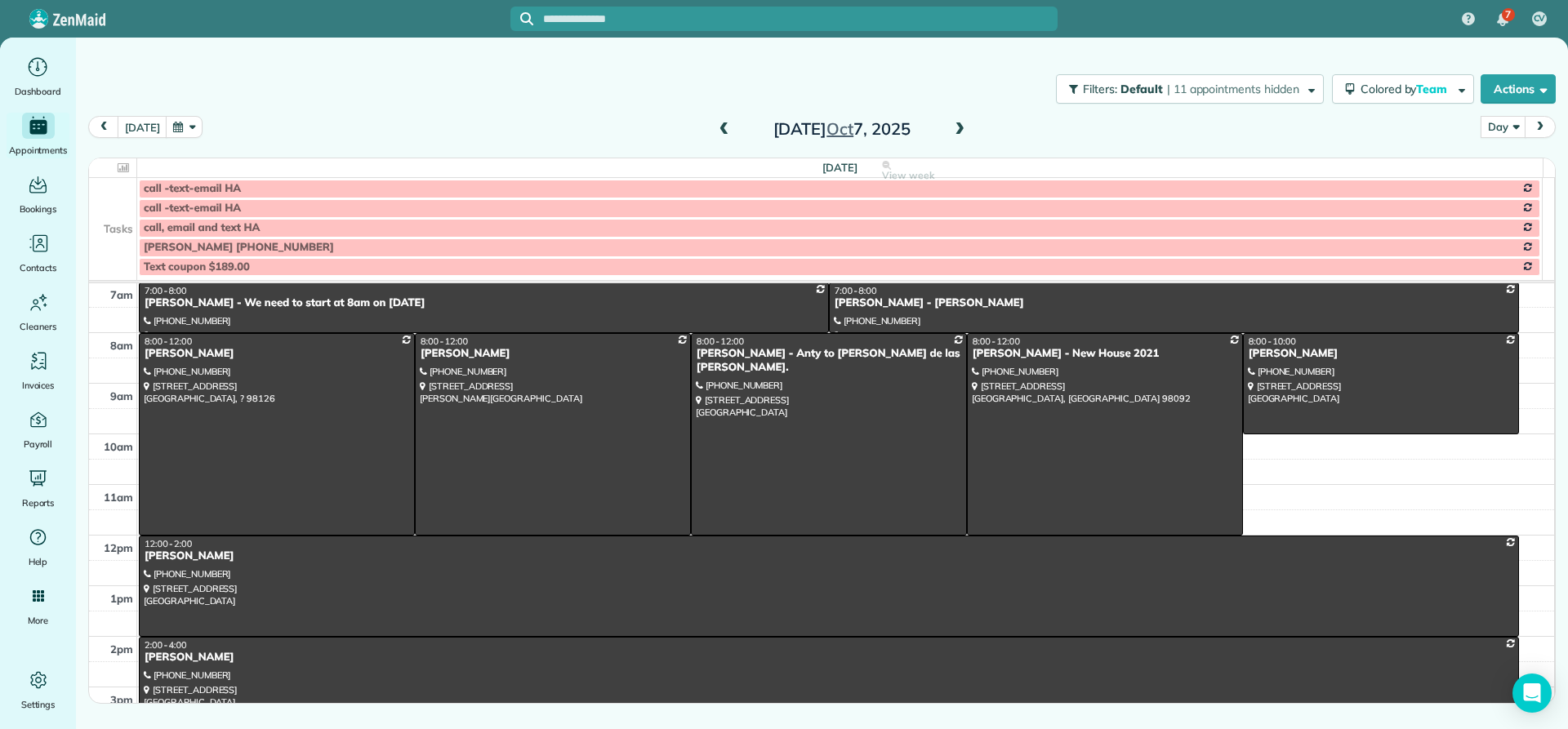
click at [719, 133] on span at bounding box center [724, 129] width 18 height 15
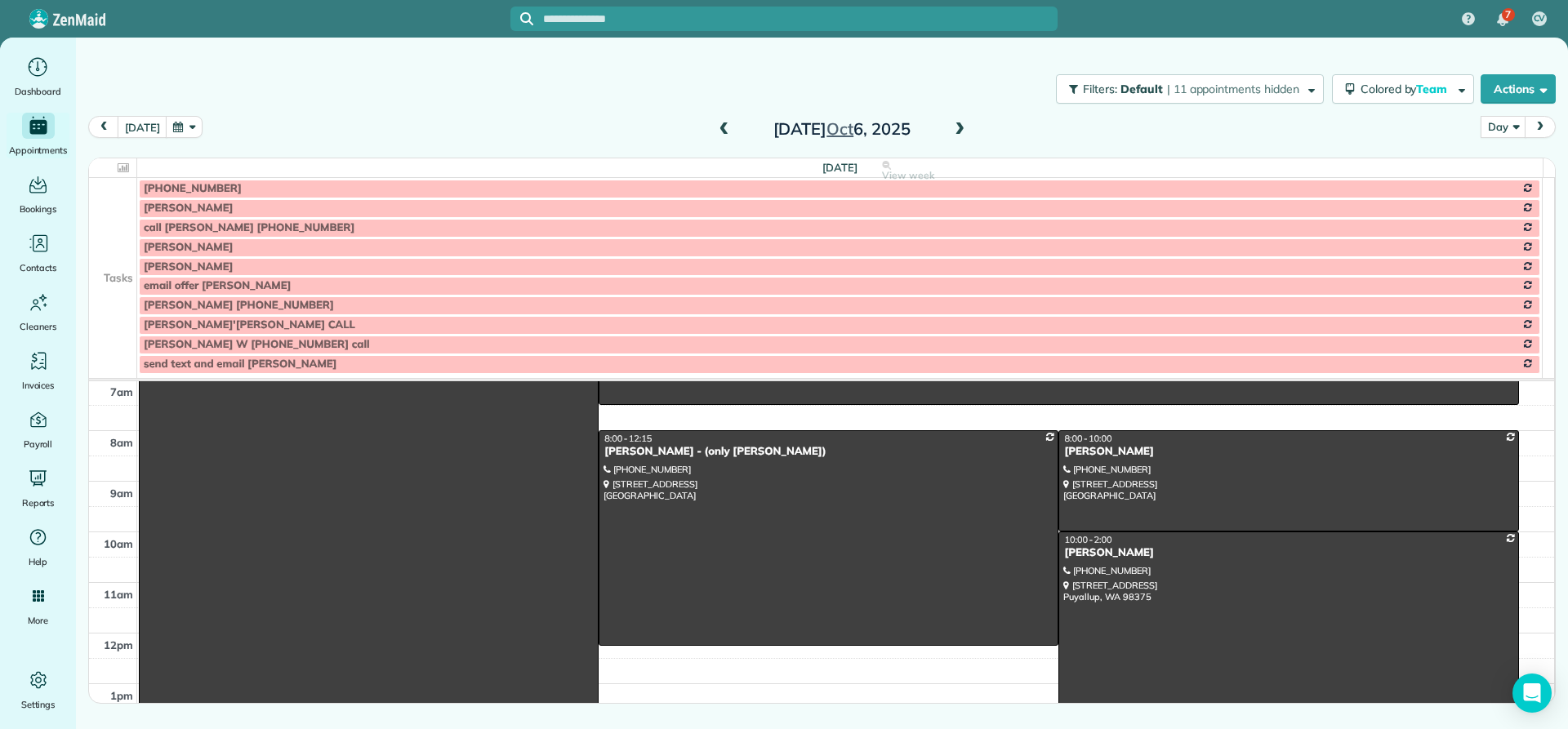
click at [720, 133] on span at bounding box center [724, 129] width 18 height 15
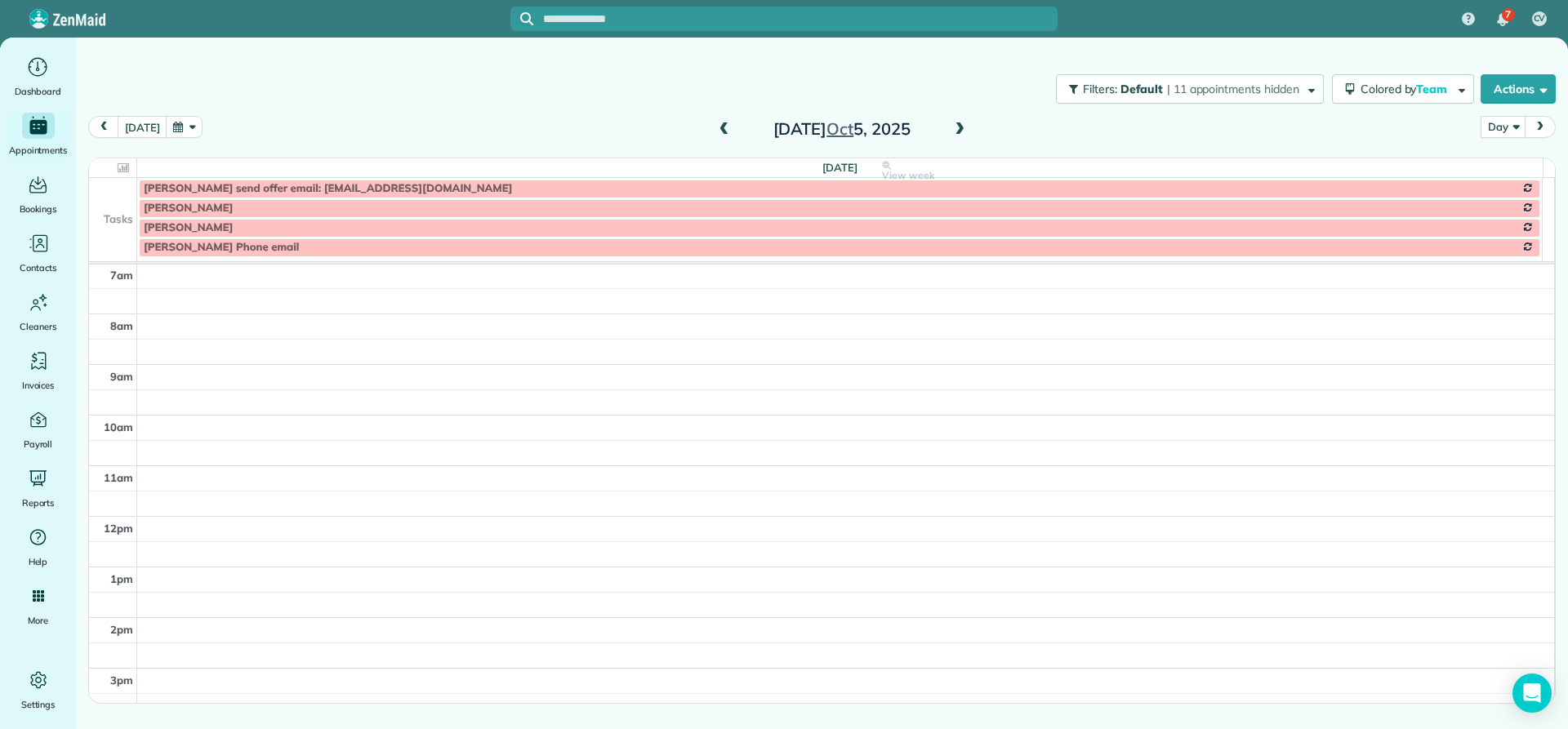
click at [720, 133] on span at bounding box center [724, 129] width 18 height 15
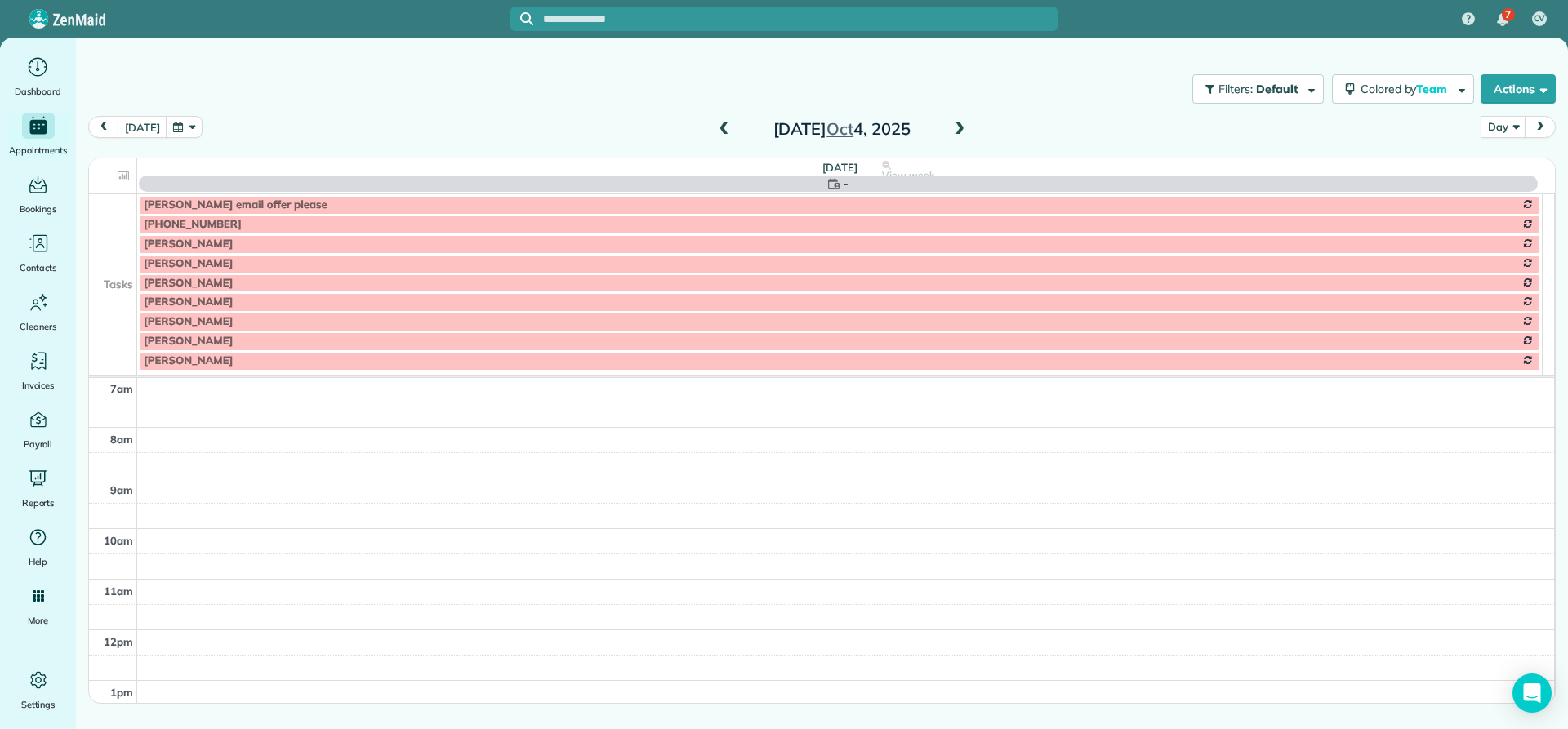
click at [721, 133] on span at bounding box center [724, 129] width 18 height 15
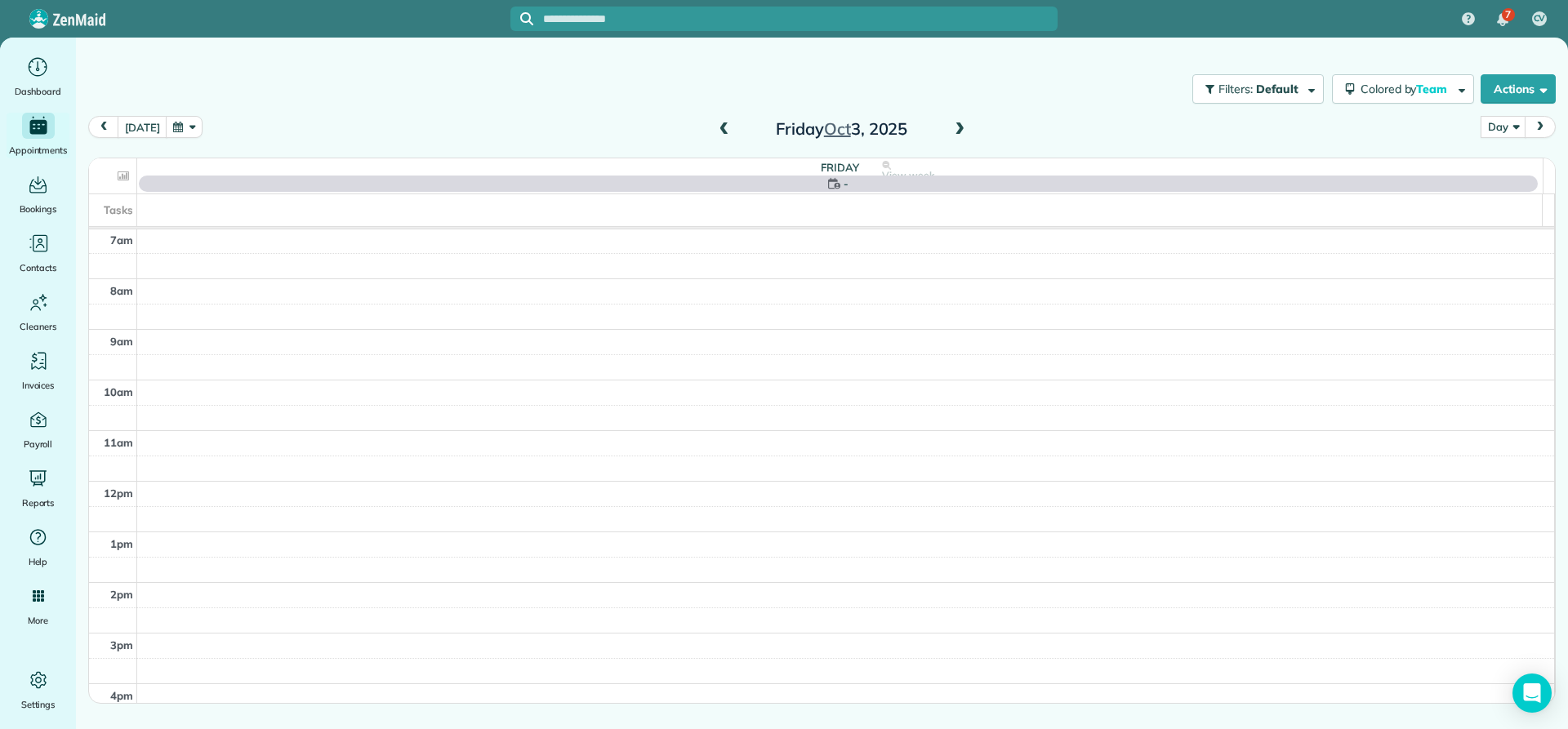
click at [721, 133] on span at bounding box center [724, 129] width 18 height 15
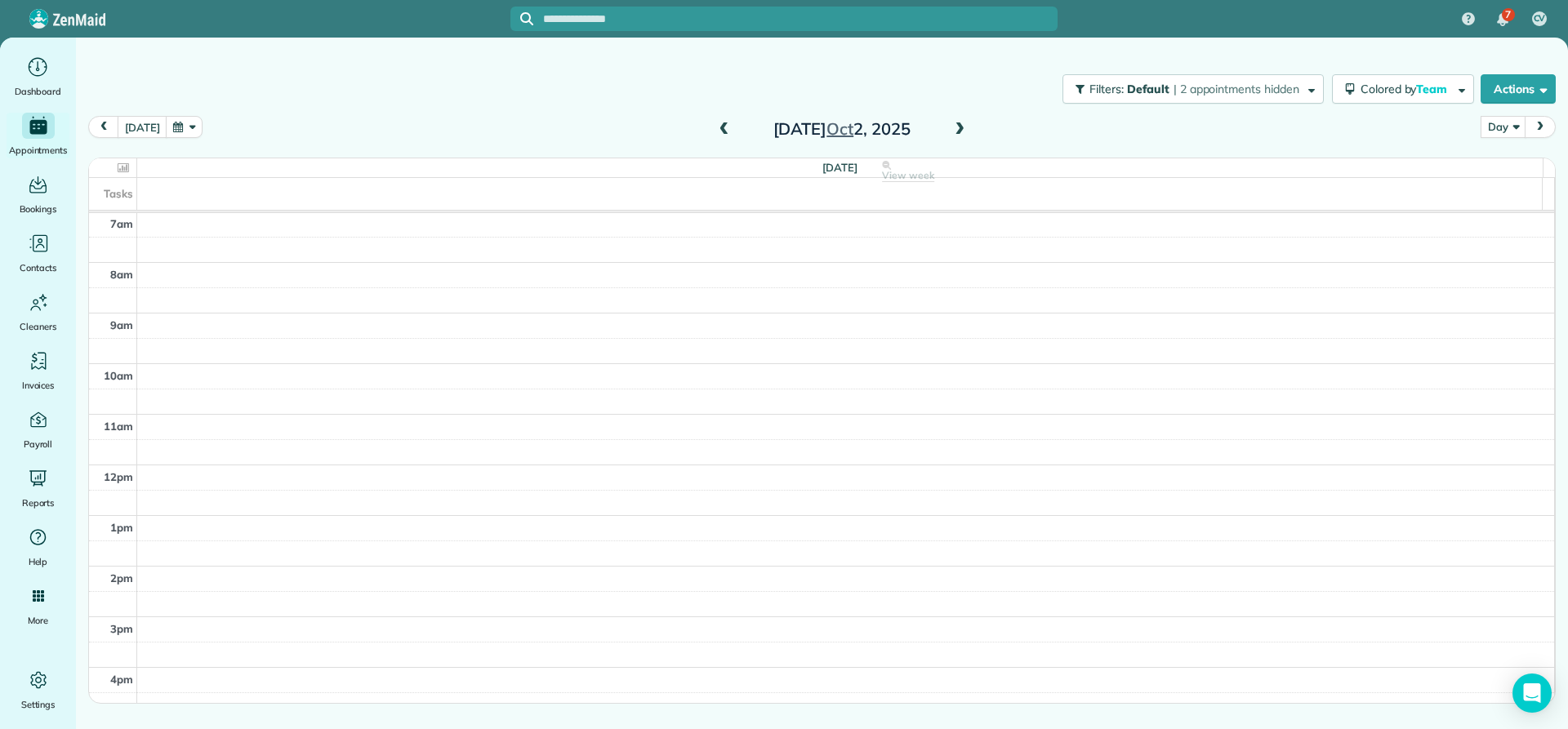
click at [723, 133] on span at bounding box center [724, 129] width 18 height 15
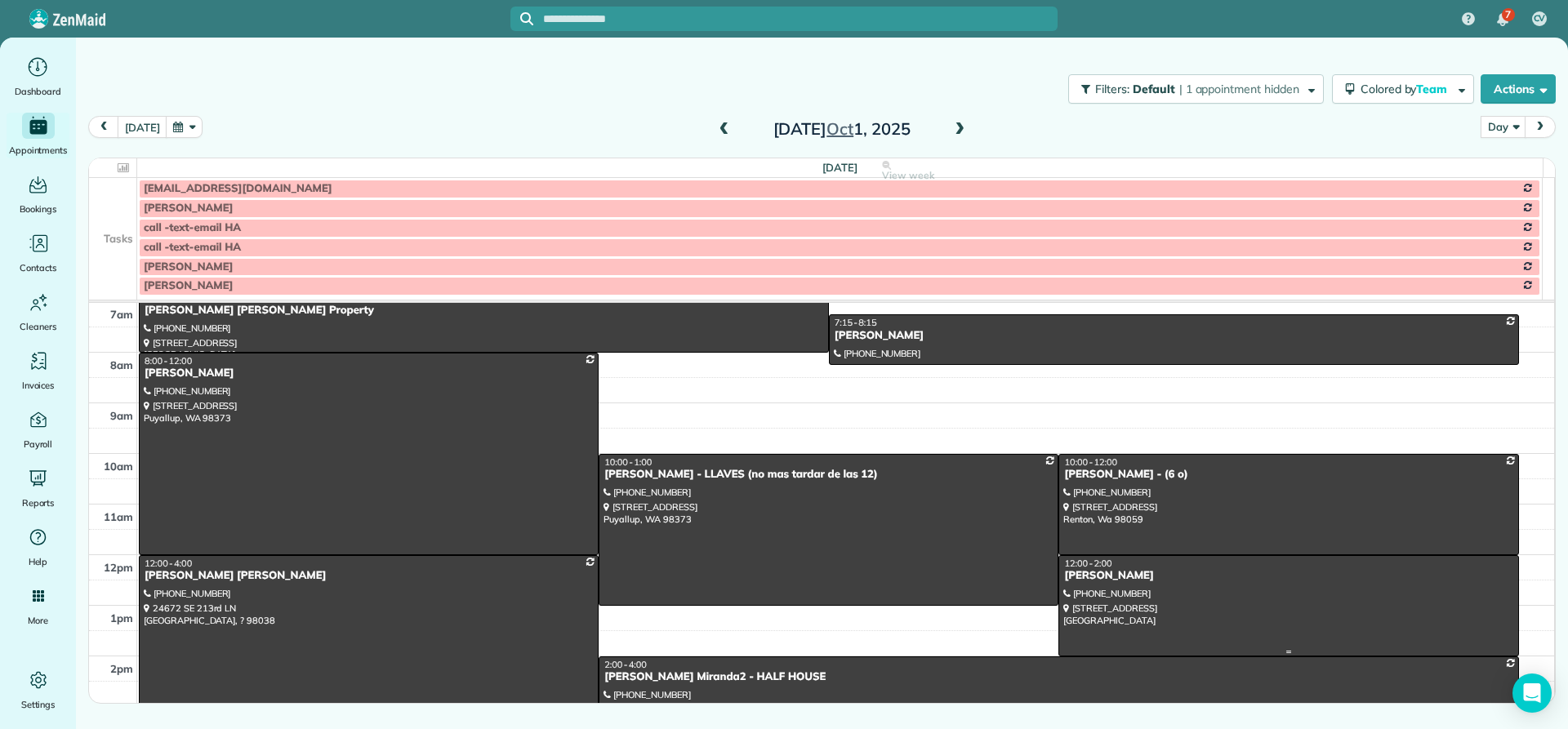
click at [1101, 579] on div "[PERSON_NAME]" at bounding box center [1288, 576] width 450 height 14
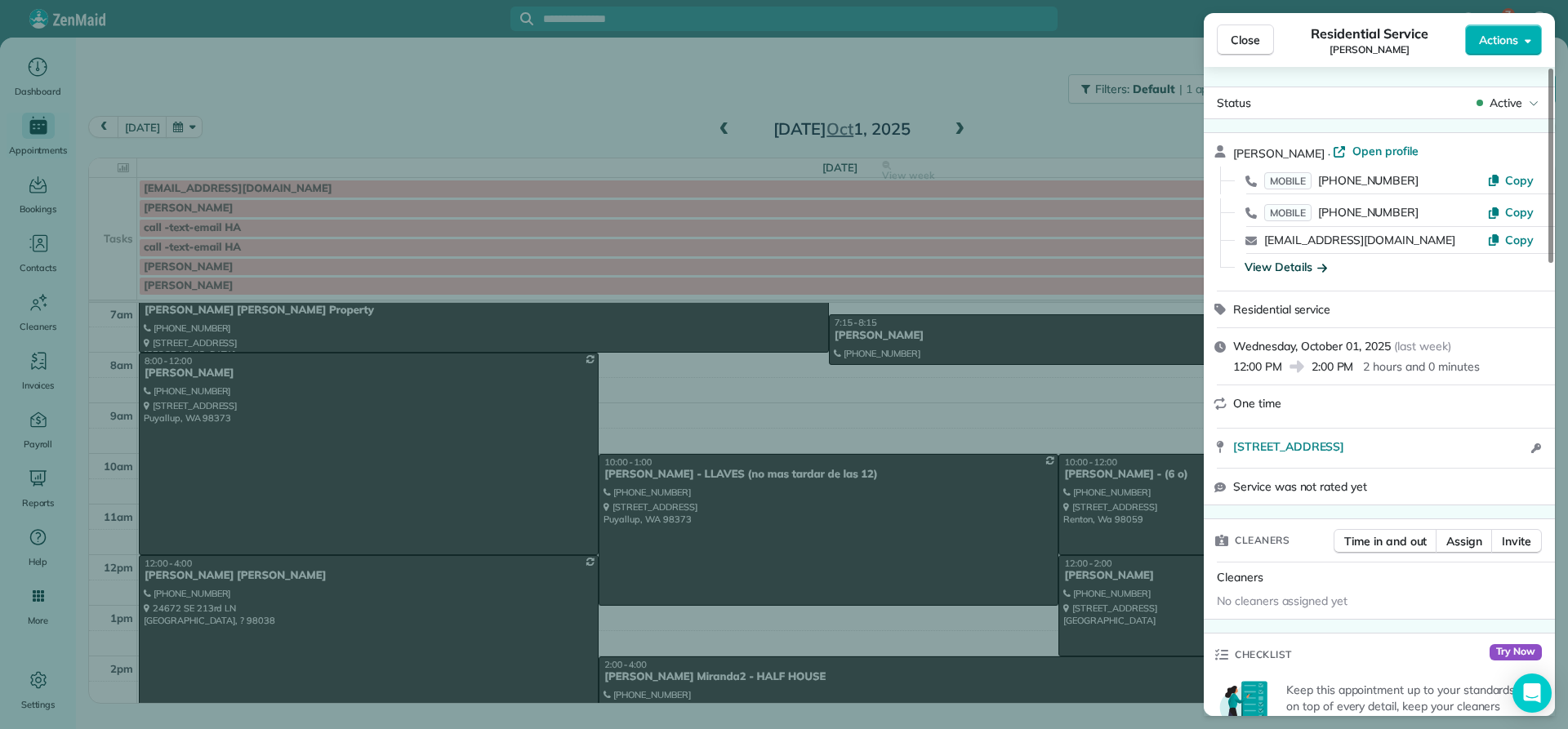
click at [1287, 268] on div "View Details" at bounding box center [1285, 266] width 82 height 16
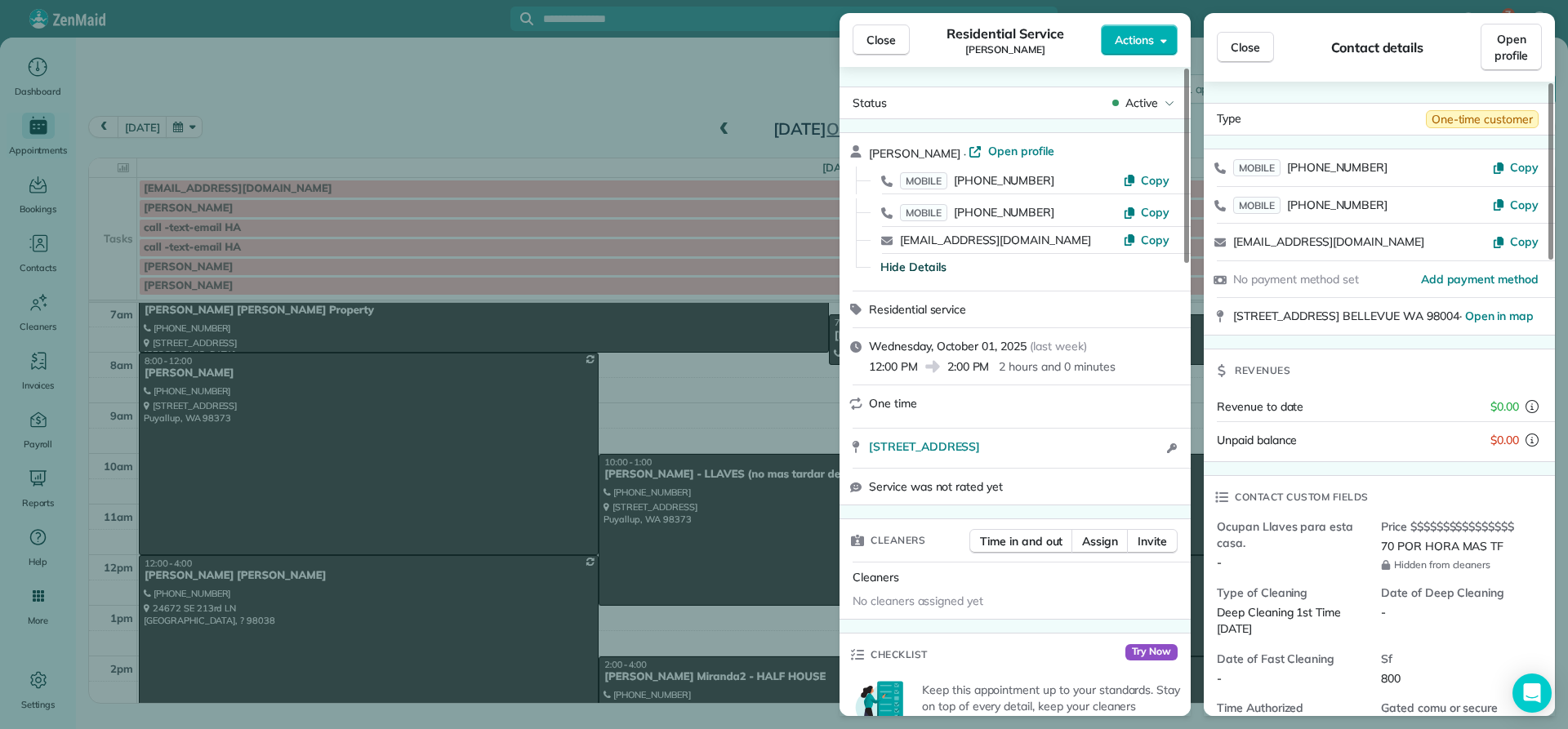
click at [876, 46] on span "Close" at bounding box center [881, 40] width 29 height 16
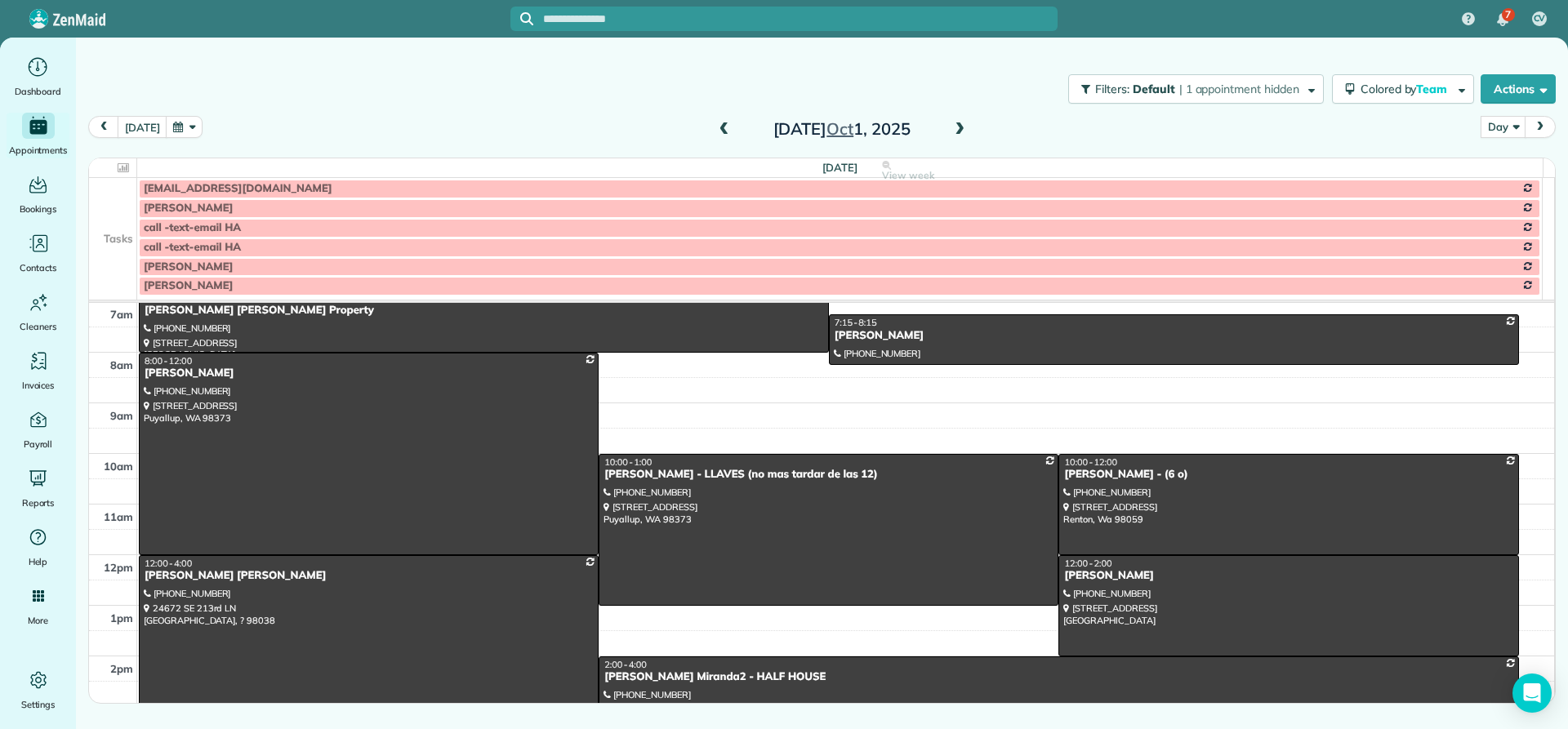
click at [955, 129] on span at bounding box center [959, 129] width 18 height 15
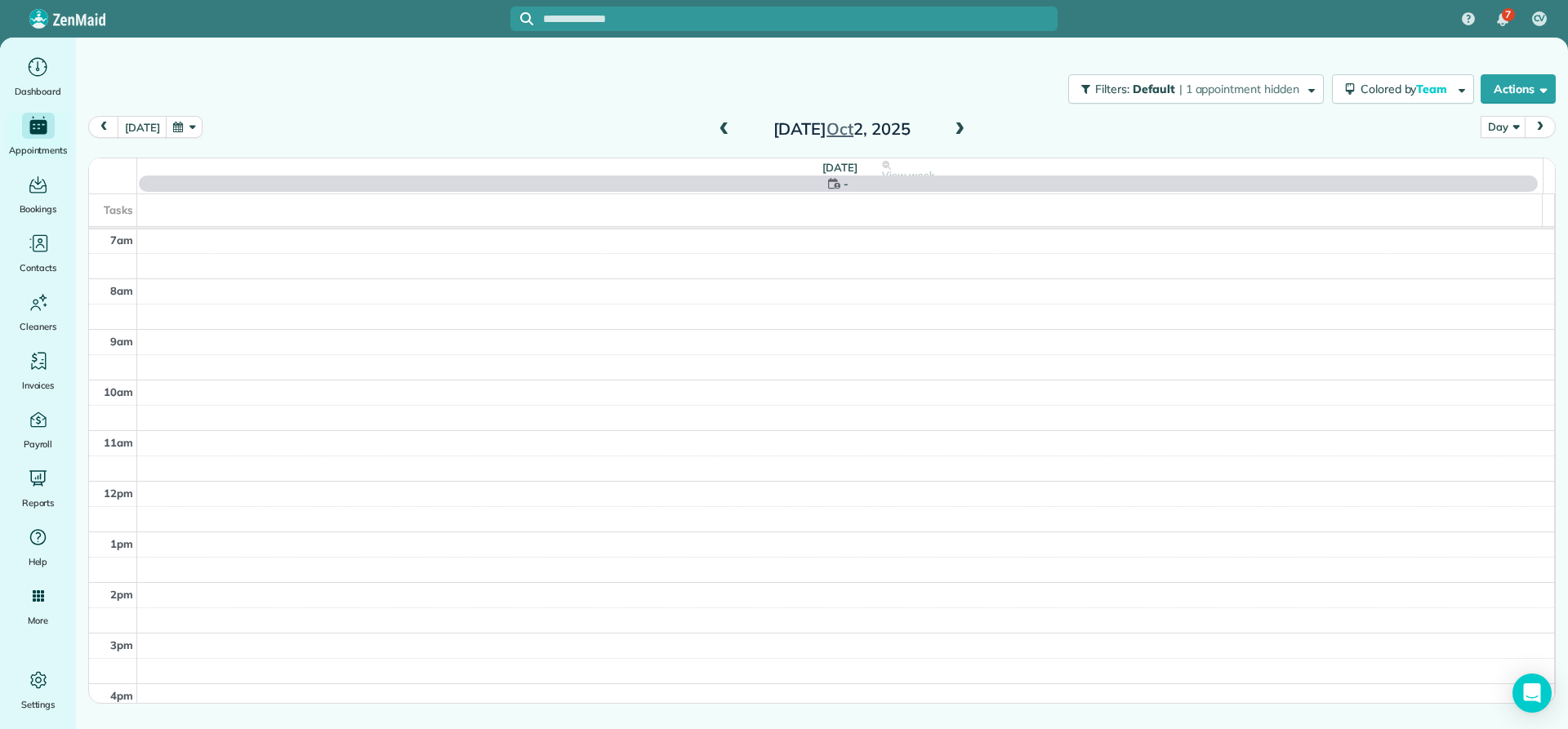
click at [955, 129] on span at bounding box center [959, 129] width 18 height 15
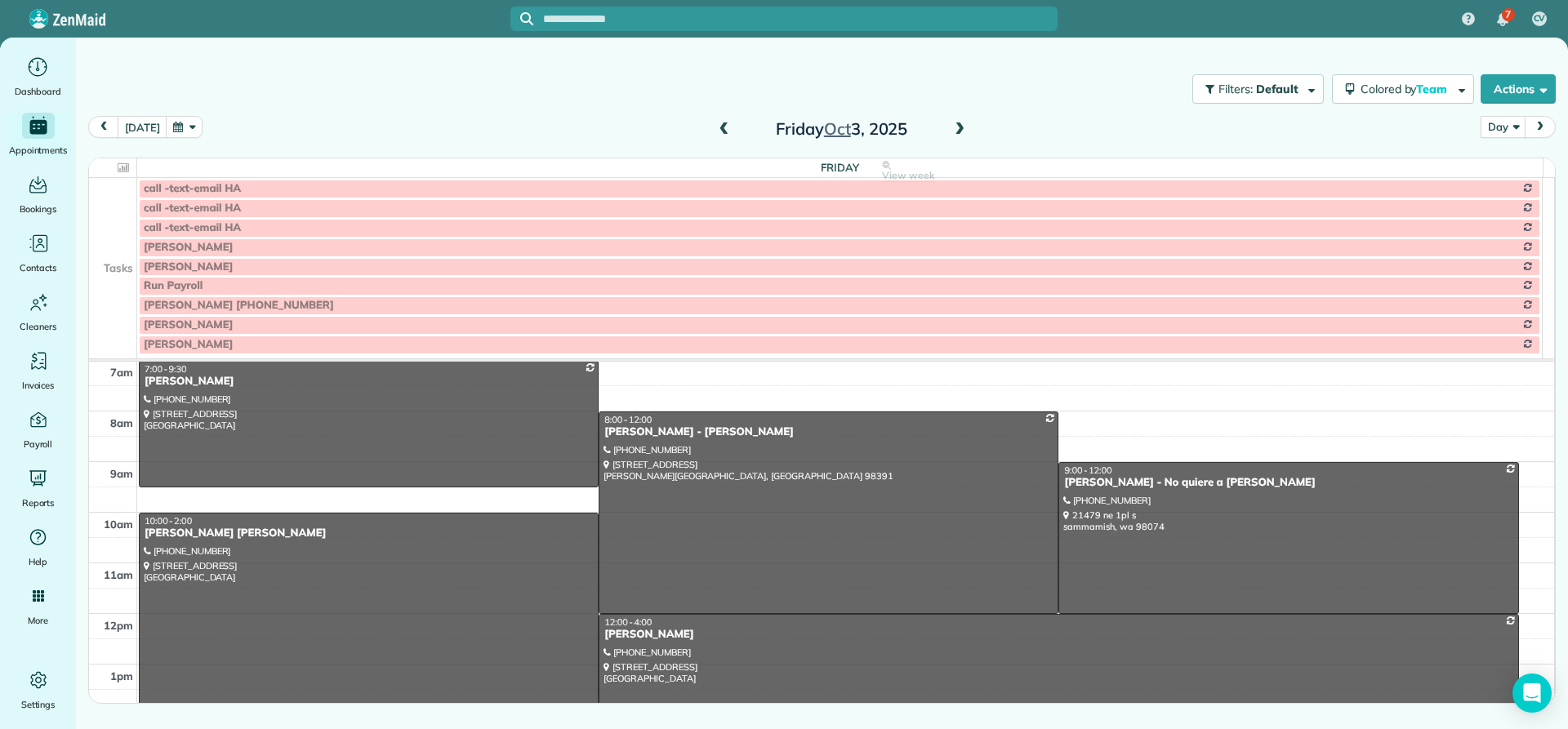
click at [955, 129] on span at bounding box center [959, 129] width 18 height 15
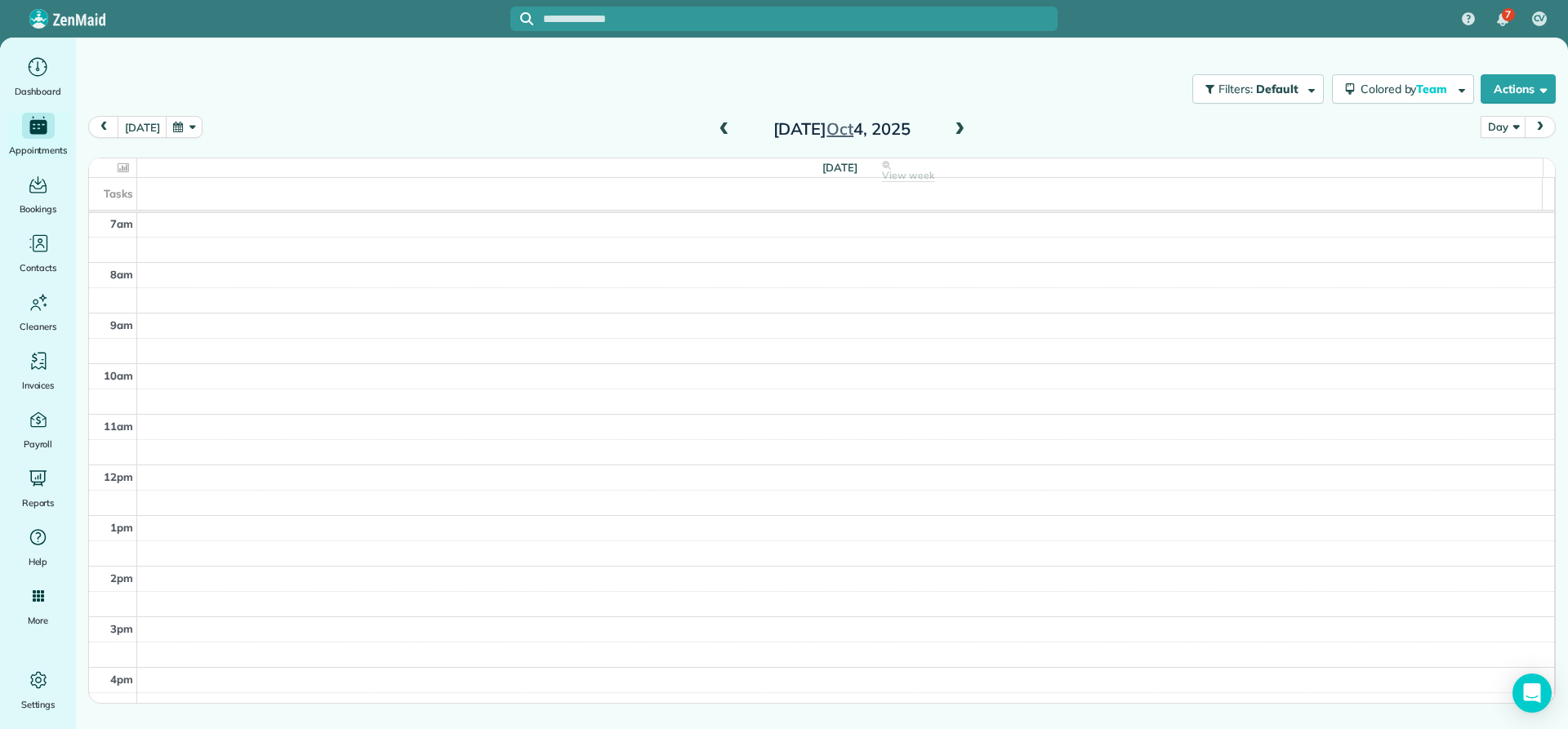
click at [955, 129] on span at bounding box center [959, 129] width 18 height 15
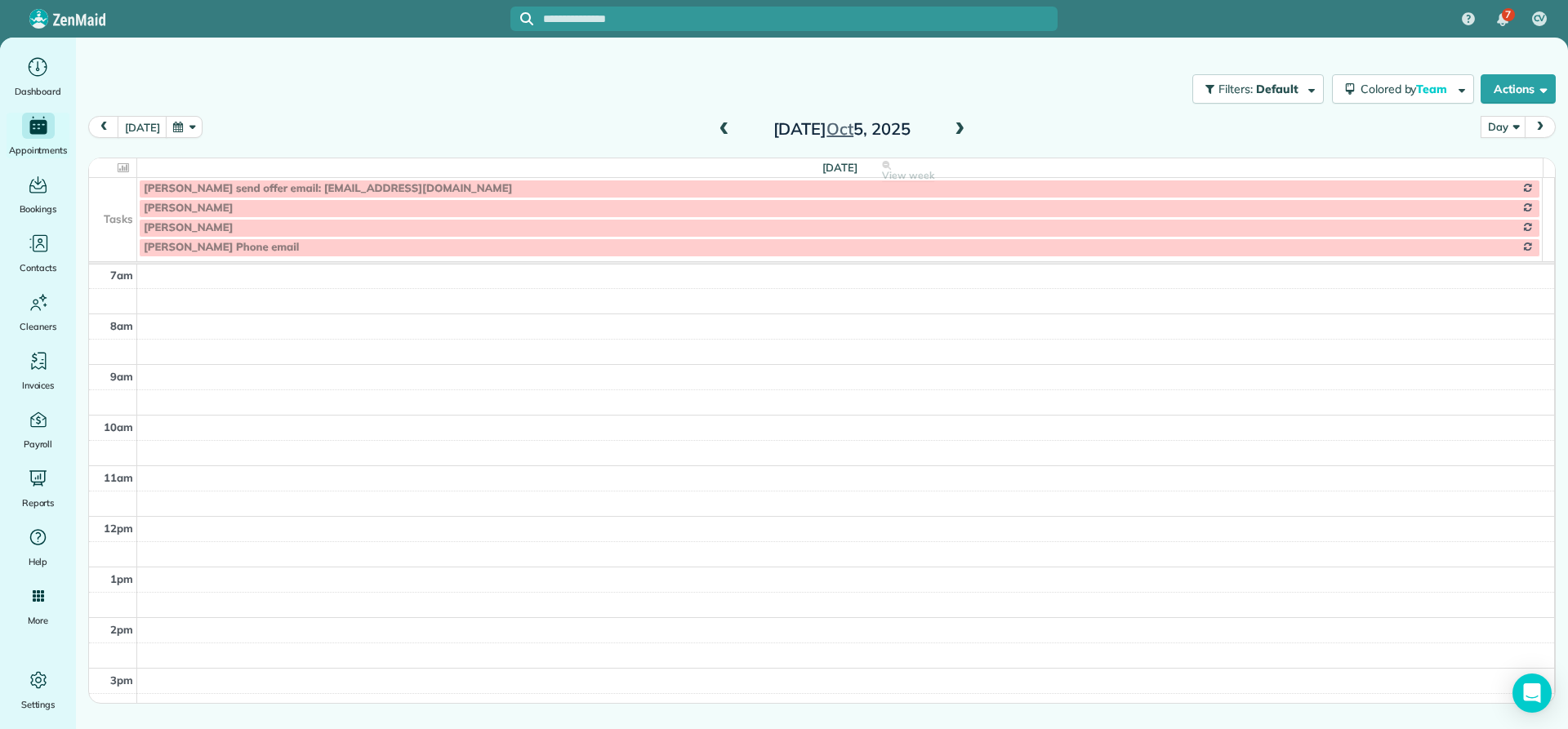
click at [955, 129] on span at bounding box center [959, 129] width 18 height 15
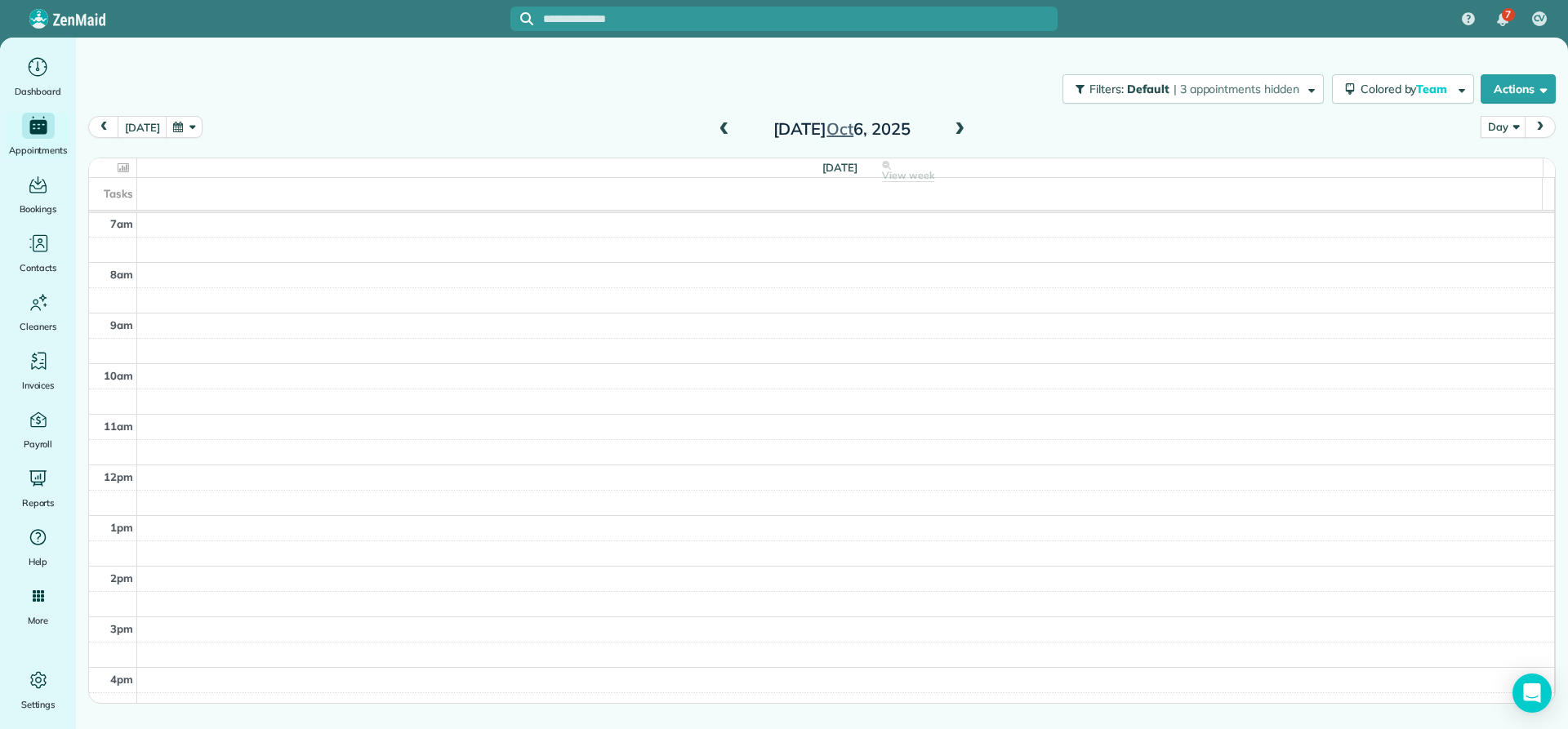
click at [955, 129] on span at bounding box center [959, 129] width 18 height 15
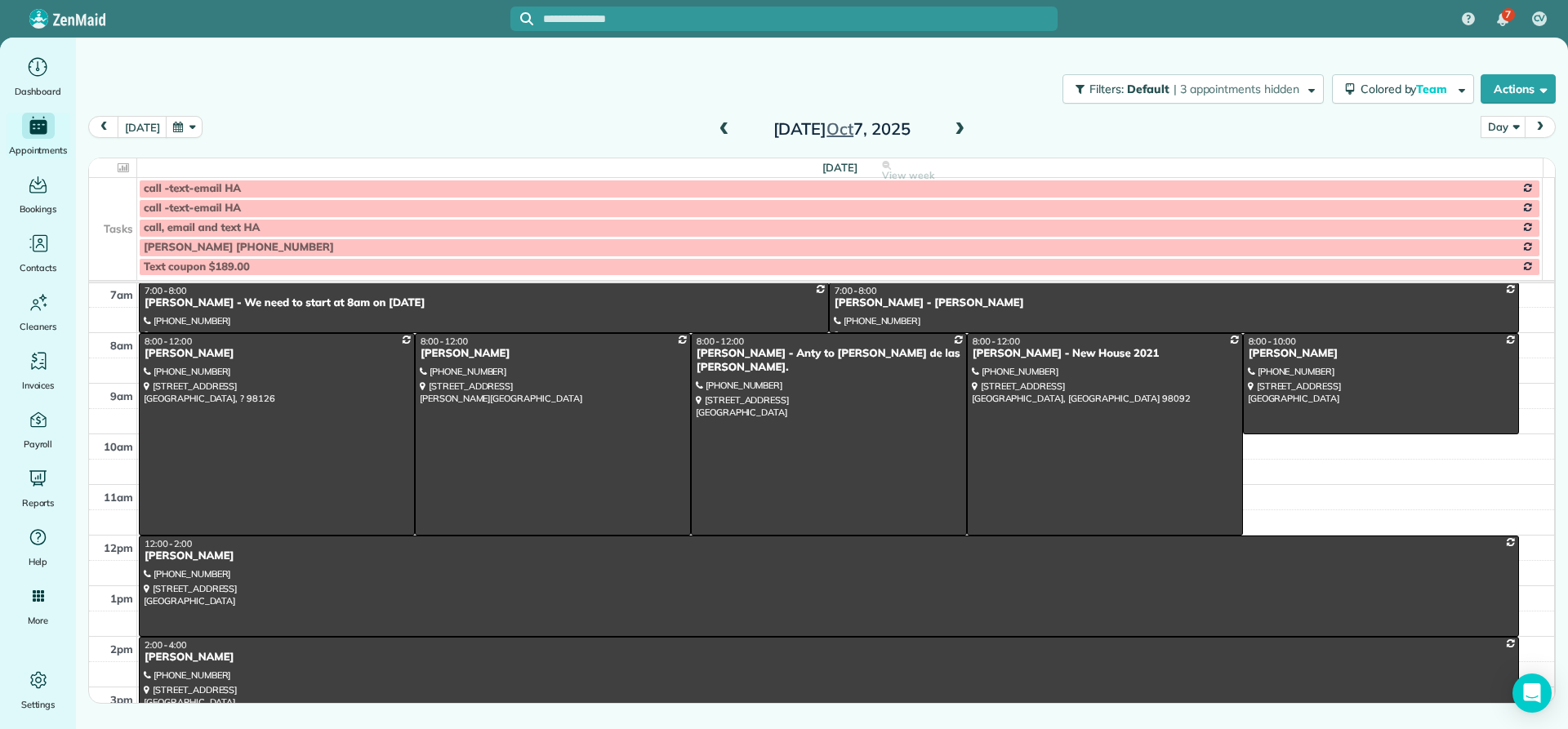
click at [955, 129] on span at bounding box center [959, 129] width 18 height 15
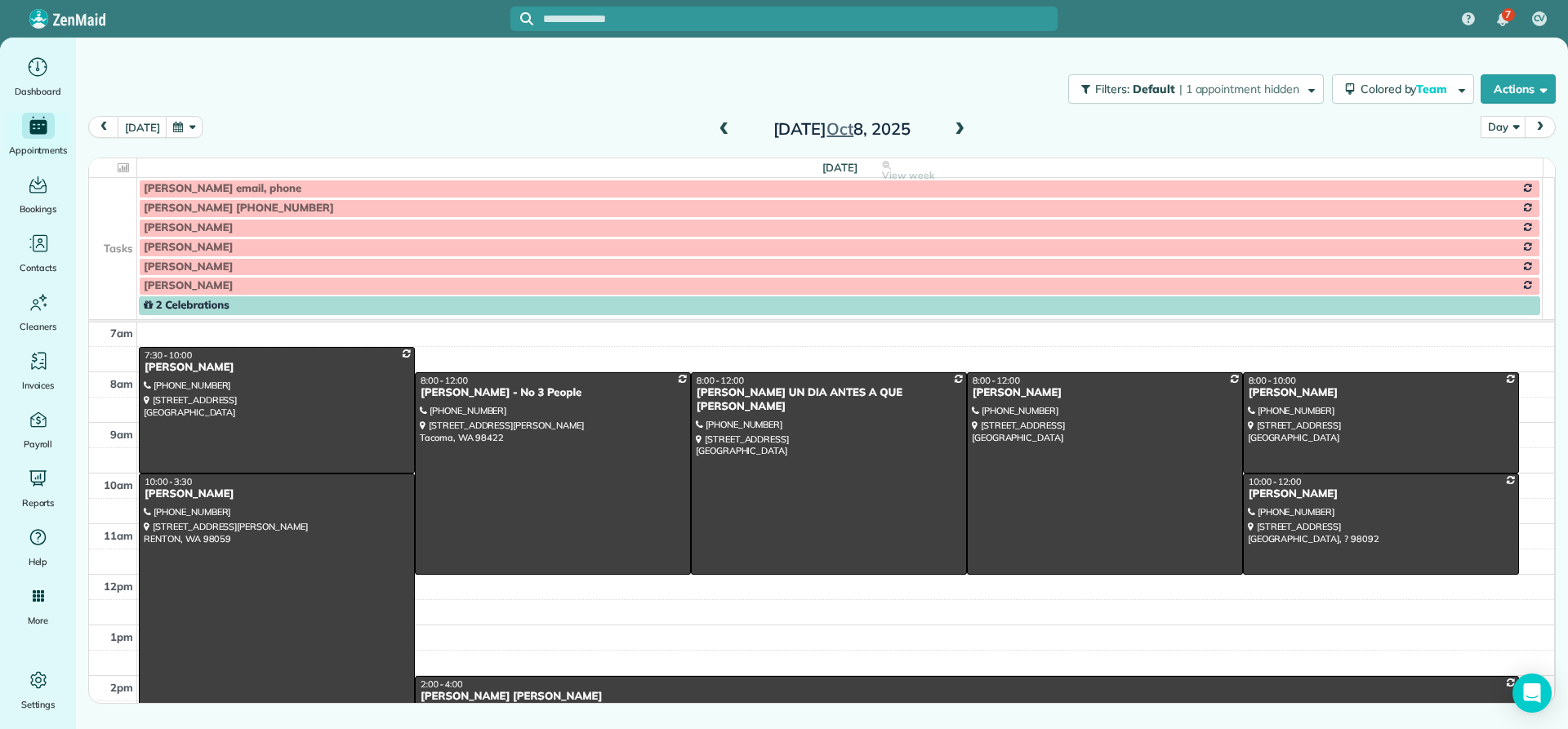
click at [955, 129] on span at bounding box center [959, 129] width 18 height 15
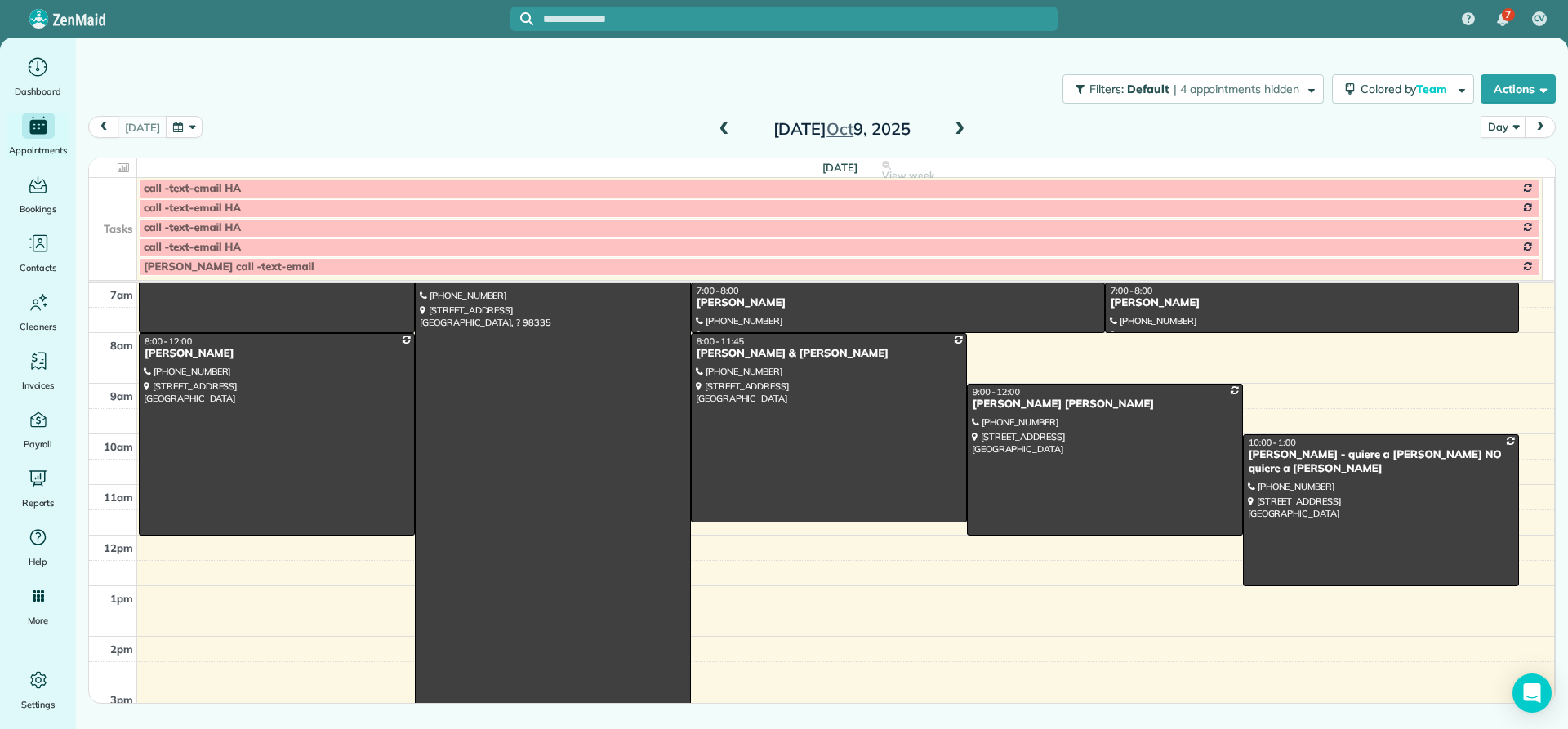
click at [722, 131] on span at bounding box center [724, 129] width 18 height 15
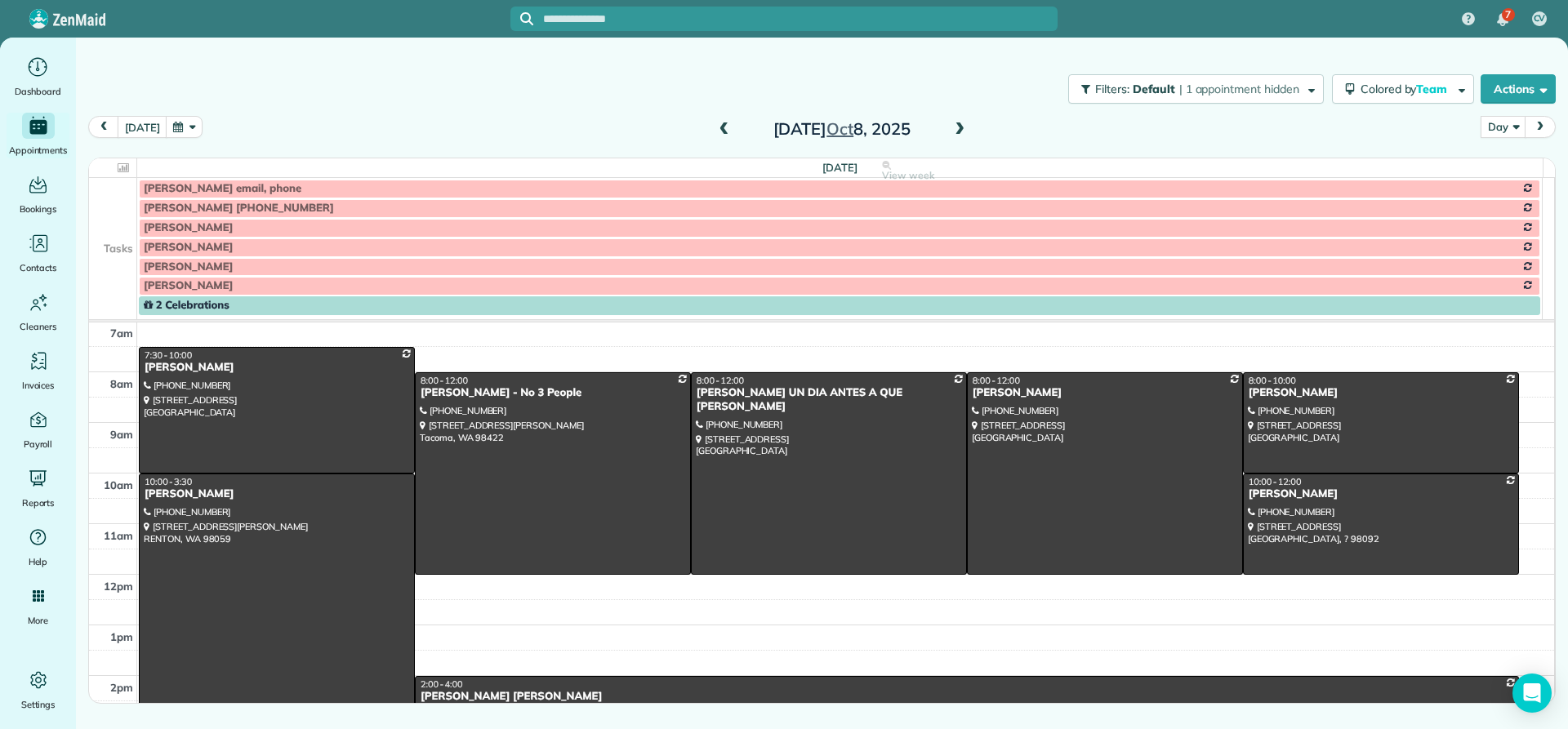
click at [722, 131] on span at bounding box center [724, 129] width 18 height 15
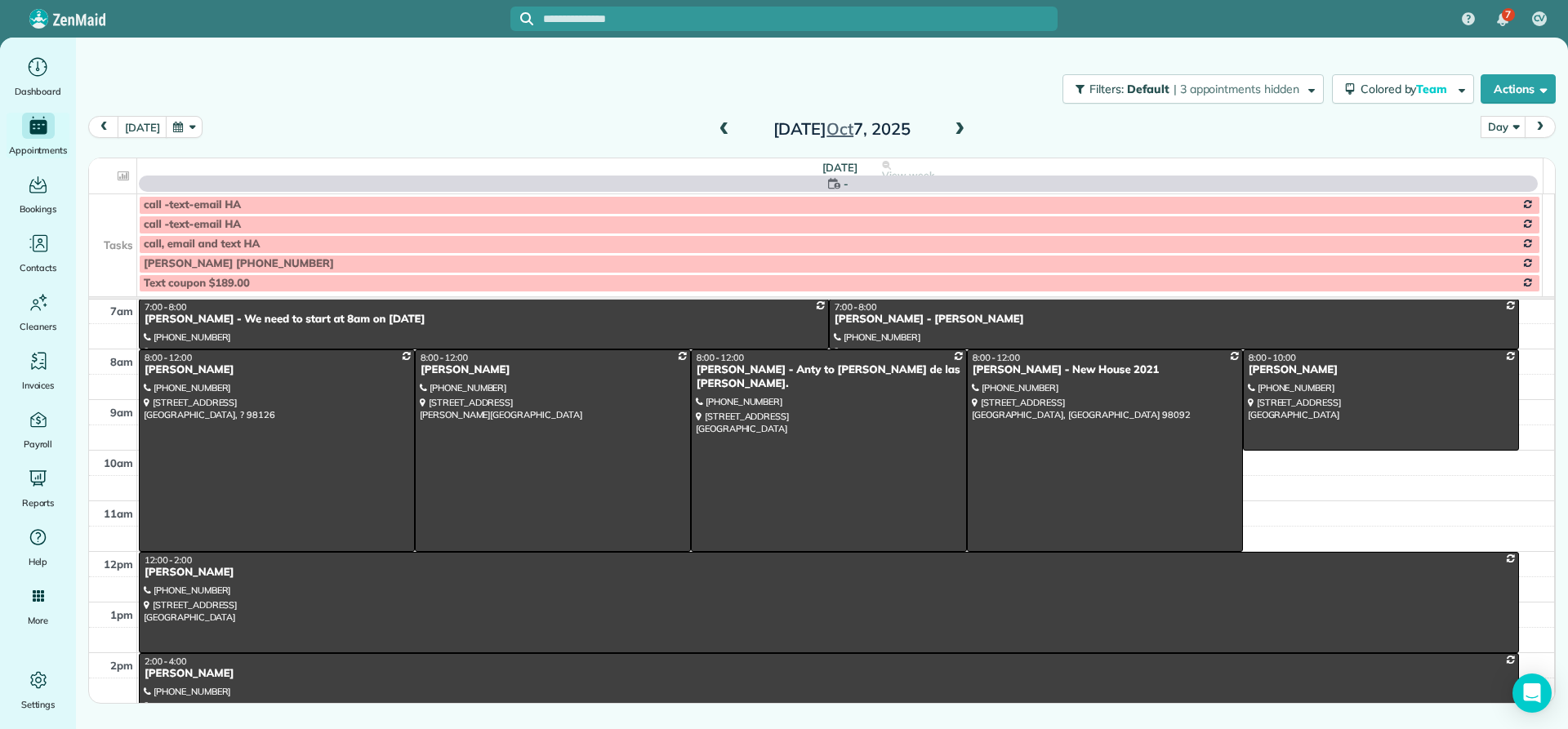
click at [722, 131] on span at bounding box center [724, 129] width 18 height 15
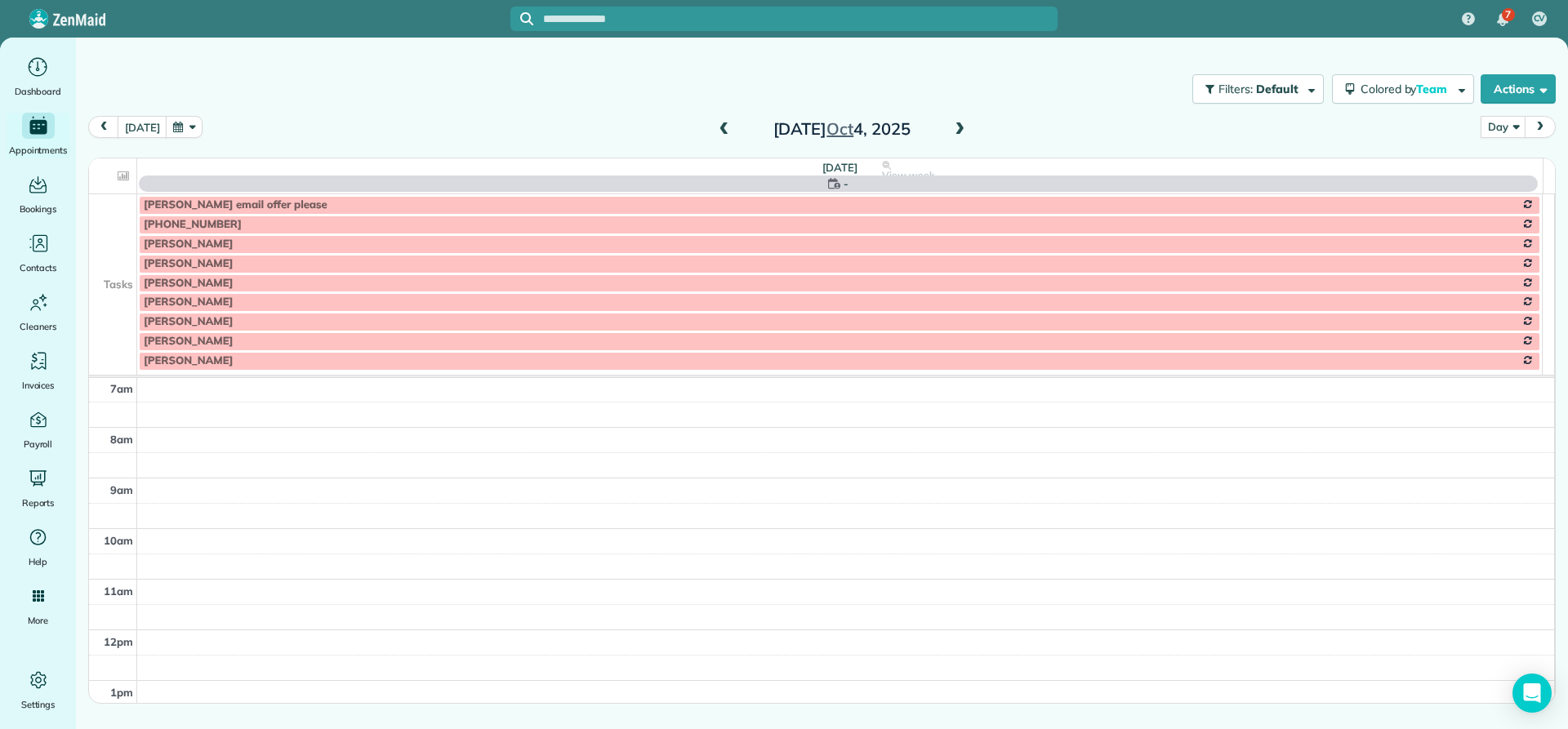
click at [722, 131] on span at bounding box center [724, 129] width 18 height 15
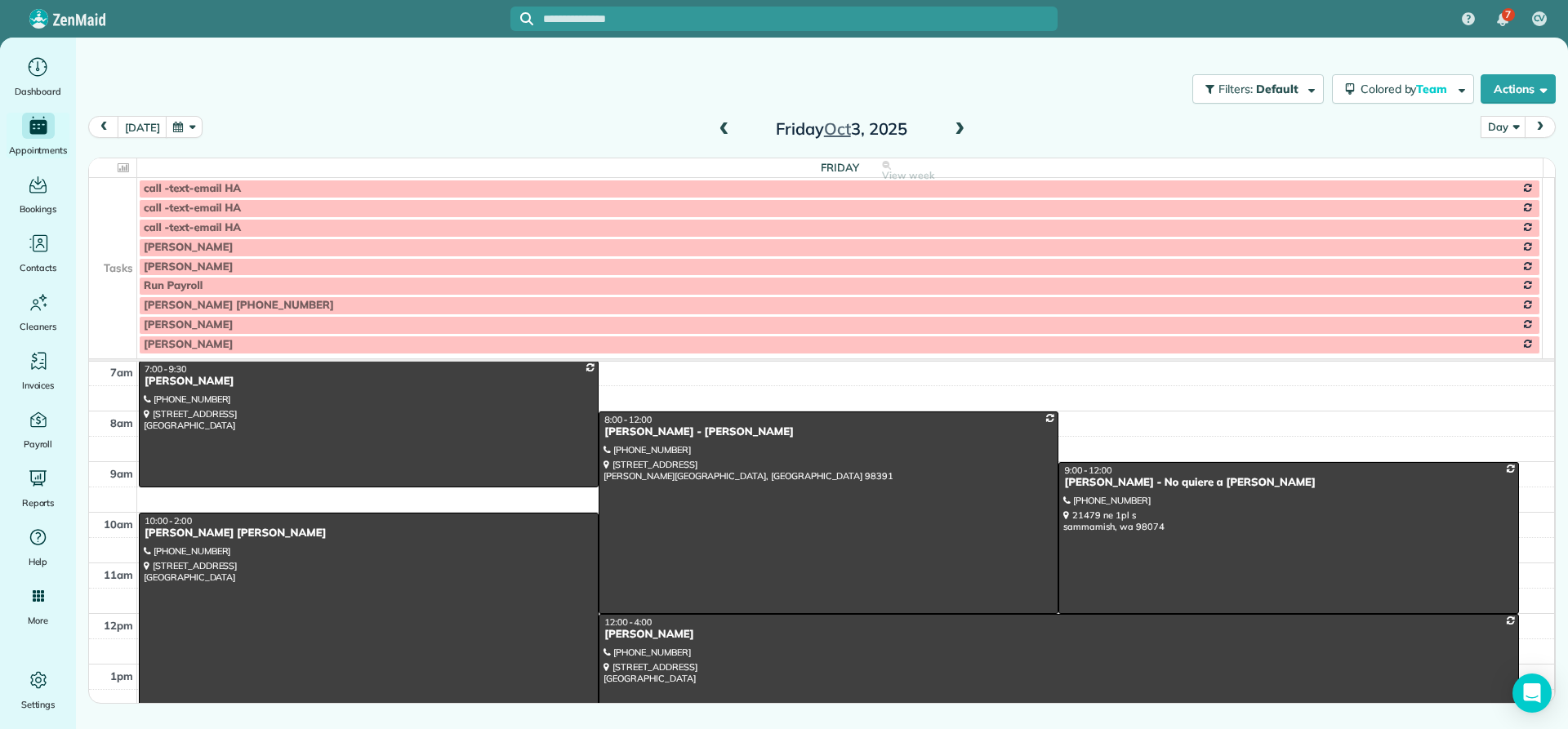
click at [722, 131] on span at bounding box center [724, 129] width 18 height 15
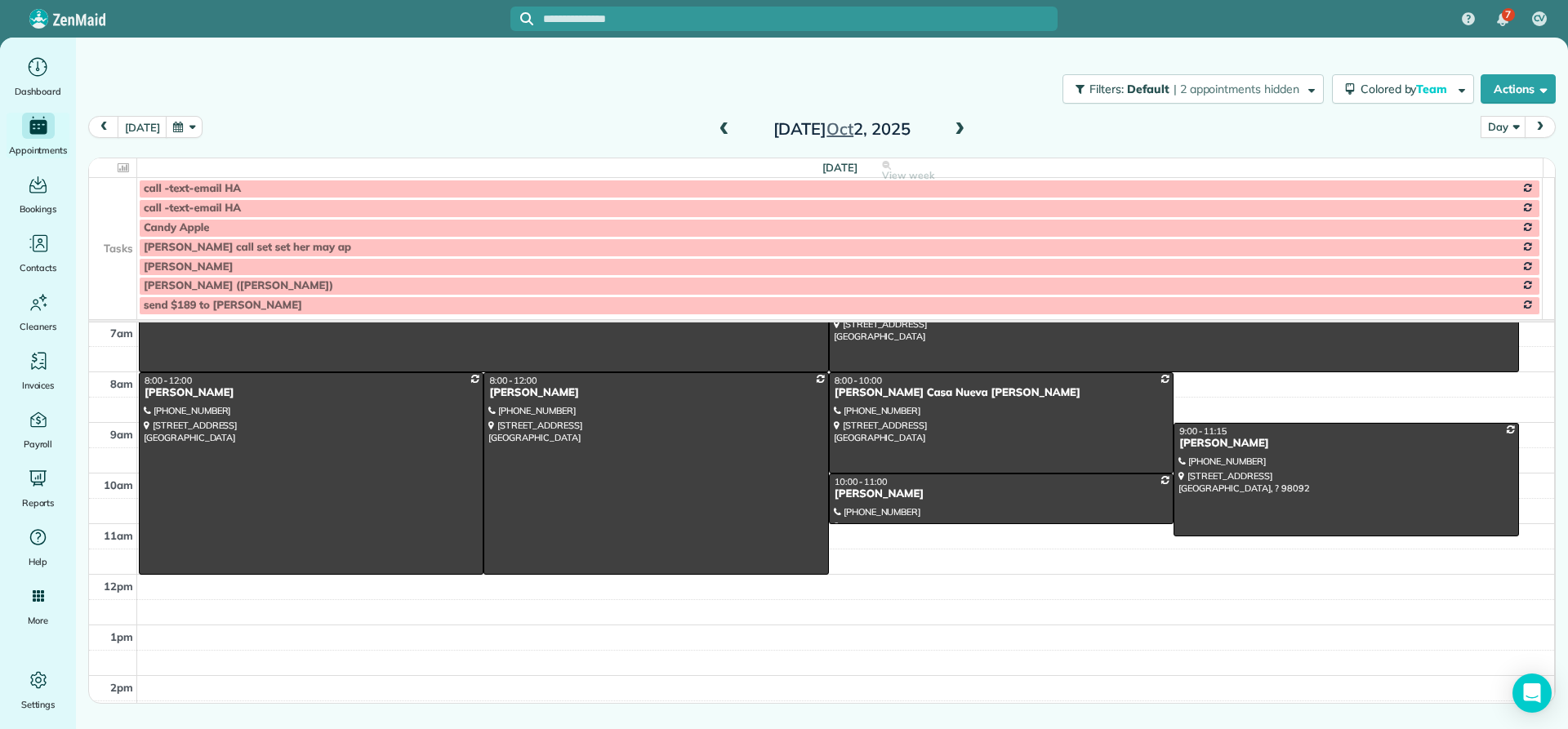
click at [722, 131] on span at bounding box center [724, 129] width 18 height 15
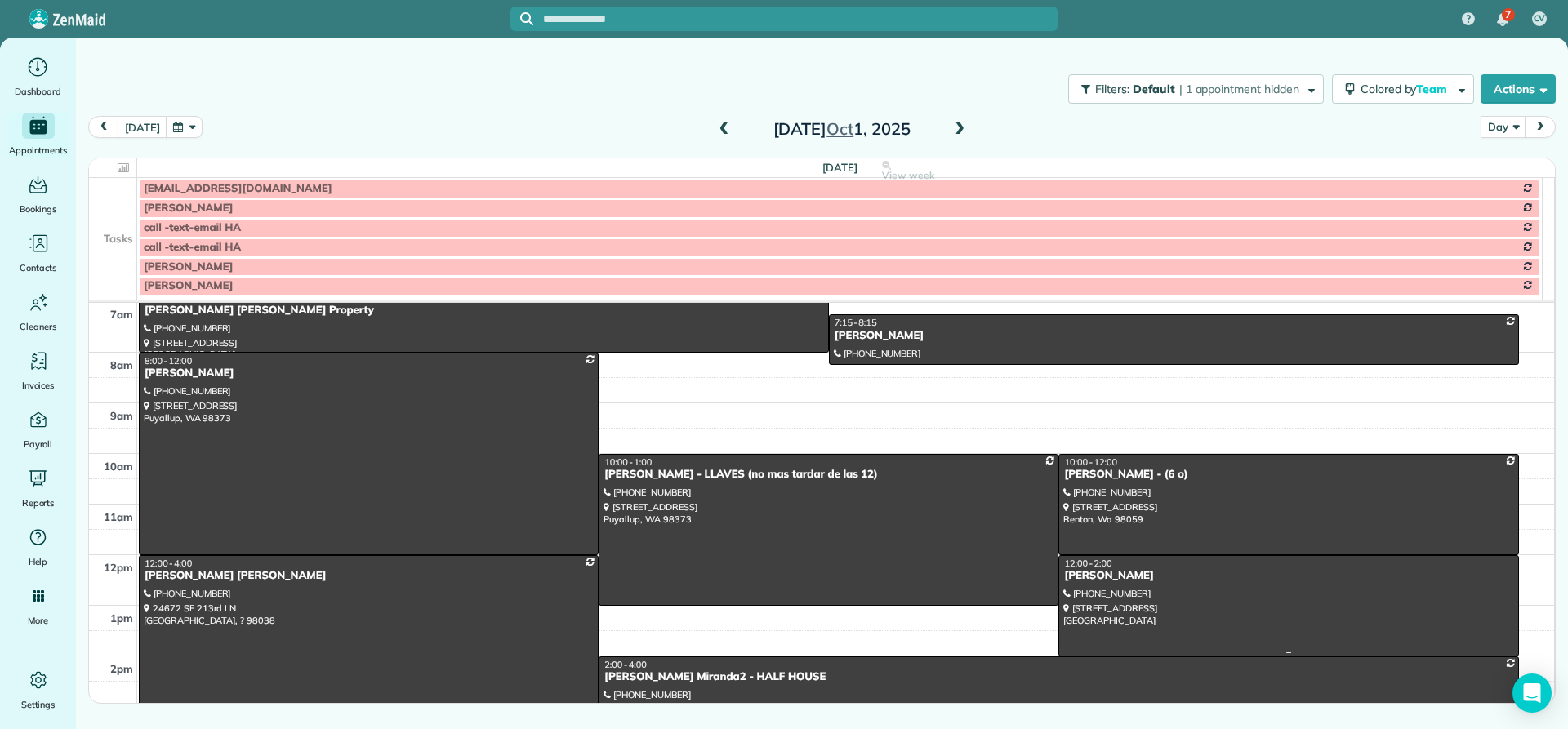
click at [1116, 579] on div "[PERSON_NAME]" at bounding box center [1288, 576] width 450 height 14
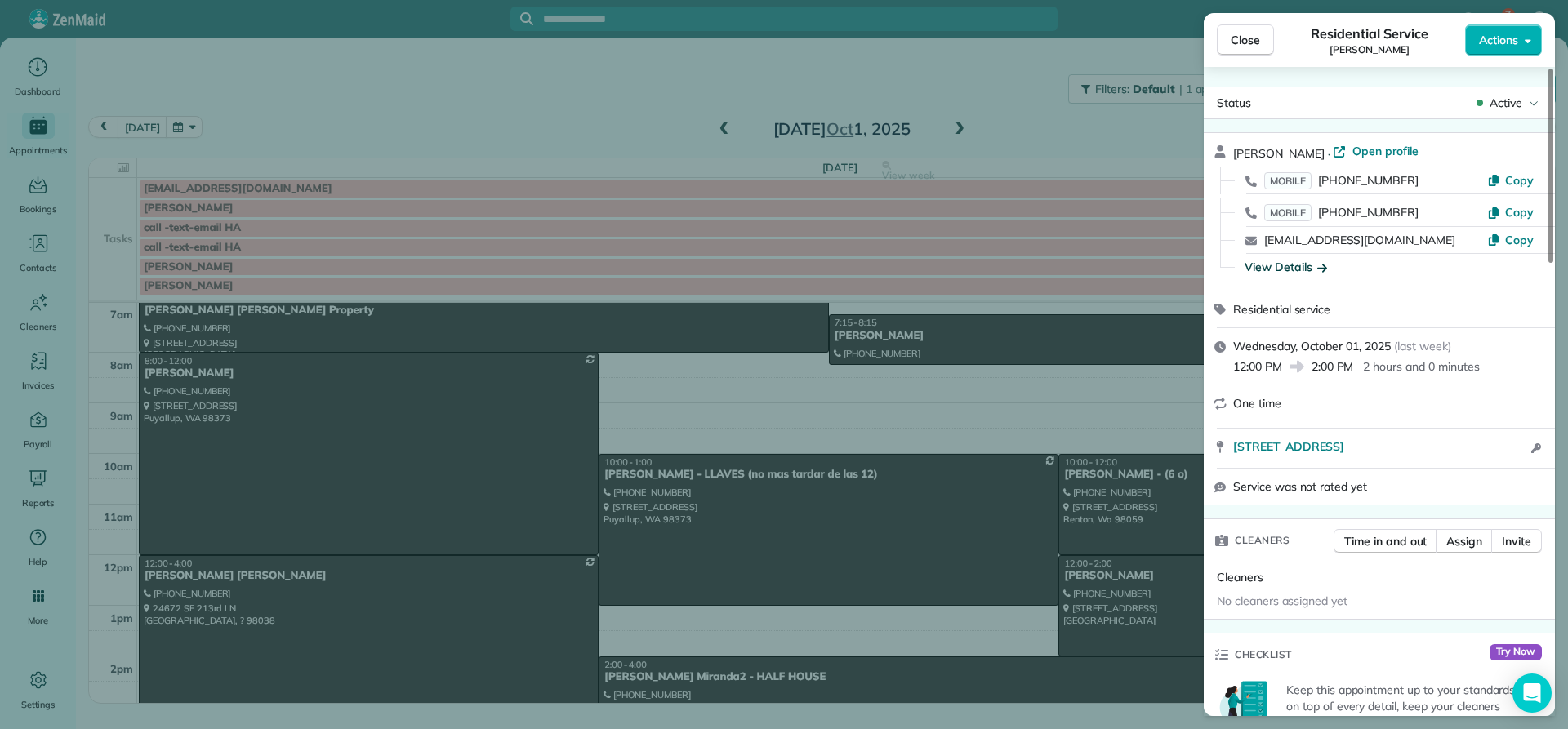
click at [1278, 268] on div "View Details" at bounding box center [1285, 266] width 82 height 16
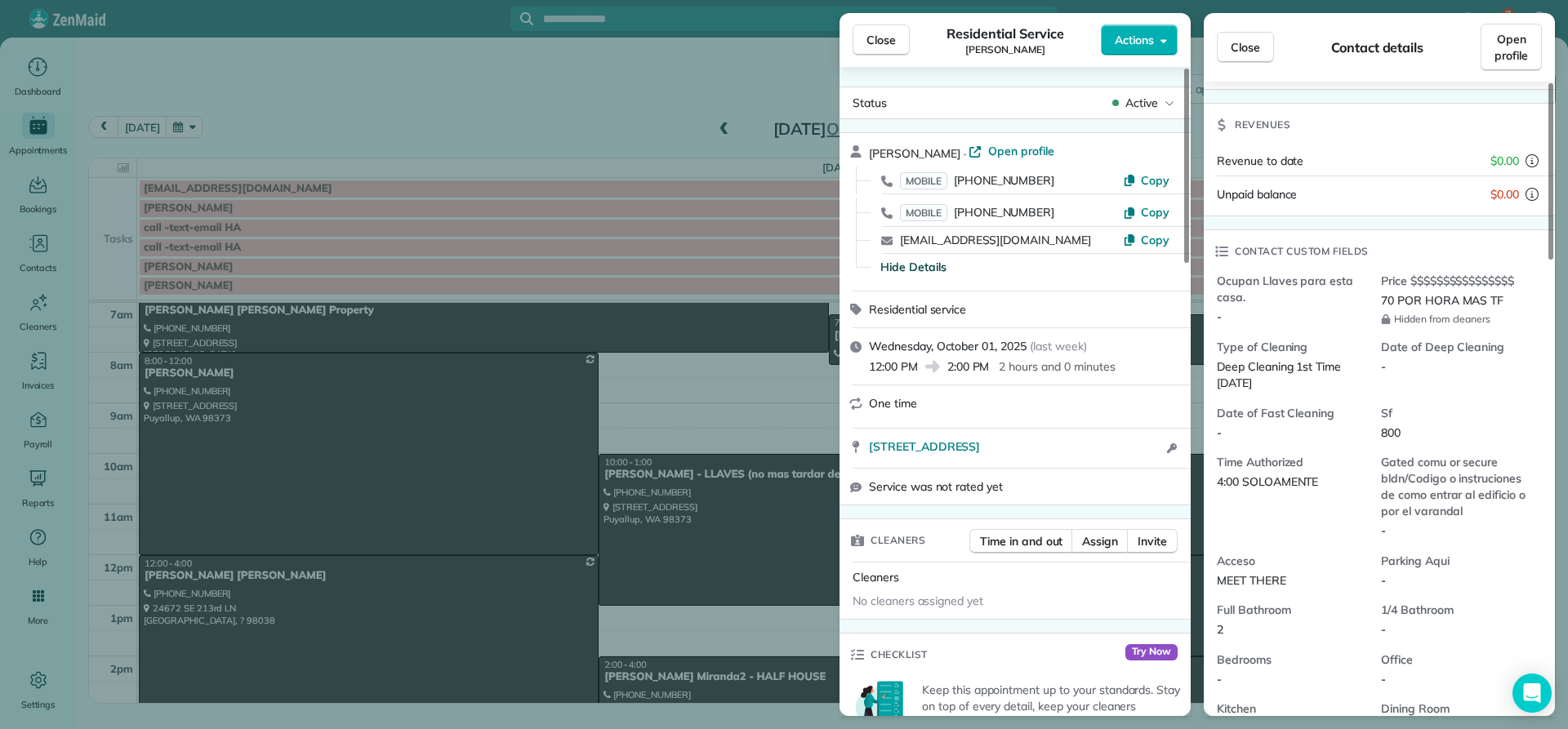
scroll to position [329, 0]
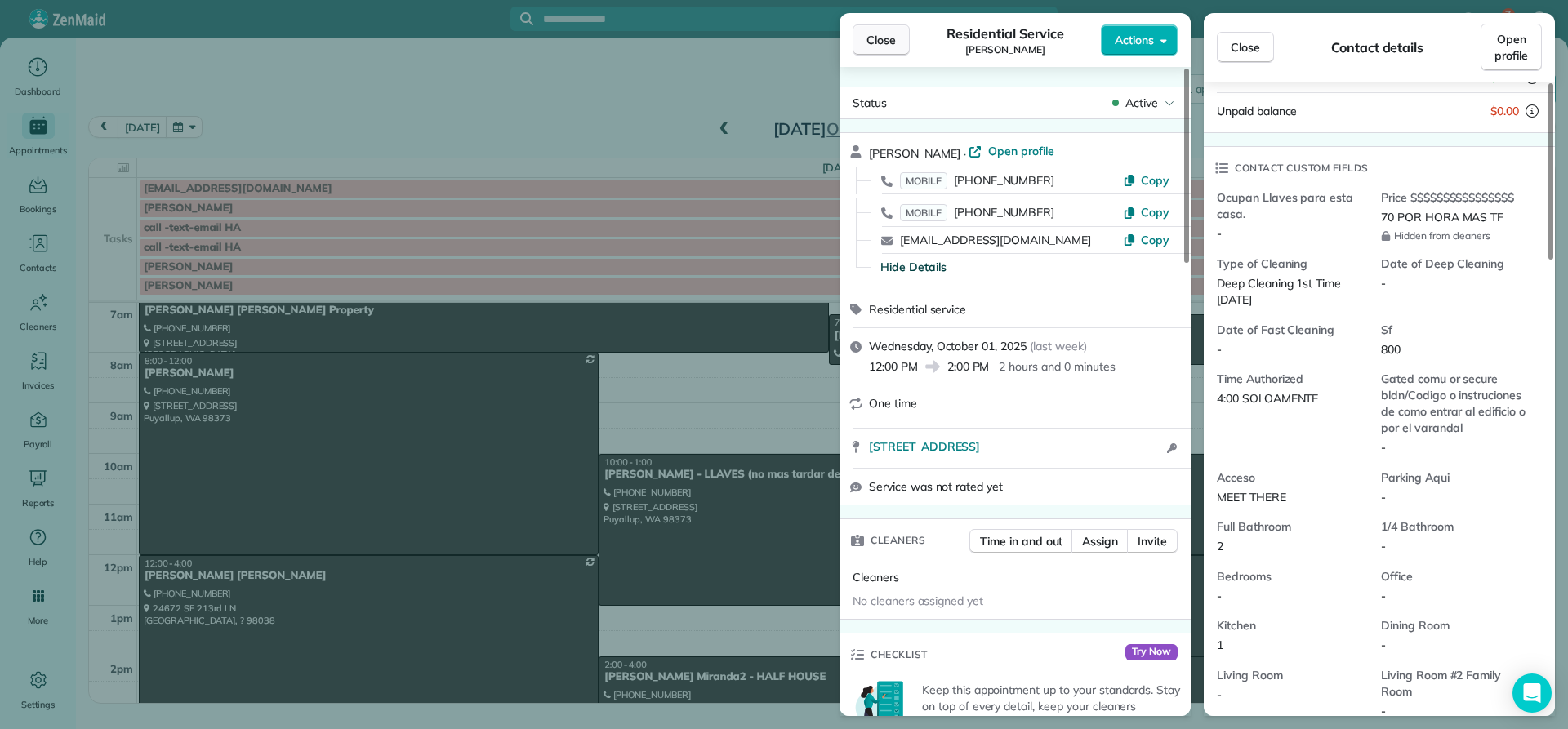
click at [881, 47] on span "Close" at bounding box center [881, 40] width 29 height 16
